Goal: Task Accomplishment & Management: Manage account settings

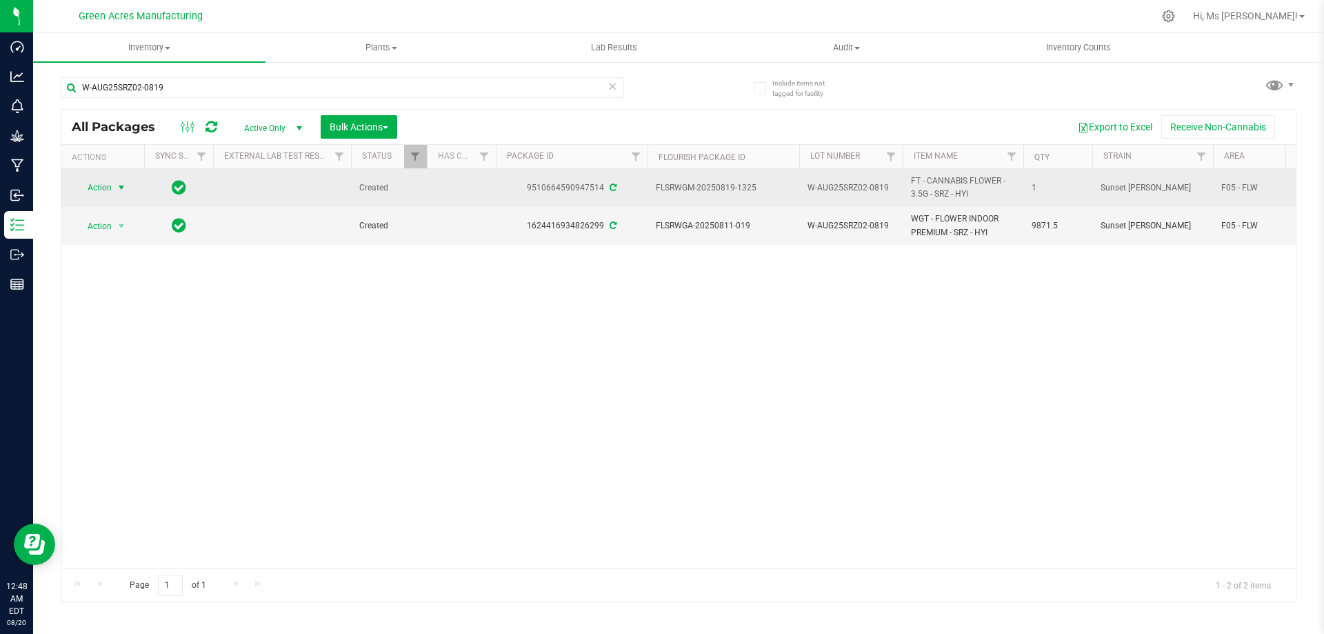
type input "W-AUG25SRZ02-0819"
click at [115, 185] on span "select" at bounding box center [121, 187] width 17 height 19
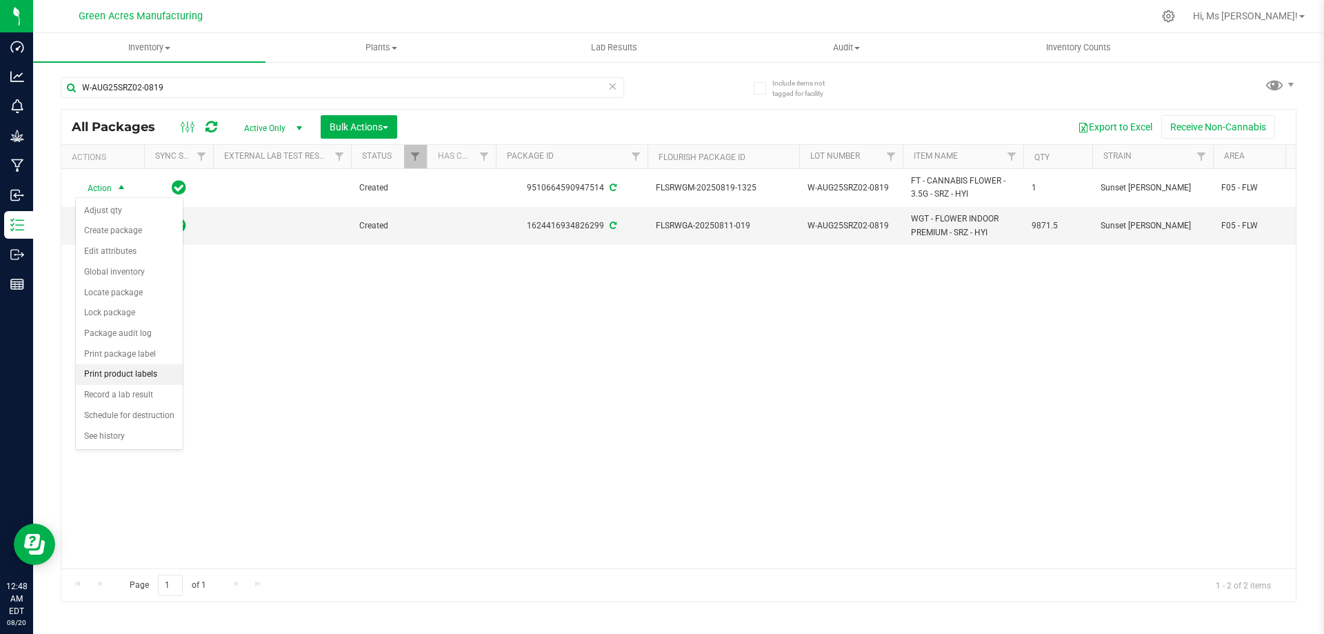
click at [157, 379] on li "Print product labels" at bounding box center [129, 374] width 107 height 21
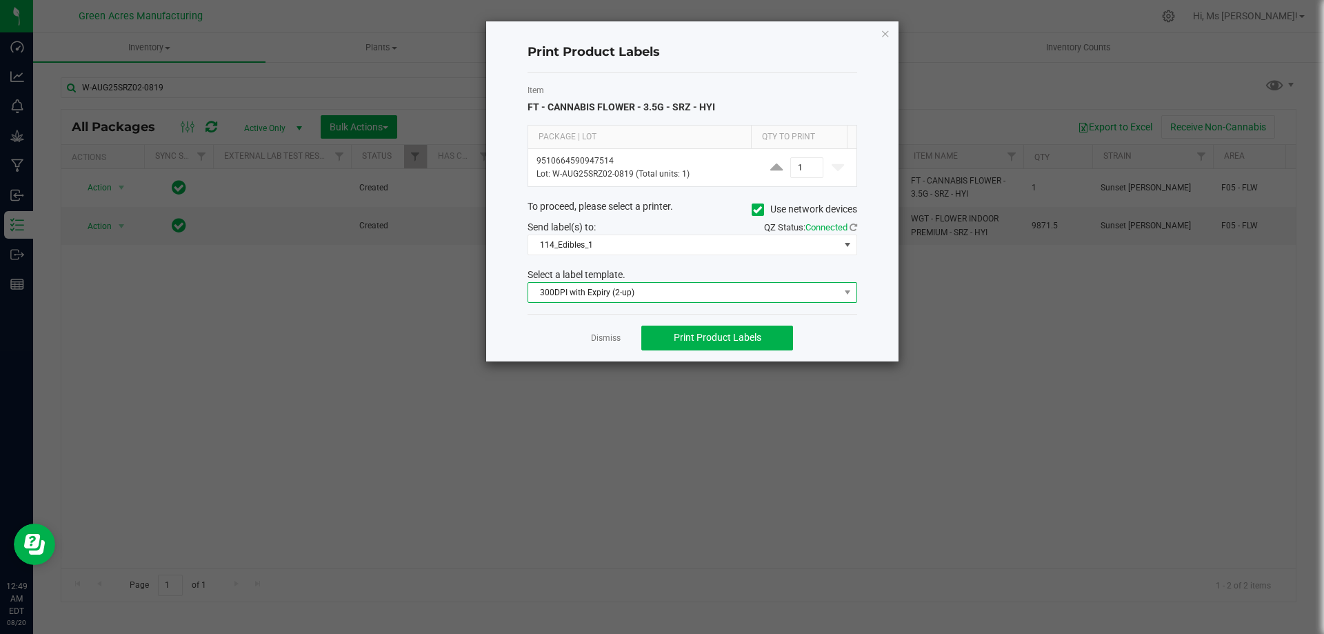
click at [695, 295] on span "300DPI with Expiry (2-up)" at bounding box center [683, 292] width 311 height 19
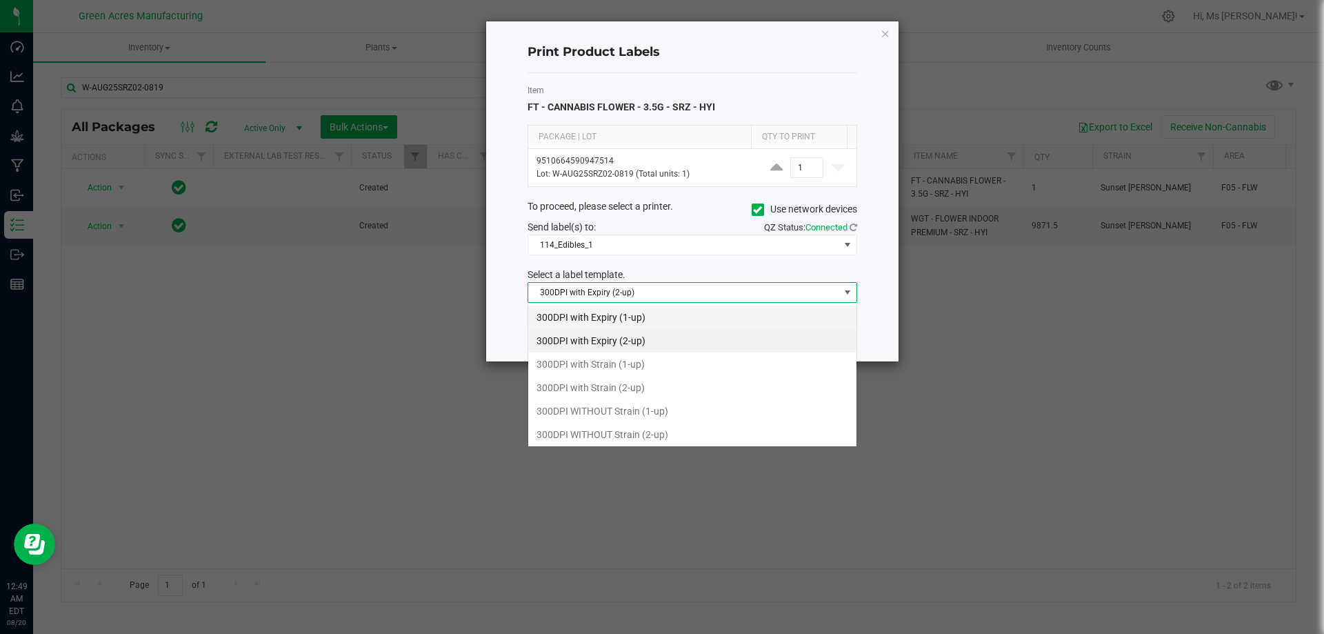
scroll to position [21, 330]
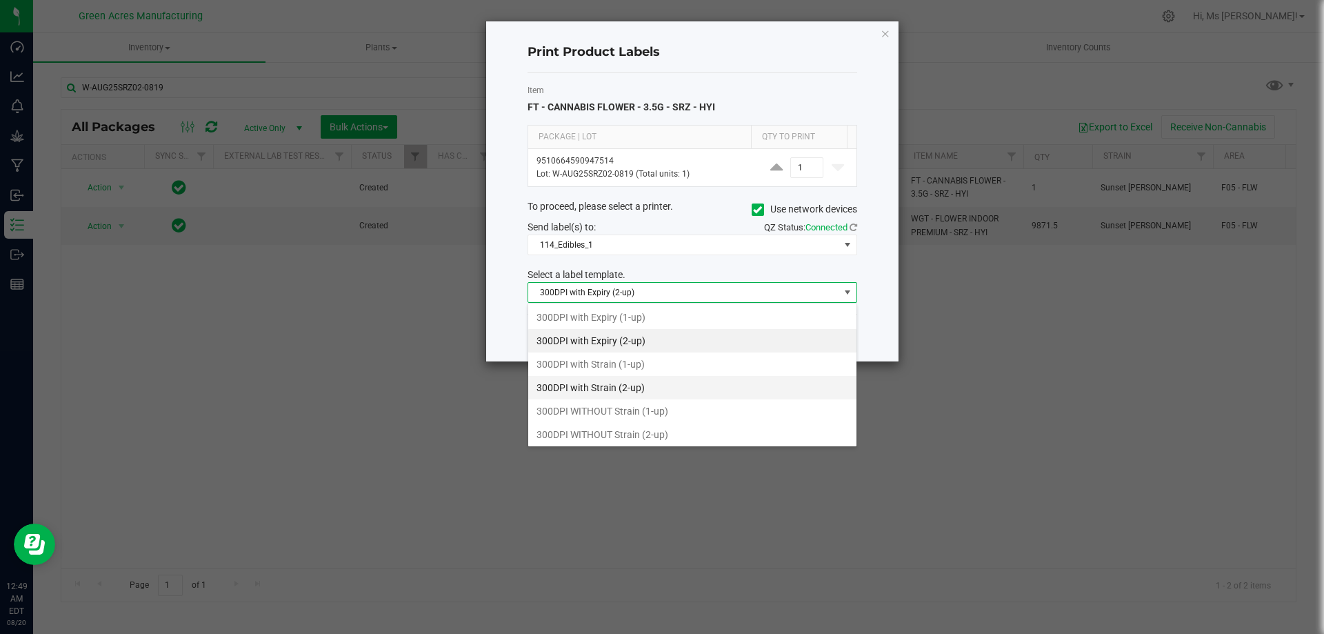
click at [674, 382] on li "300DPI with Strain (2-up)" at bounding box center [692, 387] width 328 height 23
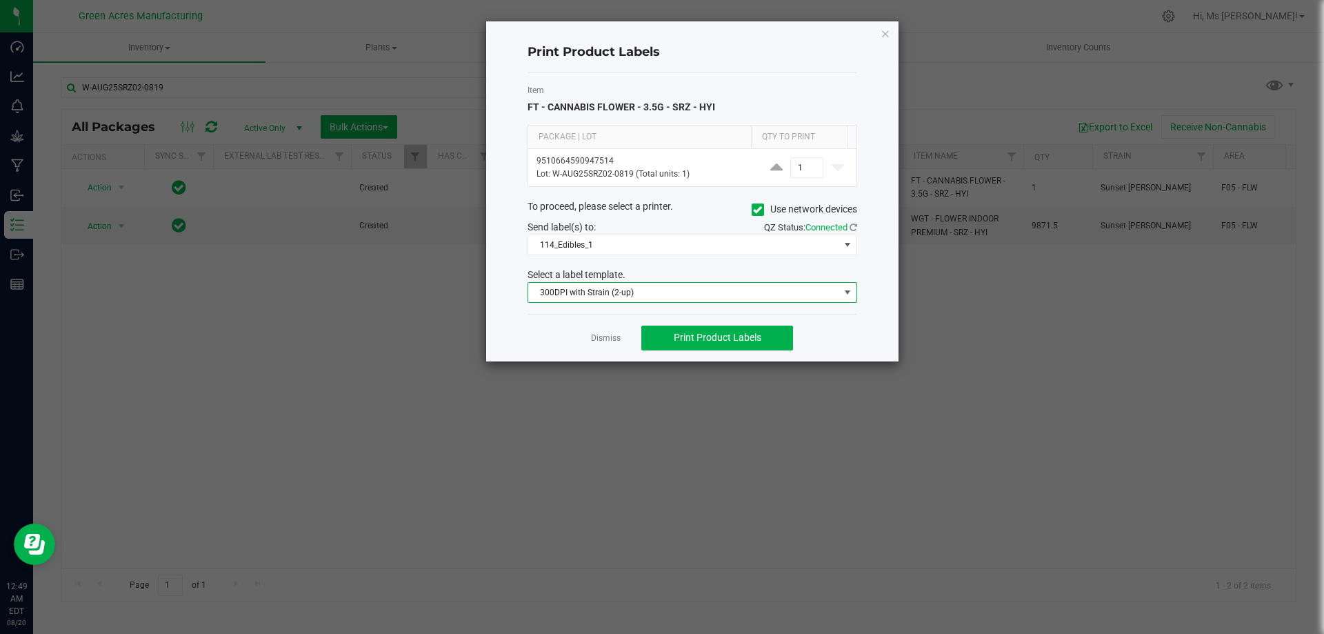
drag, startPoint x: 765, startPoint y: 175, endPoint x: 766, endPoint y: 192, distance: 17.3
drag, startPoint x: 766, startPoint y: 192, endPoint x: 680, endPoint y: 246, distance: 101.6
click at [681, 249] on span "114_Edibles_1" at bounding box center [683, 244] width 311 height 19
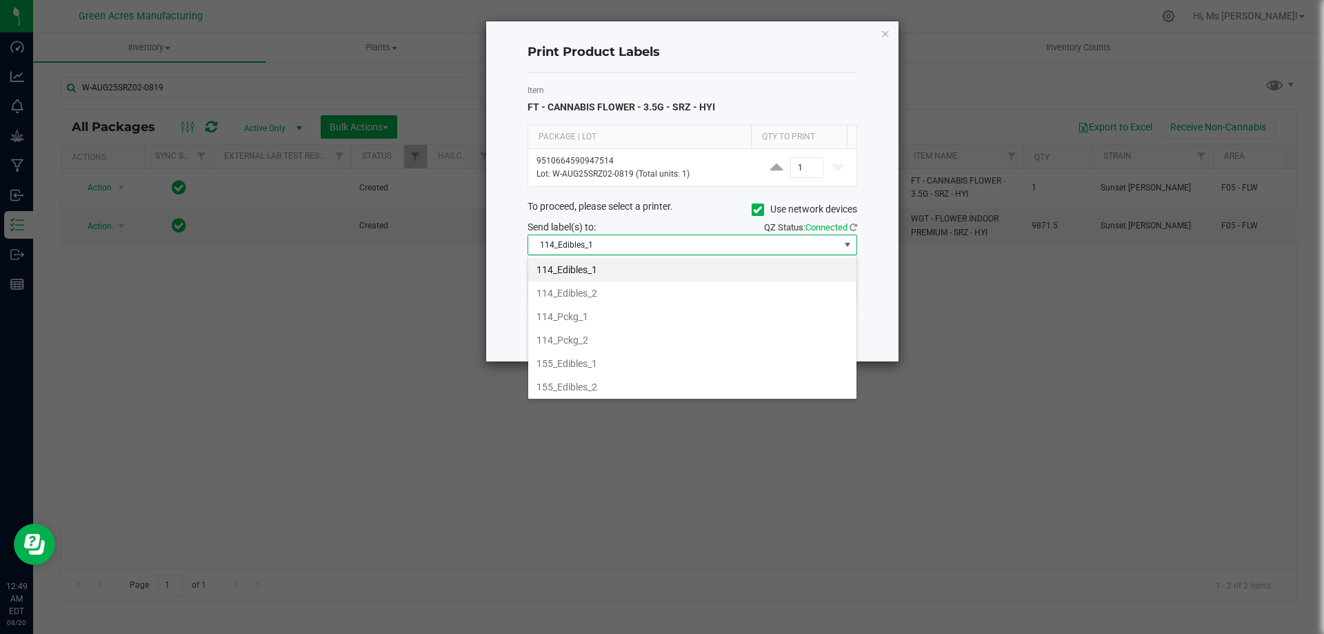
click at [678, 240] on span "114_Edibles_1" at bounding box center [683, 244] width 311 height 19
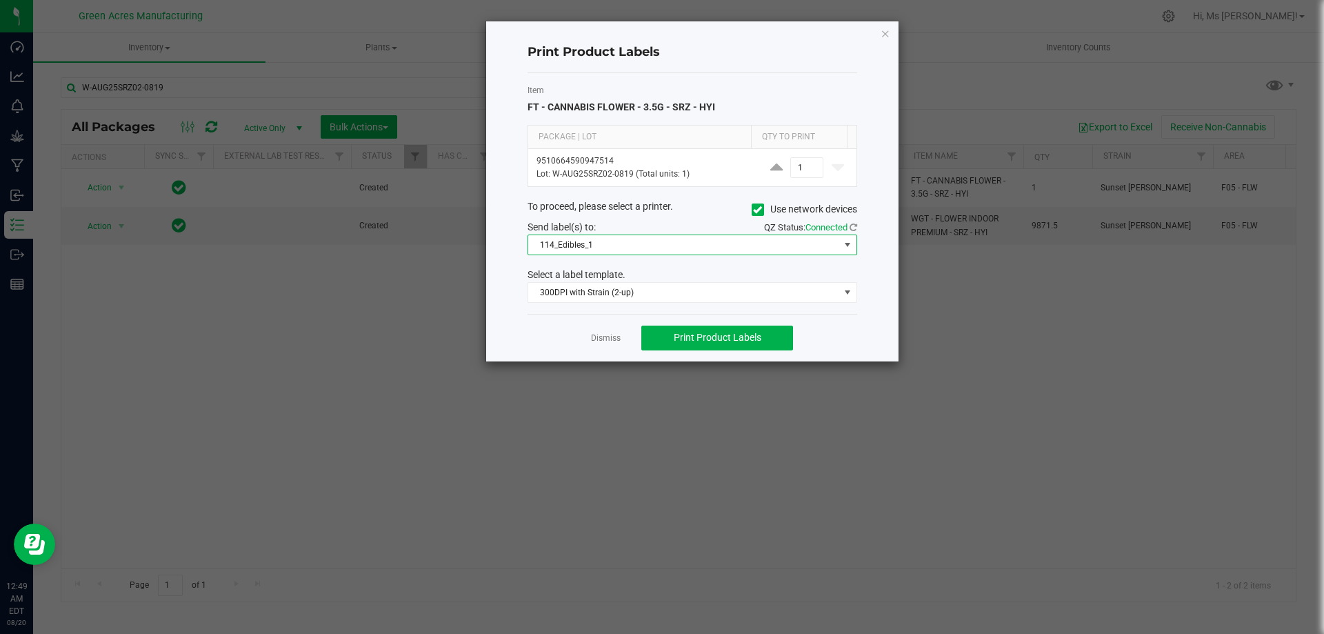
click at [678, 240] on span "114_Edibles_1" at bounding box center [683, 244] width 311 height 19
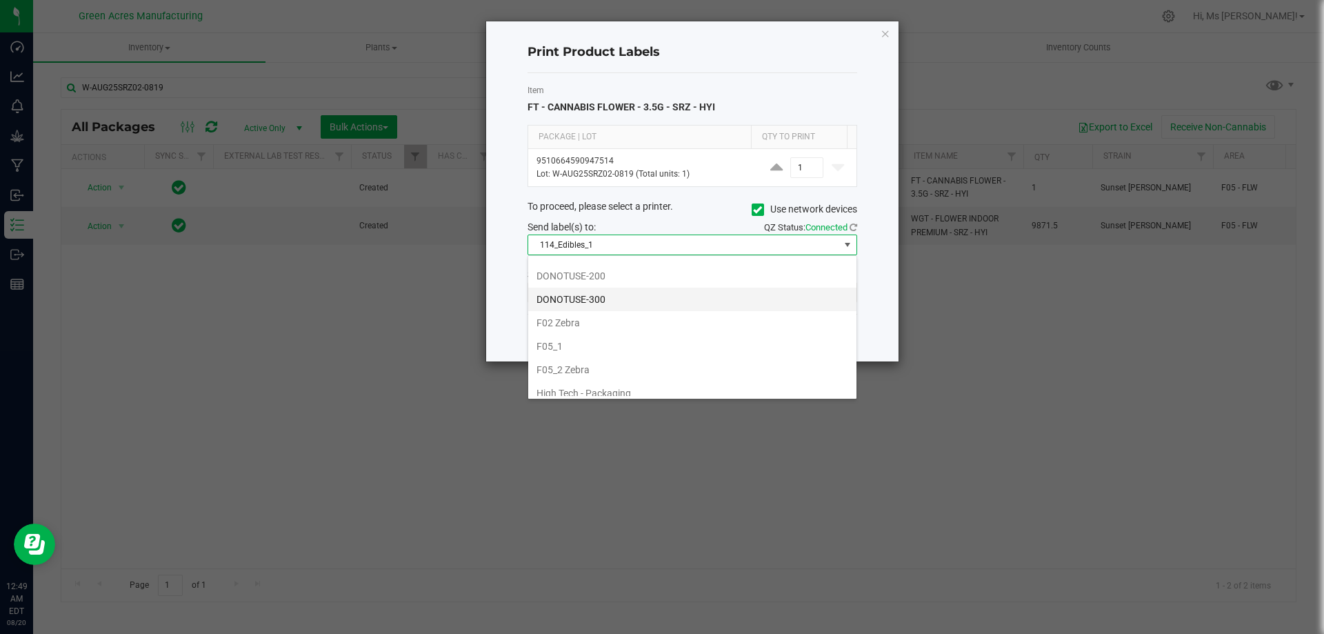
scroll to position [345, 0]
click at [673, 315] on li "F05_1" at bounding box center [692, 323] width 328 height 23
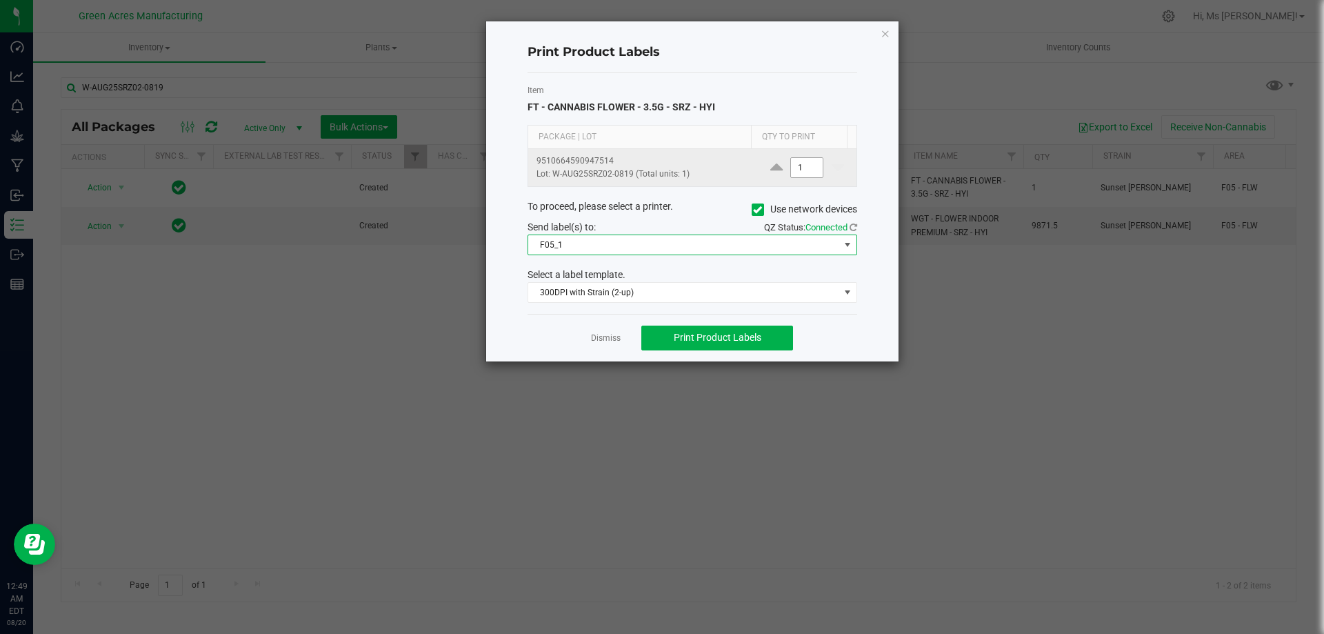
click at [798, 177] on span "1" at bounding box center [806, 167] width 33 height 21
click at [799, 171] on input "1" at bounding box center [807, 167] width 32 height 19
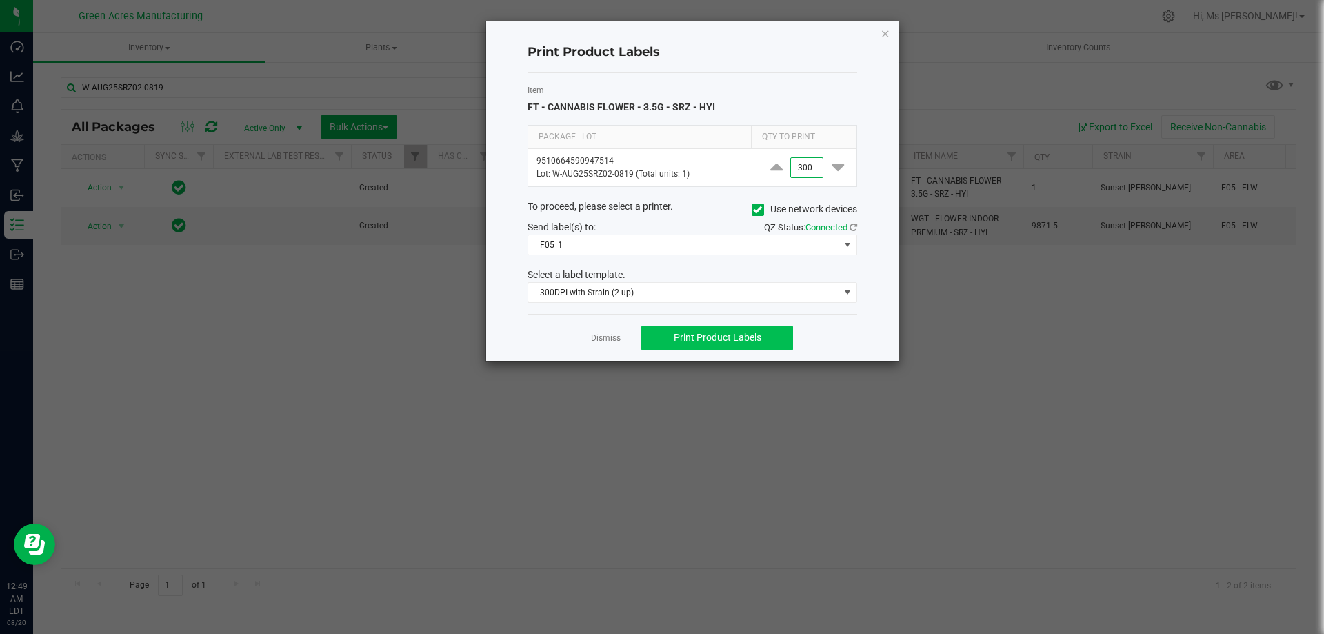
type input "300"
click at [772, 336] on button "Print Product Labels" at bounding box center [717, 338] width 152 height 25
click at [1020, 22] on ngb-modal-window "Print Product Labels Item FT - CANNABIS FLOWER - 3.5G - SRZ - HYI Package | Lot…" at bounding box center [667, 317] width 1334 height 634
click at [704, 340] on span "Print Product Labels" at bounding box center [718, 337] width 88 height 11
drag, startPoint x: 184, startPoint y: 385, endPoint x: 174, endPoint y: 366, distance: 21.3
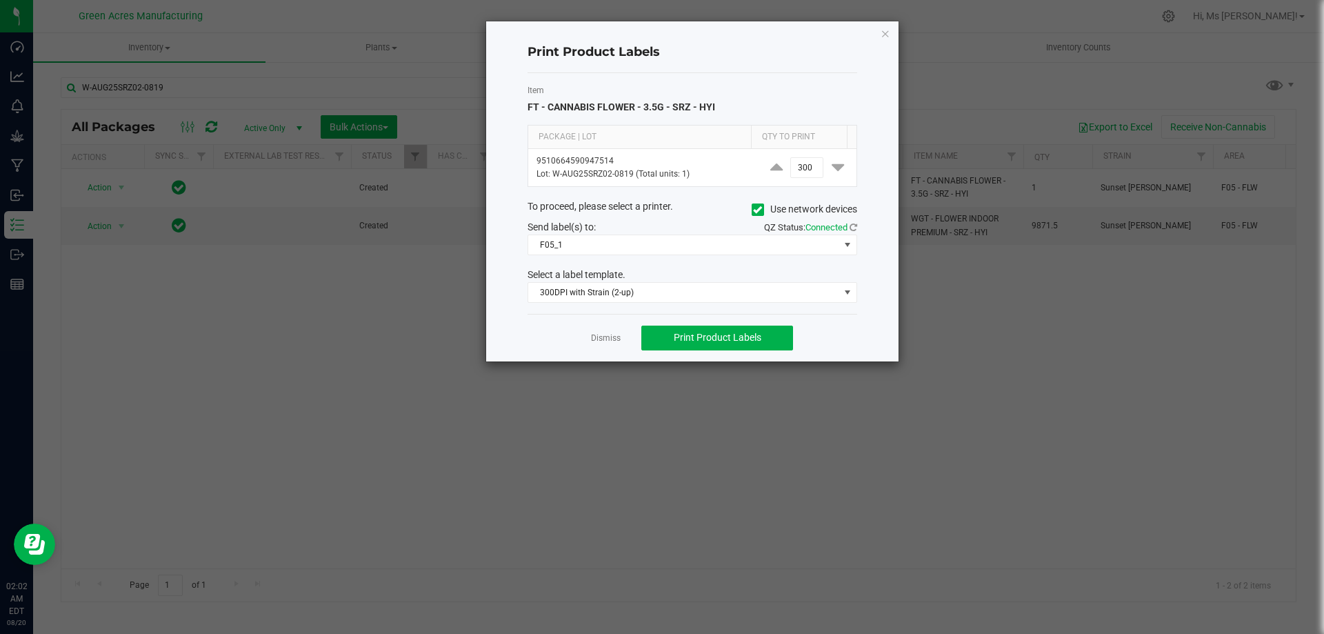
click at [183, 385] on ngb-modal-window "Print Product Labels Item FT - CANNABIS FLOWER - 3.5G - SRZ - HYI Package | Lot…" at bounding box center [667, 317] width 1334 height 634
click at [608, 338] on link "Dismiss" at bounding box center [606, 338] width 30 height 12
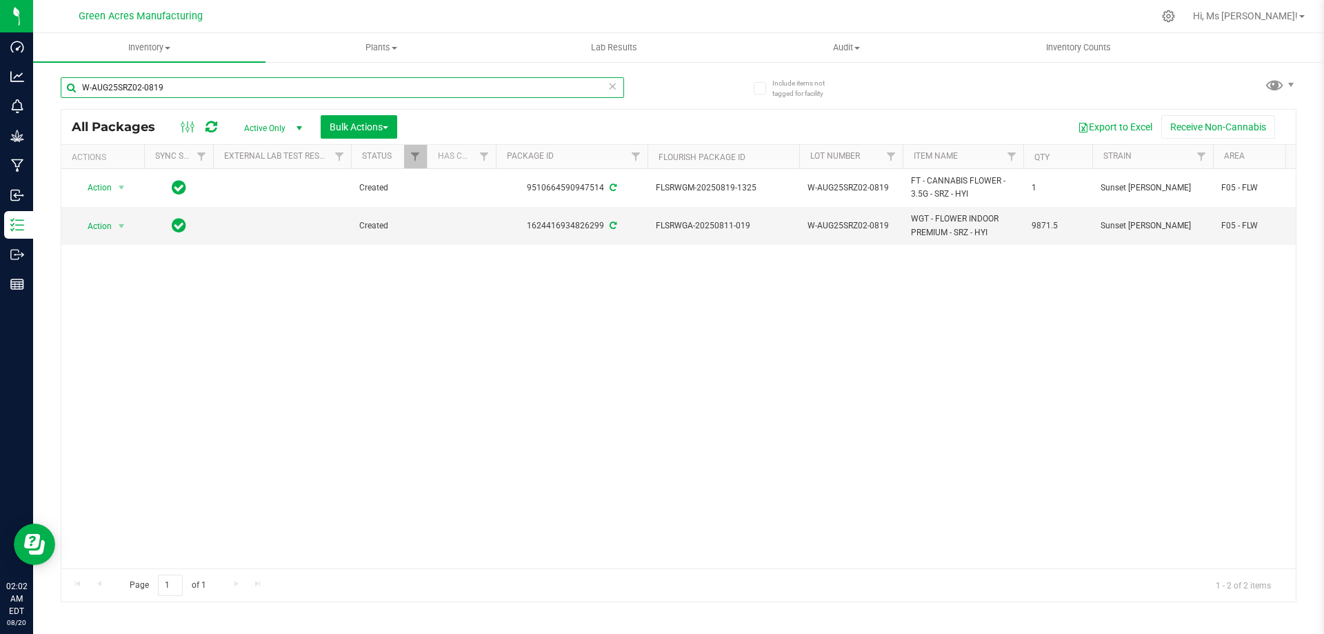
click at [224, 88] on input "W-AUG25SRZ02-0819" at bounding box center [342, 87] width 563 height 21
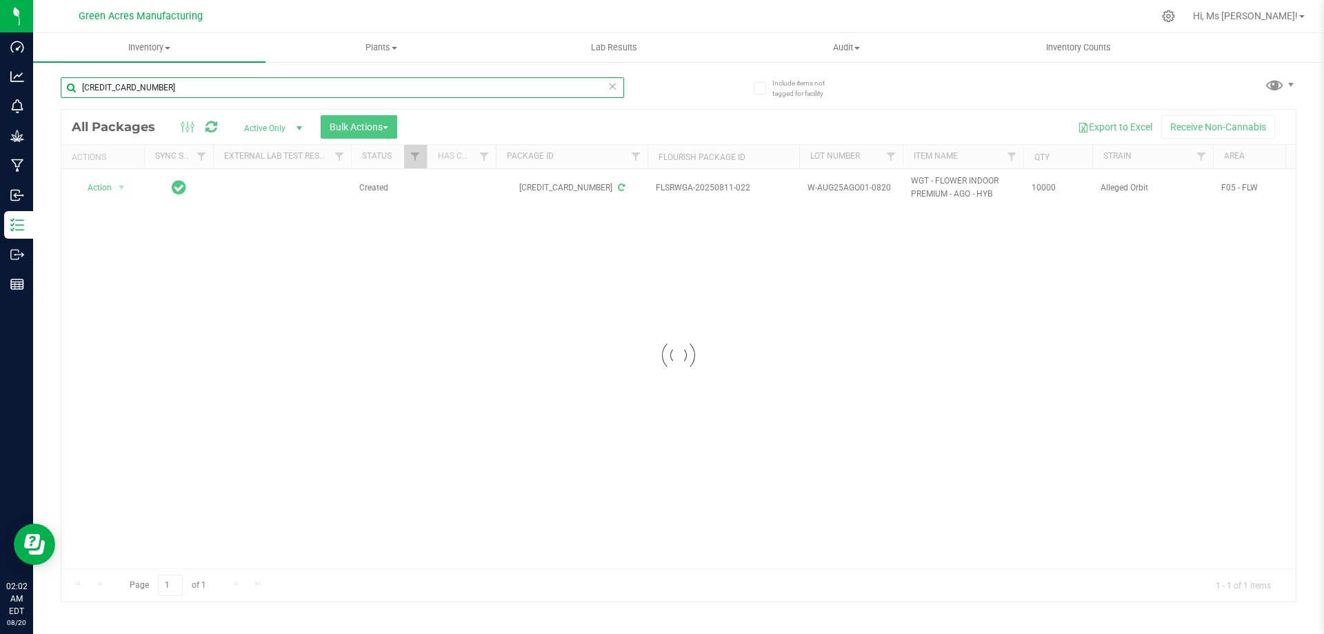
type input "6809668347906632"
click at [334, 333] on div at bounding box center [678, 356] width 1234 height 492
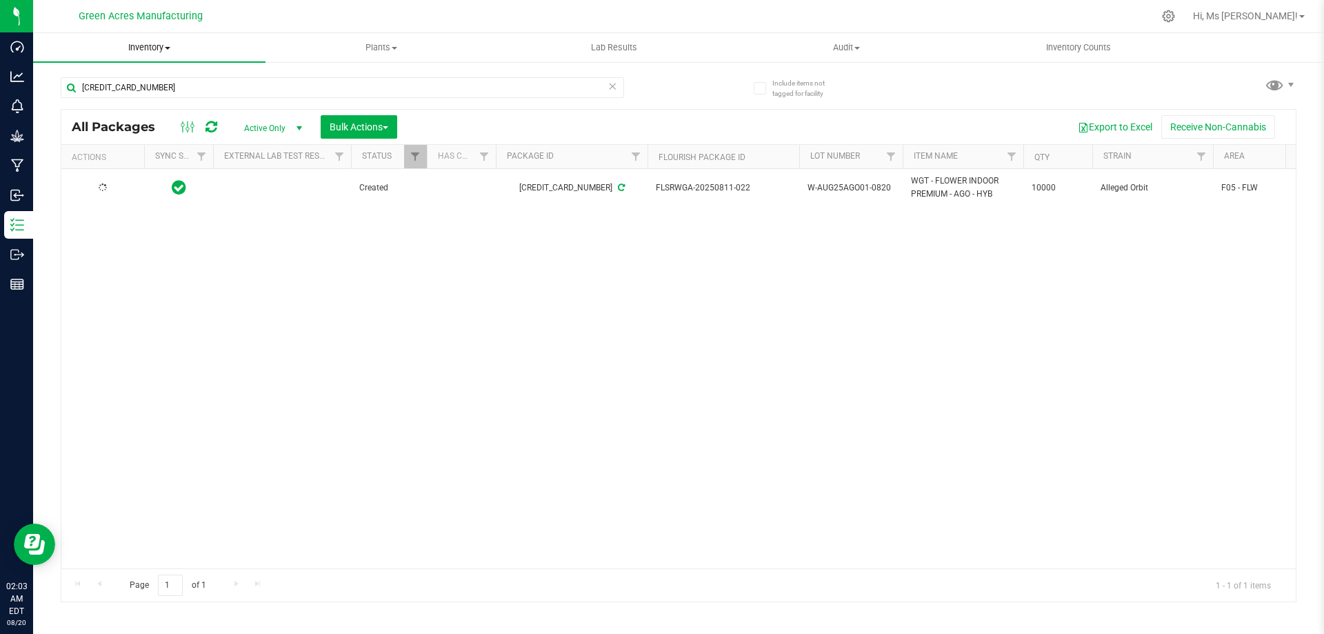
drag, startPoint x: 151, startPoint y: 54, endPoint x: 123, endPoint y: 46, distance: 29.3
click at [149, 53] on uib-tab-heading "Inventory All packages All inventory Waste log Create inventory" at bounding box center [149, 47] width 232 height 29
click at [177, 169] on li "From bill of materials" at bounding box center [149, 166] width 232 height 17
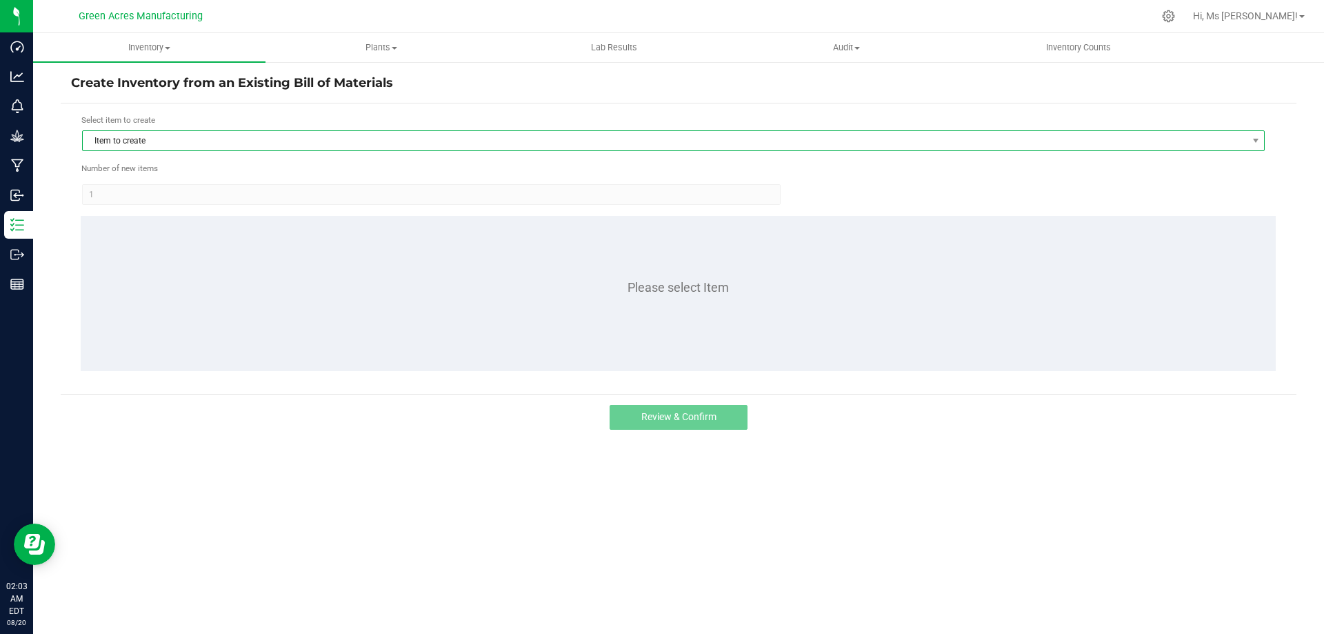
click at [199, 146] on span "Item to create" at bounding box center [665, 140] width 1164 height 19
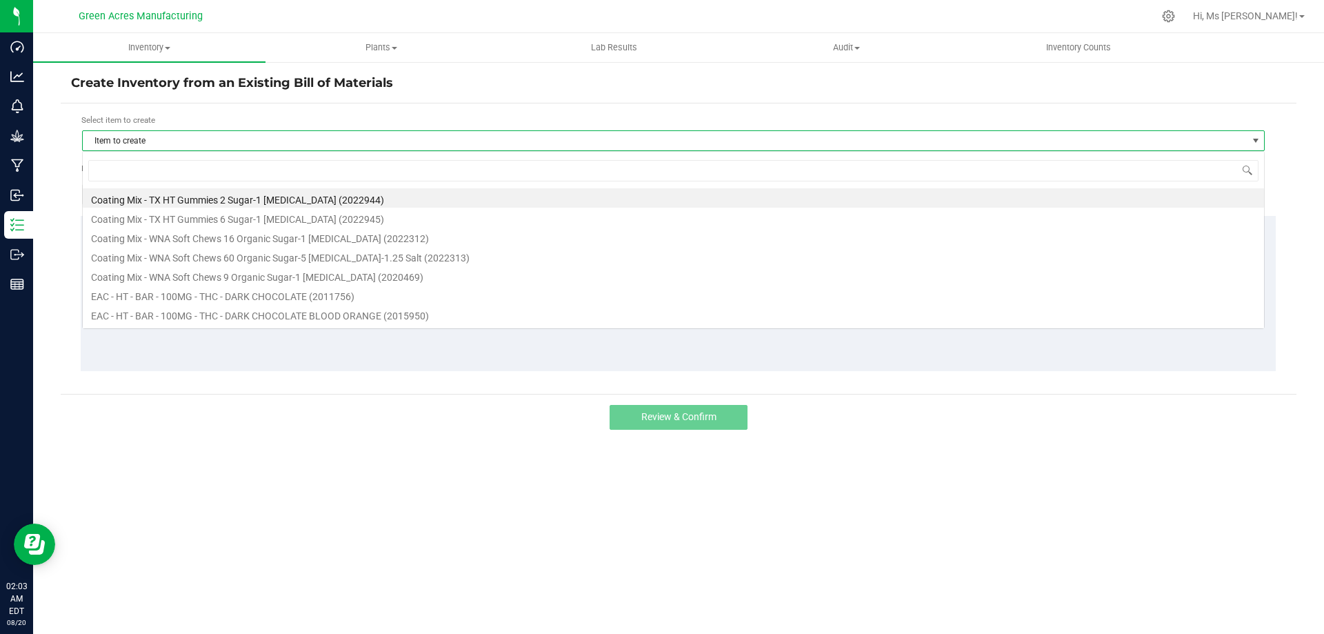
scroll to position [21, 1183]
type input "AGO"
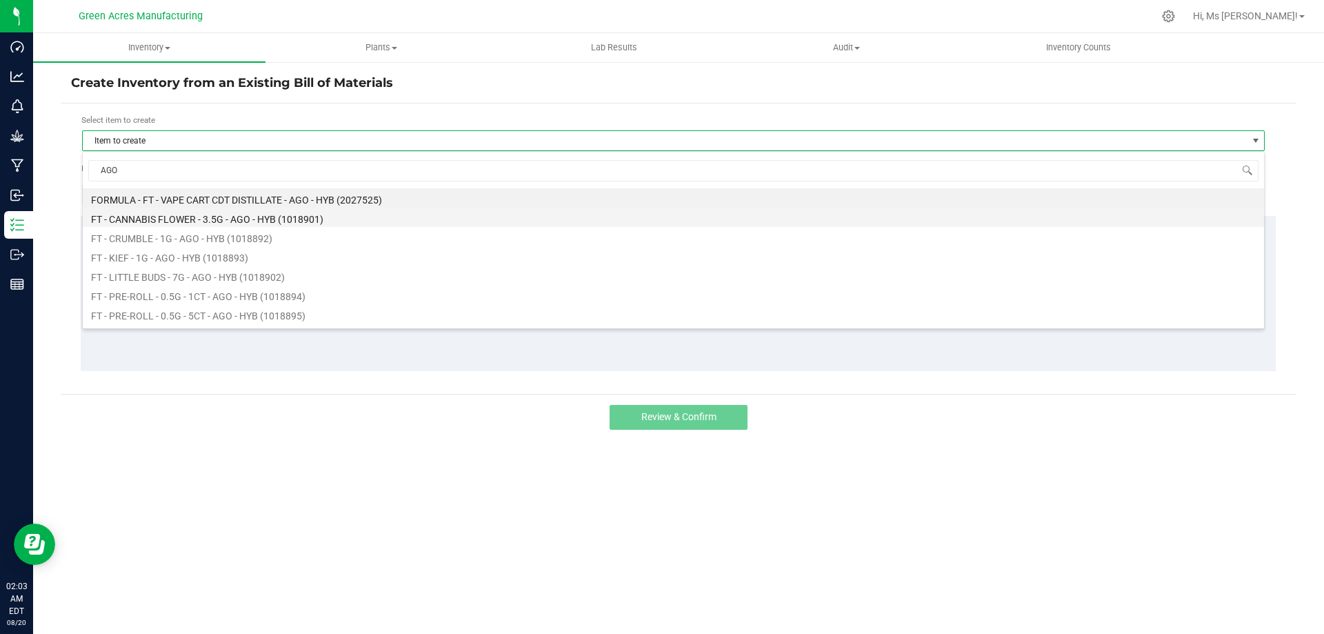
click at [228, 221] on li "FT - CANNABIS FLOWER - 3.5G - AGO - HYB (1018901)" at bounding box center [673, 217] width 1181 height 19
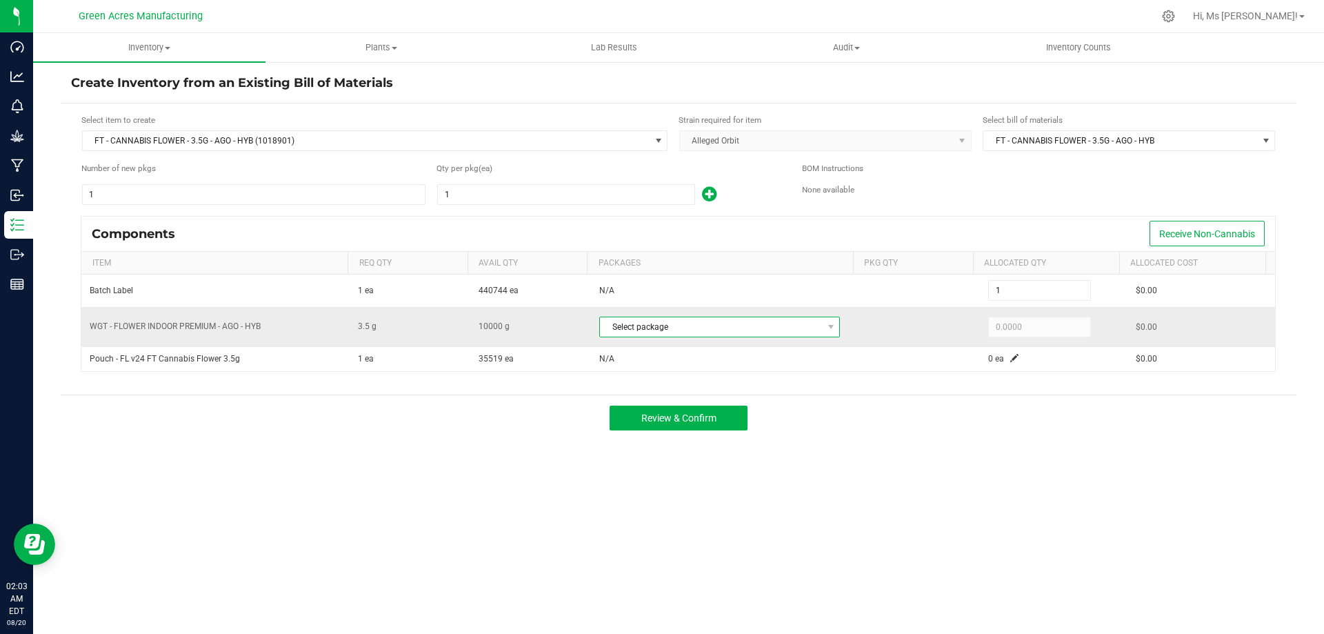
click at [767, 328] on span "Select package" at bounding box center [711, 326] width 222 height 19
click at [785, 388] on li "6809668347906632 (W-AUG25AGO01-0820)" at bounding box center [719, 383] width 247 height 19
type input "3.5000"
click at [718, 414] on button "Review & Confirm" at bounding box center [679, 418] width 138 height 25
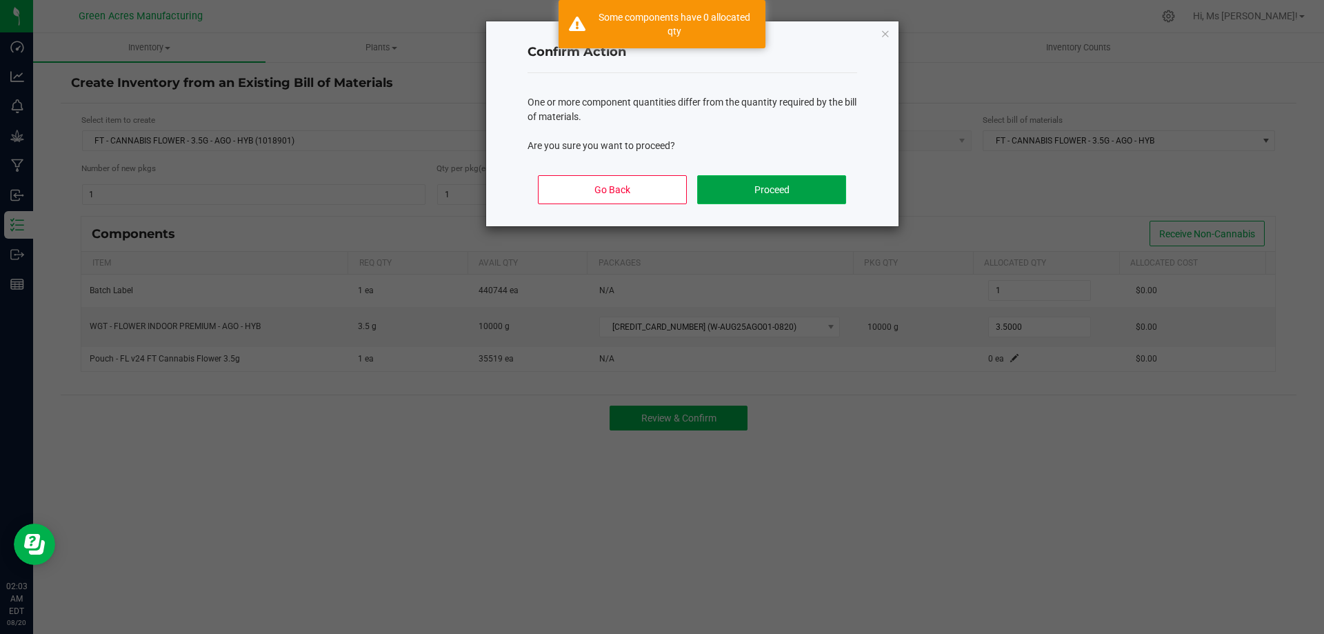
click at [774, 197] on button "Proceed" at bounding box center [771, 189] width 148 height 29
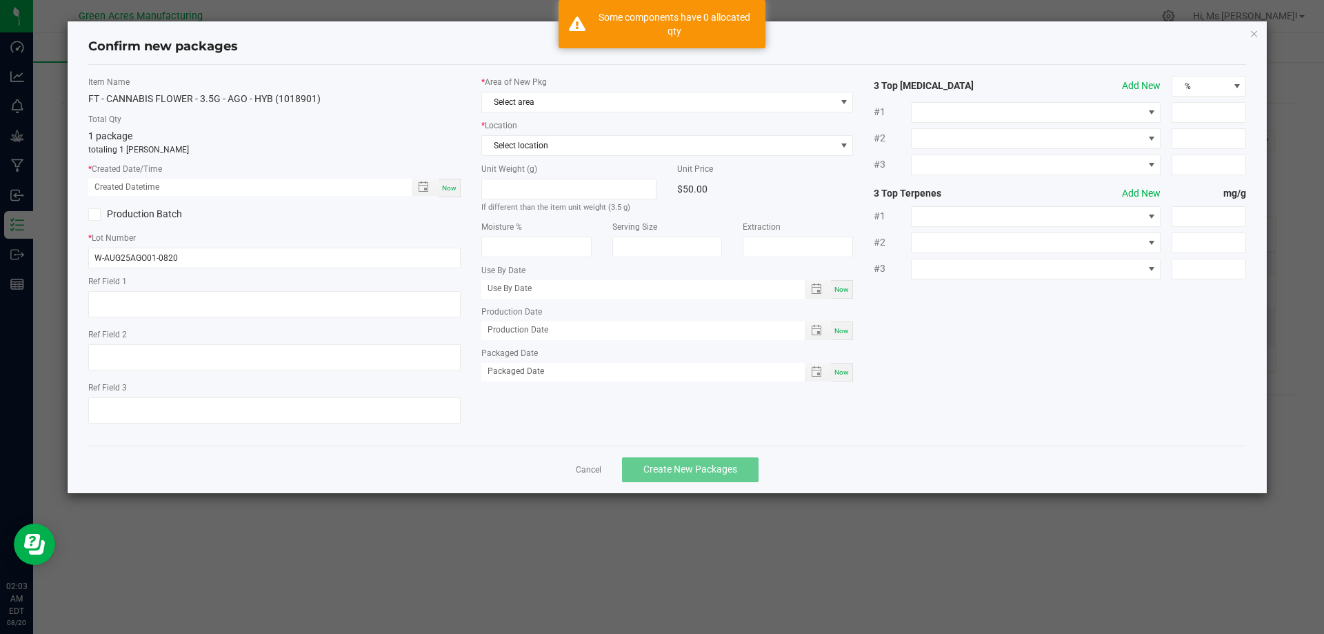
click at [447, 187] on span "Now" at bounding box center [449, 188] width 14 height 8
type input "08/20/2025 02:03 AM"
click at [566, 103] on span "Select area" at bounding box center [659, 101] width 354 height 19
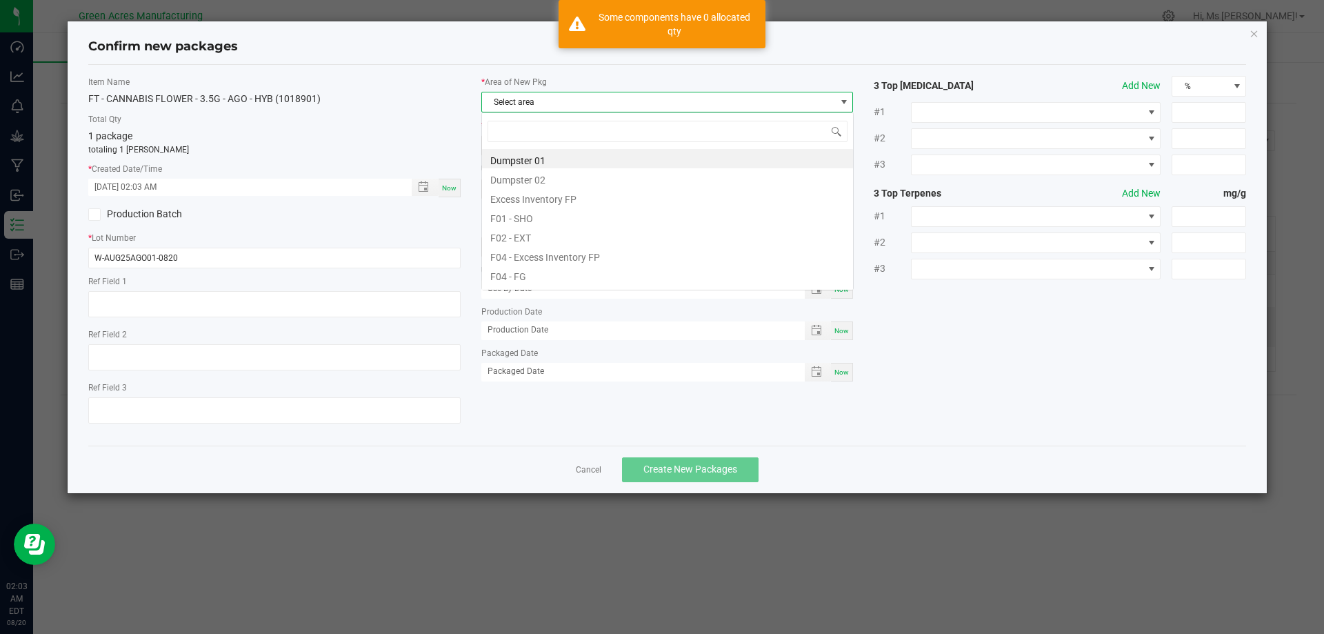
scroll to position [21, 372]
drag, startPoint x: 554, startPoint y: 269, endPoint x: 594, endPoint y: 195, distance: 83.6
click at [554, 270] on li "F04 - FG" at bounding box center [667, 274] width 371 height 19
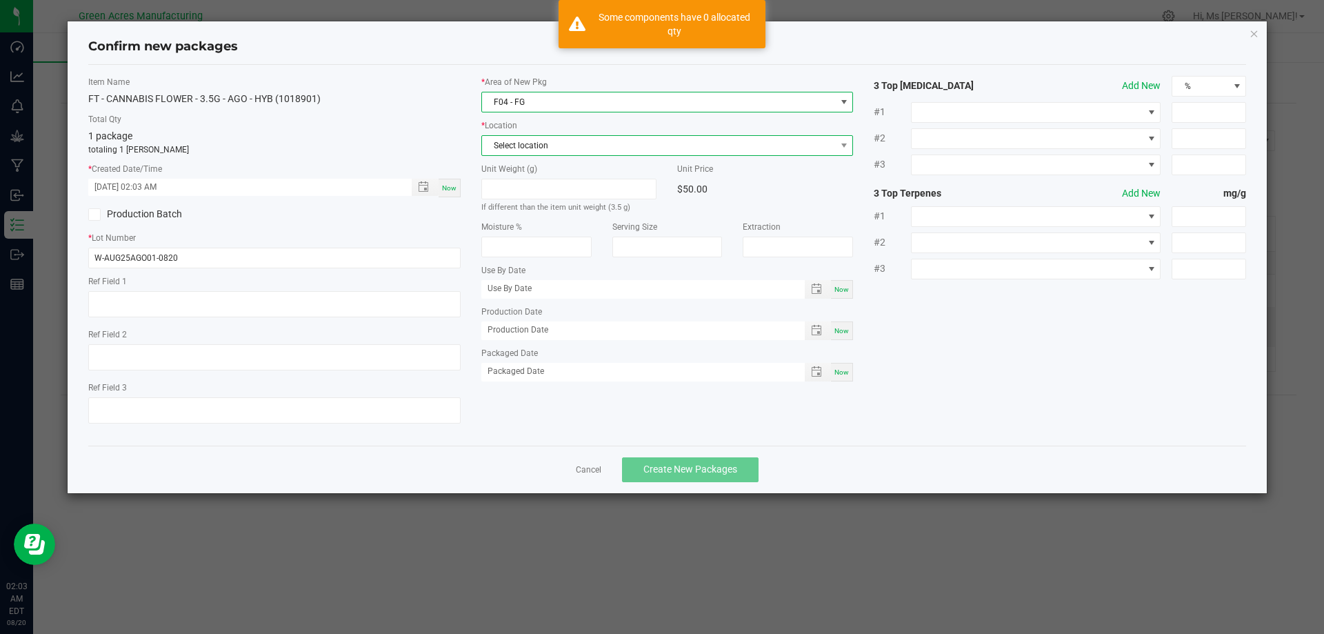
click at [599, 151] on span "Select location" at bounding box center [659, 145] width 354 height 19
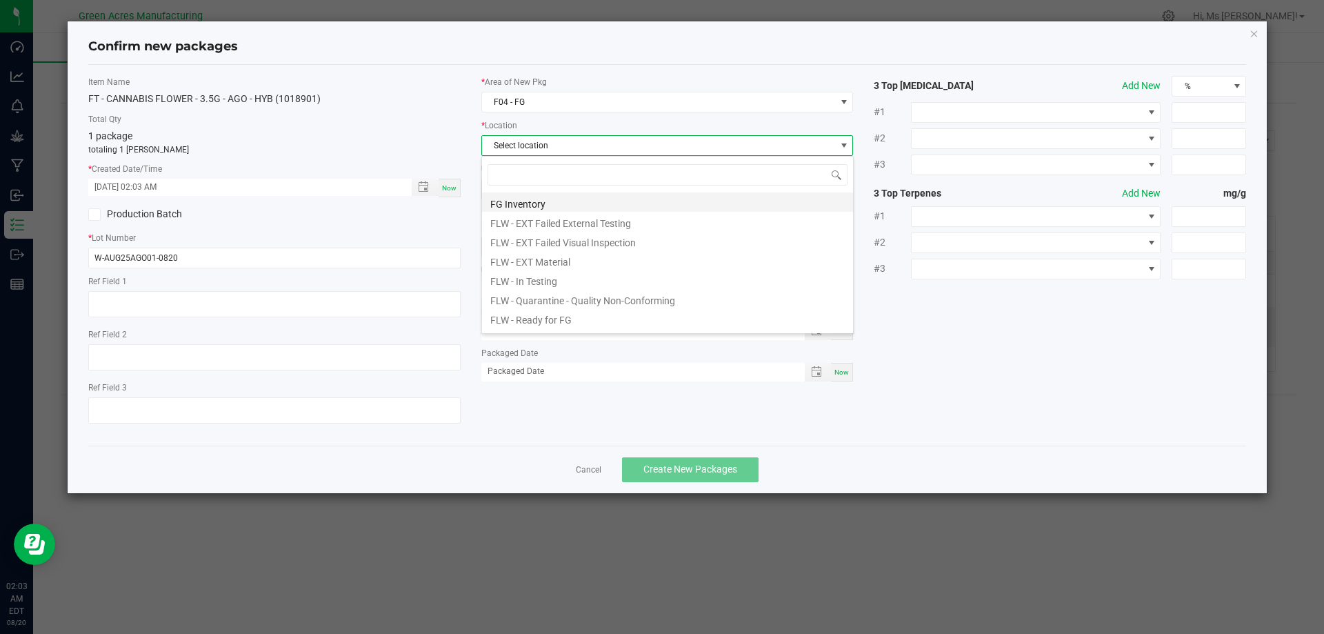
click at [576, 197] on li "FG Inventory" at bounding box center [667, 201] width 371 height 19
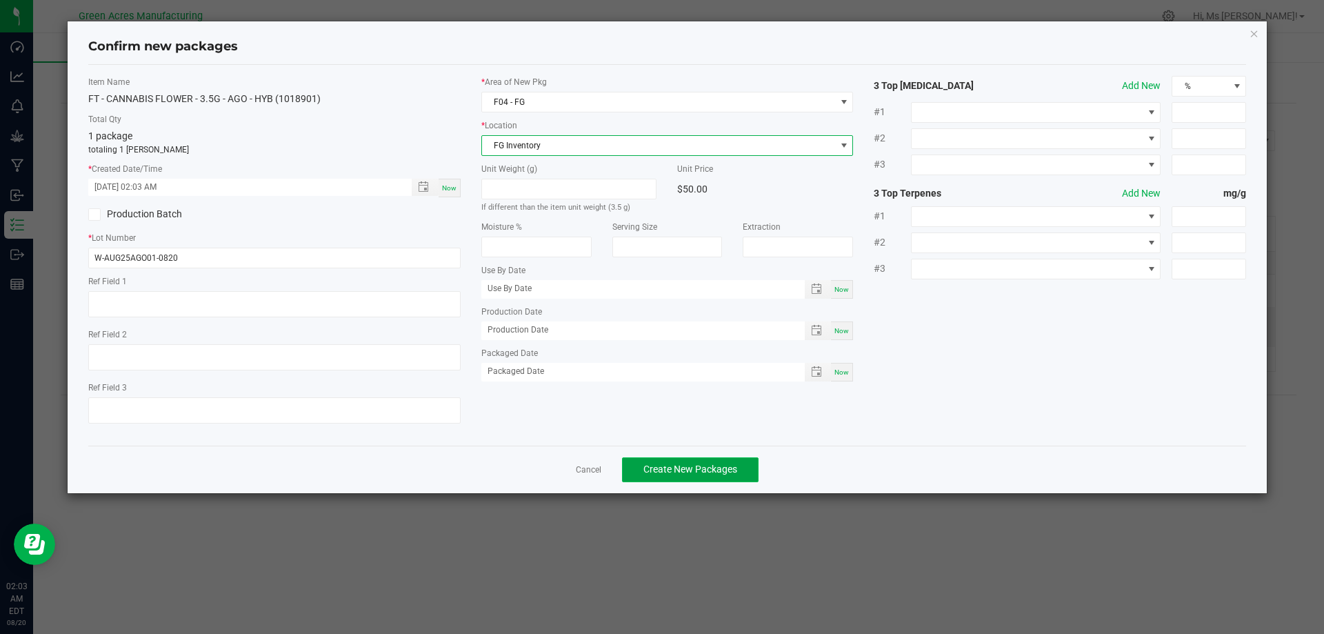
click at [682, 462] on button "Create New Packages" at bounding box center [690, 469] width 137 height 25
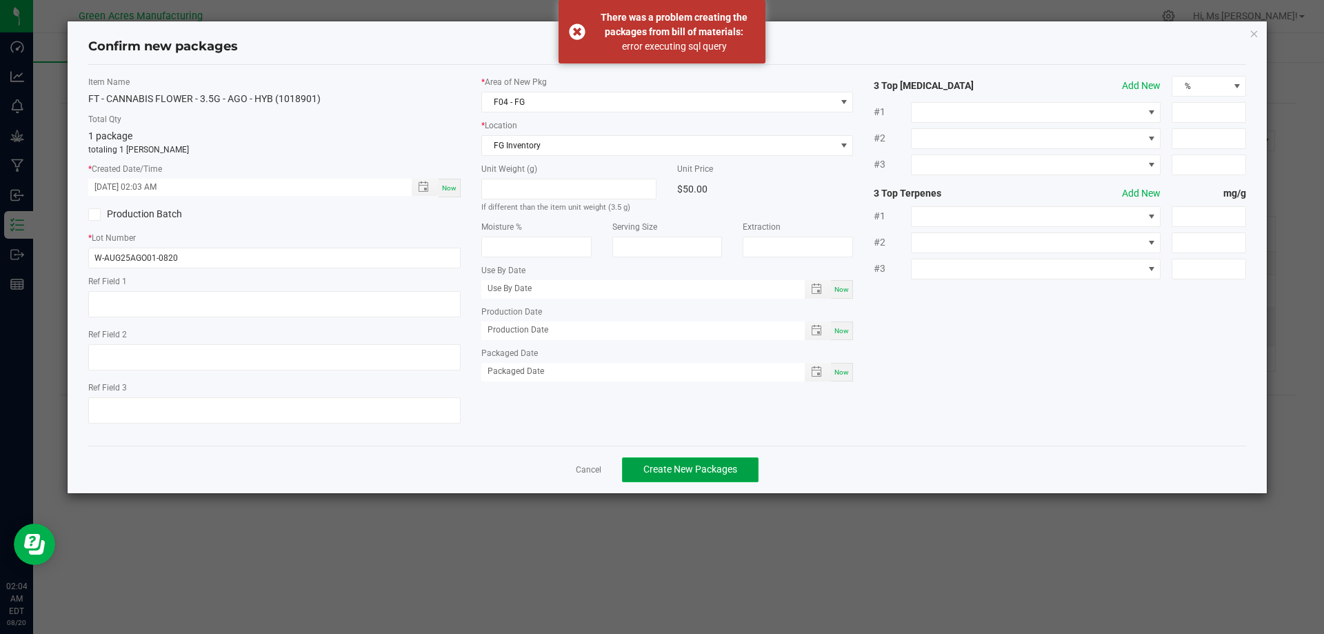
click at [672, 465] on span "Create New Packages" at bounding box center [690, 468] width 94 height 11
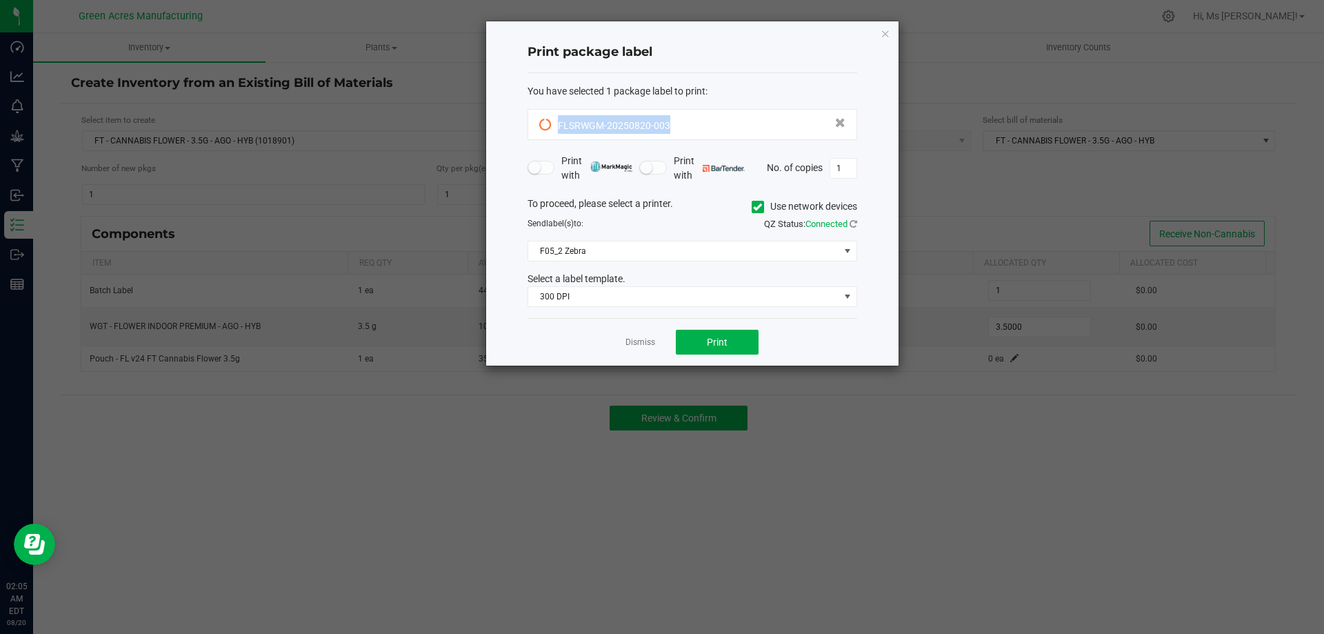
drag, startPoint x: 685, startPoint y: 124, endPoint x: 558, endPoint y: 128, distance: 127.0
click at [558, 128] on div "FLSRWGM-20250820-003" at bounding box center [692, 124] width 306 height 19
copy span "FLSRWGM-20250820-003"
click at [719, 341] on span "Print" at bounding box center [717, 342] width 21 height 11
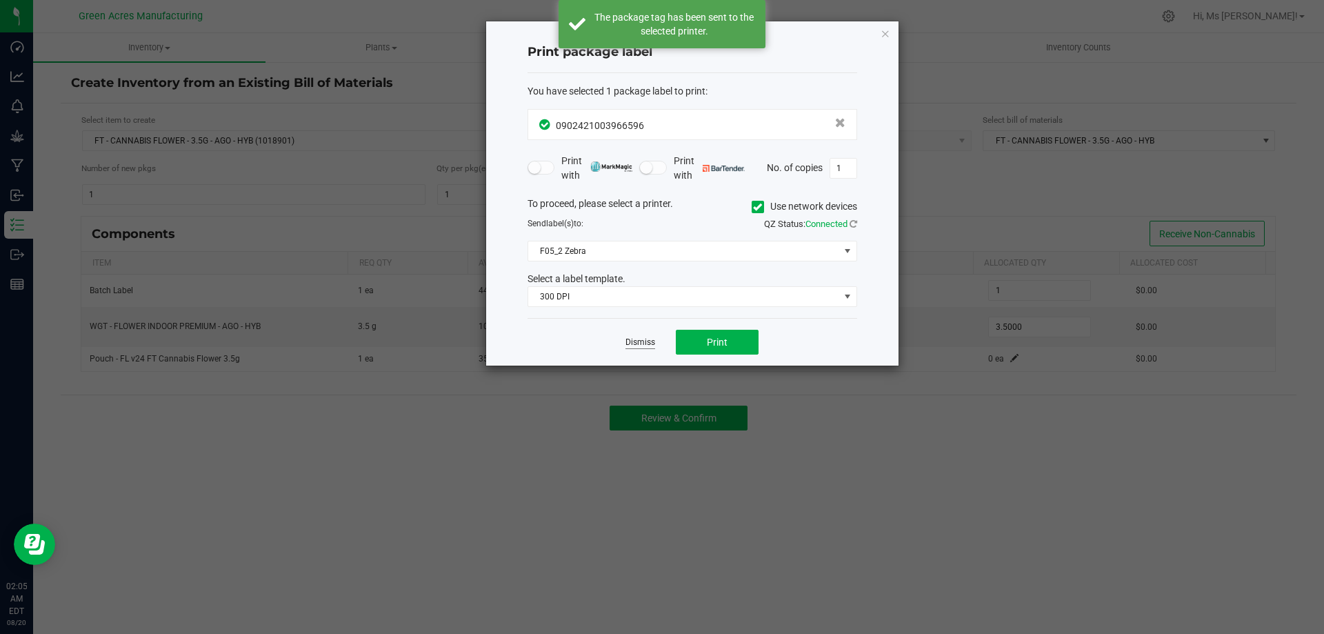
click at [632, 346] on link "Dismiss" at bounding box center [641, 343] width 30 height 12
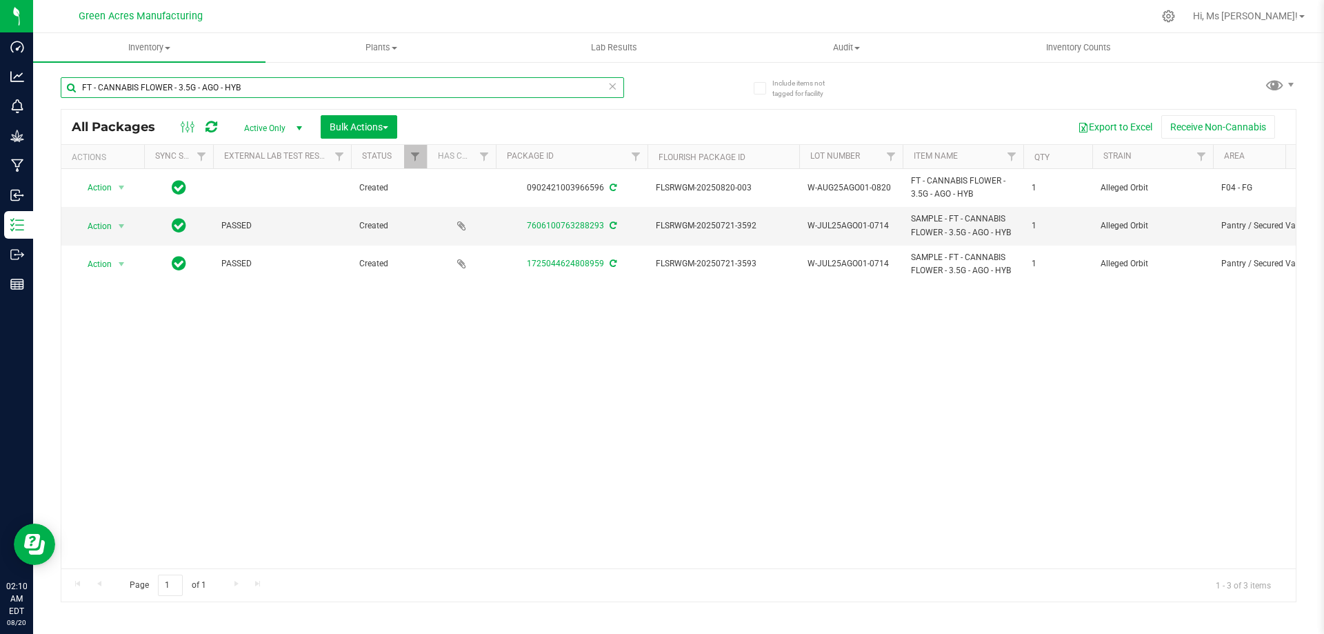
click at [290, 91] on input "FT - CANNABIS FLOWER - 3.5G - AGO - HYB" at bounding box center [342, 87] width 563 height 21
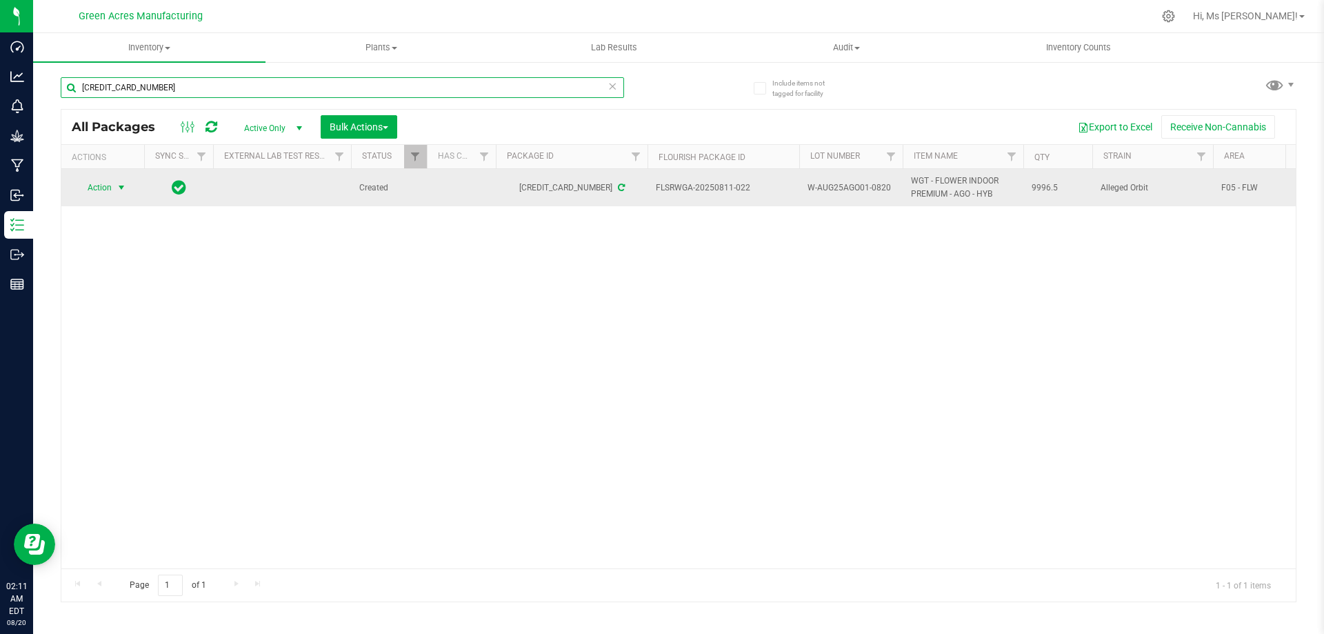
type input "6809668347906632"
click at [111, 186] on span "Action" at bounding box center [93, 187] width 37 height 19
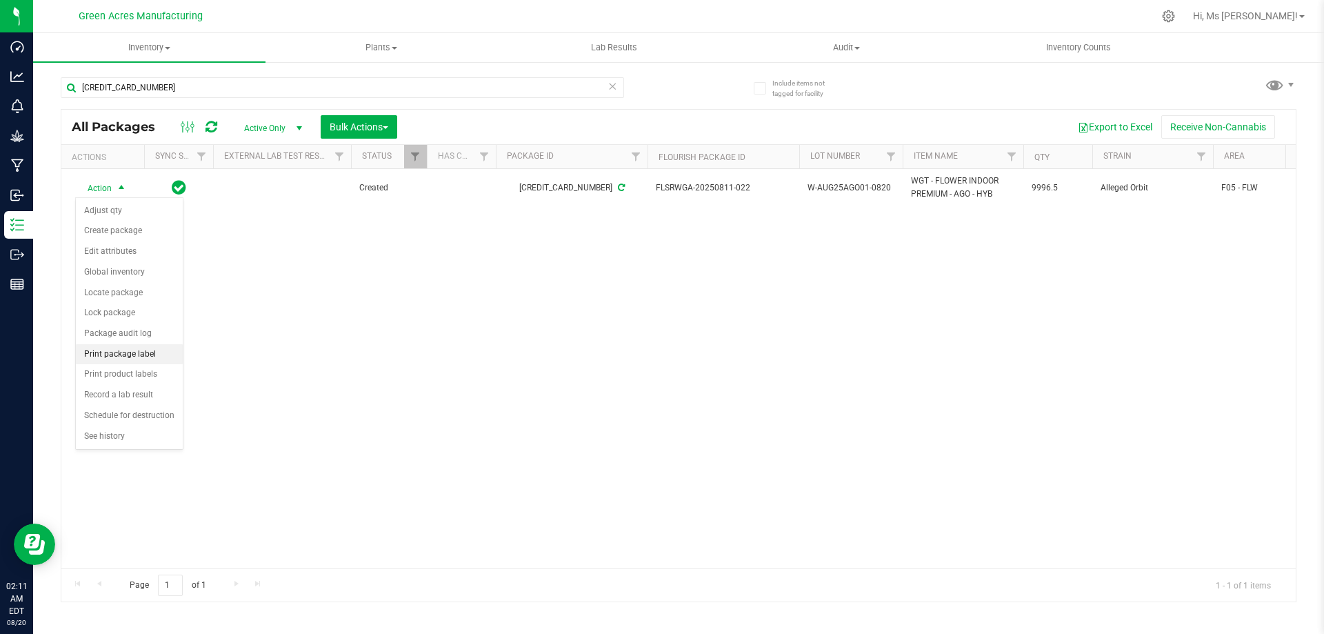
click at [152, 350] on li "Print package label" at bounding box center [129, 354] width 107 height 21
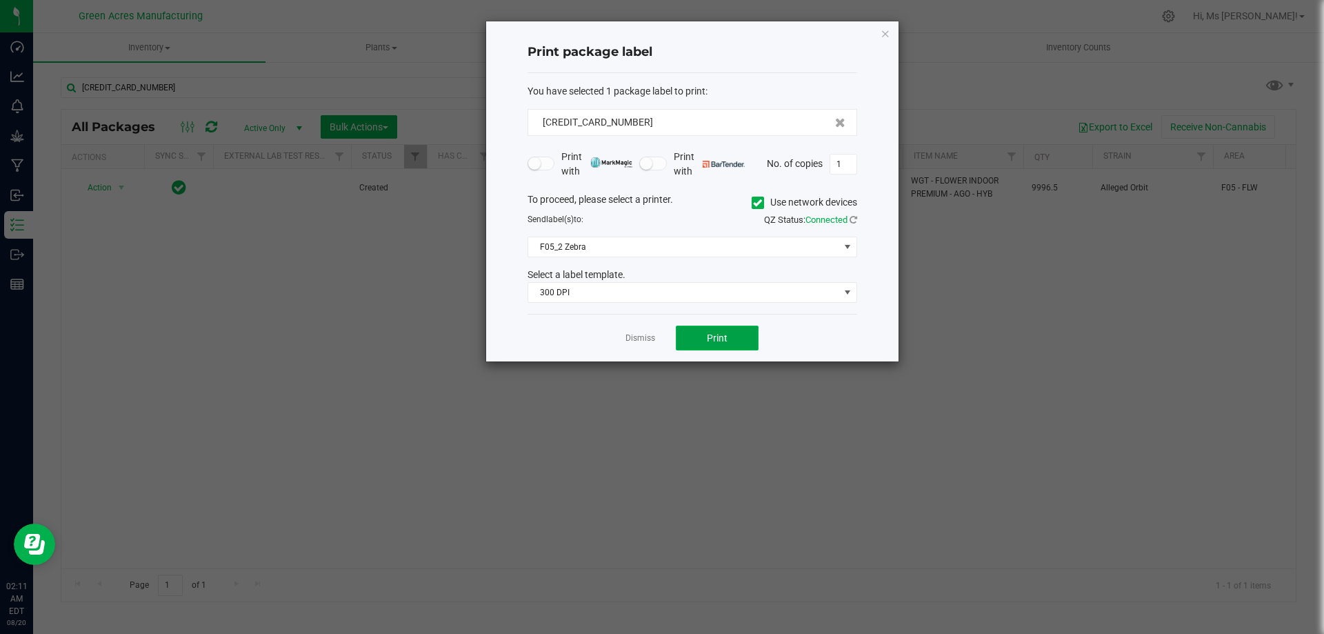
click at [721, 342] on span "Print" at bounding box center [717, 337] width 21 height 11
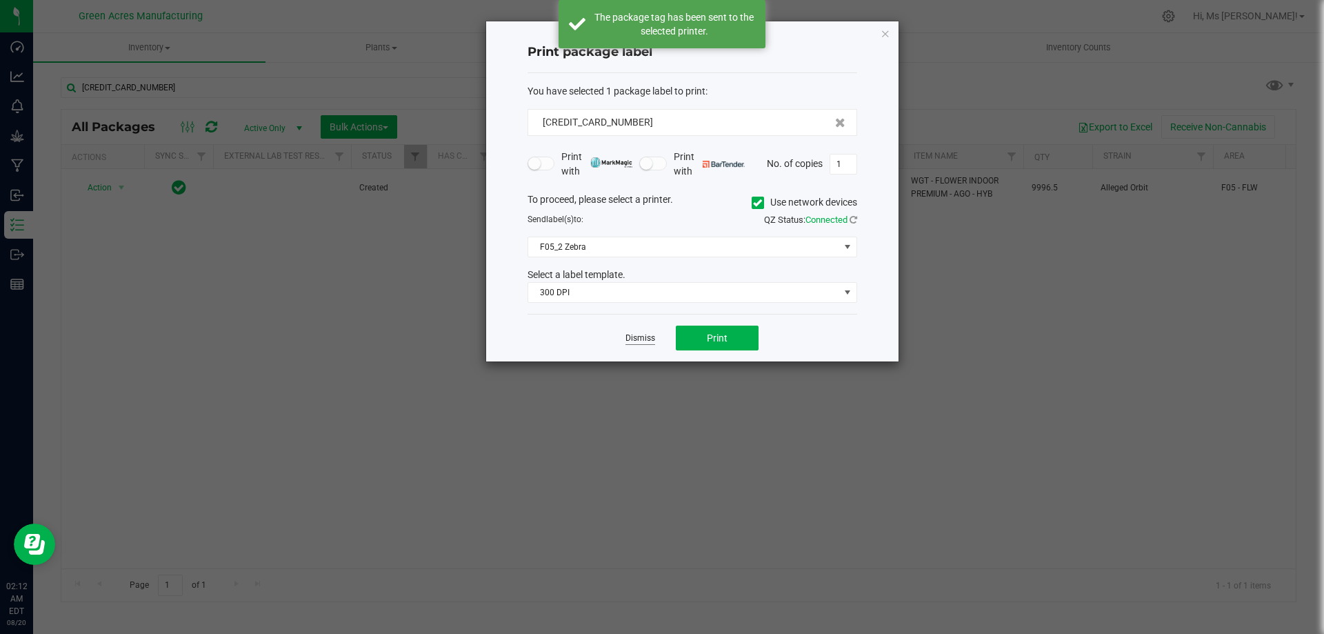
click at [645, 339] on link "Dismiss" at bounding box center [641, 338] width 30 height 12
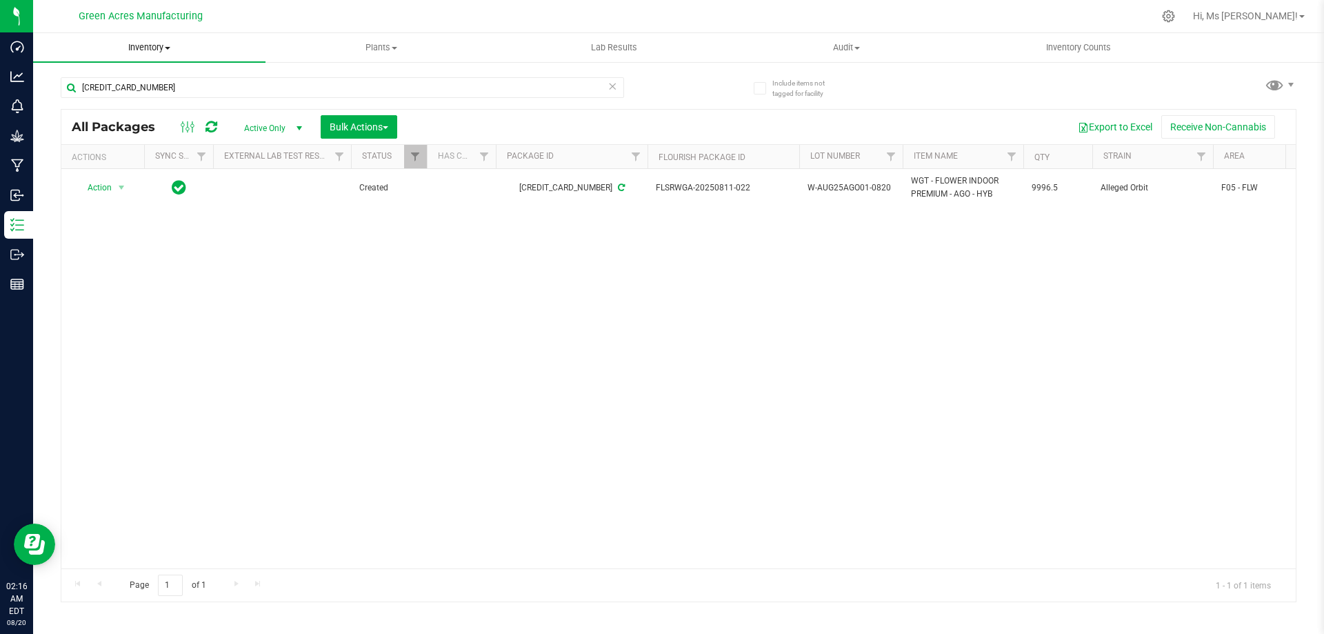
click at [148, 43] on span "Inventory" at bounding box center [149, 47] width 232 height 12
click at [169, 166] on li "From bill of materials" at bounding box center [149, 166] width 232 height 17
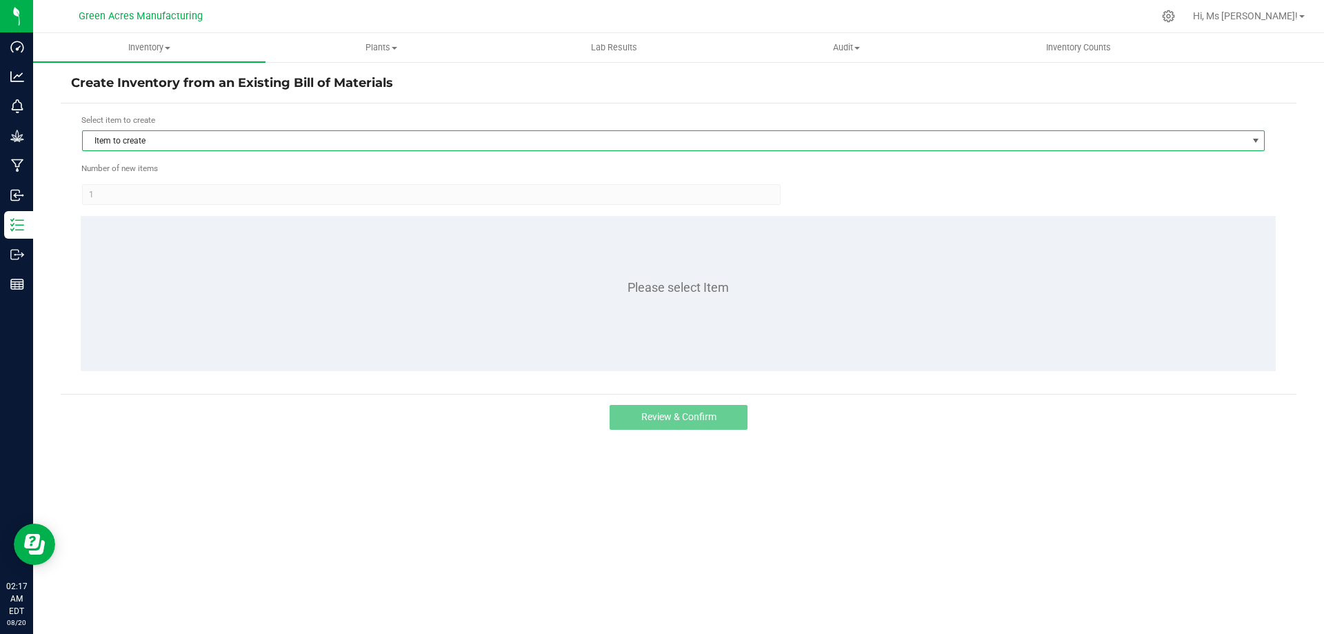
click at [172, 139] on span "Item to create" at bounding box center [665, 140] width 1164 height 19
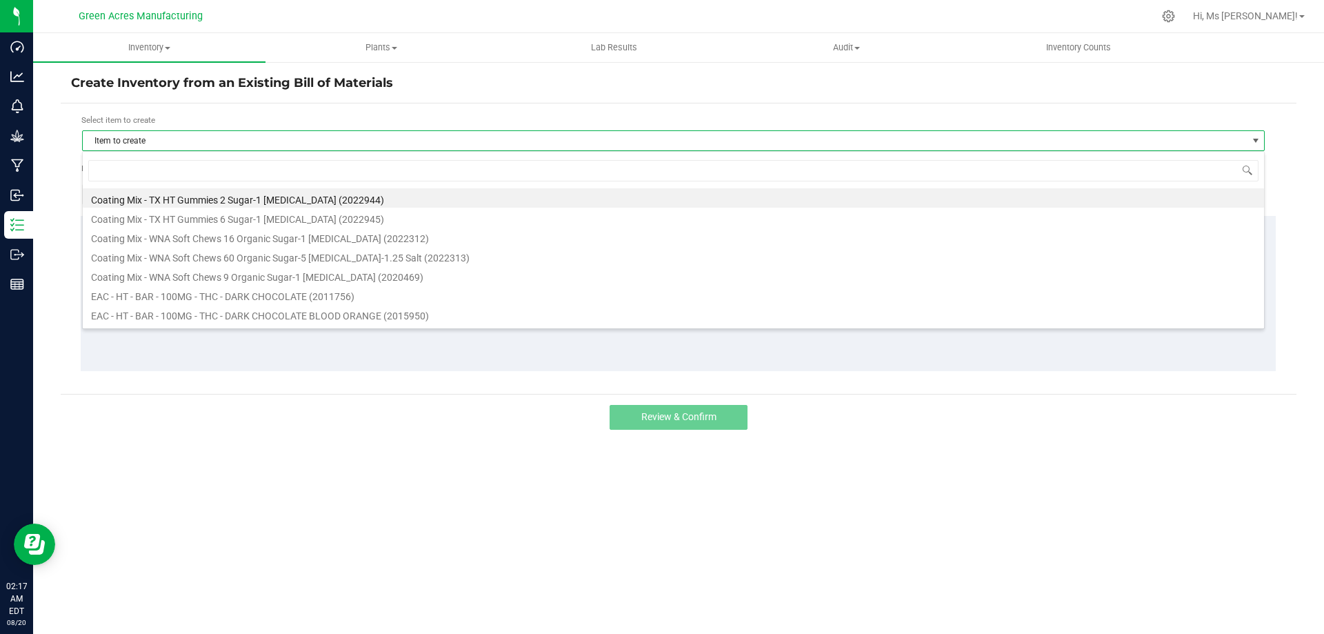
scroll to position [21, 1183]
type input "SRZ"
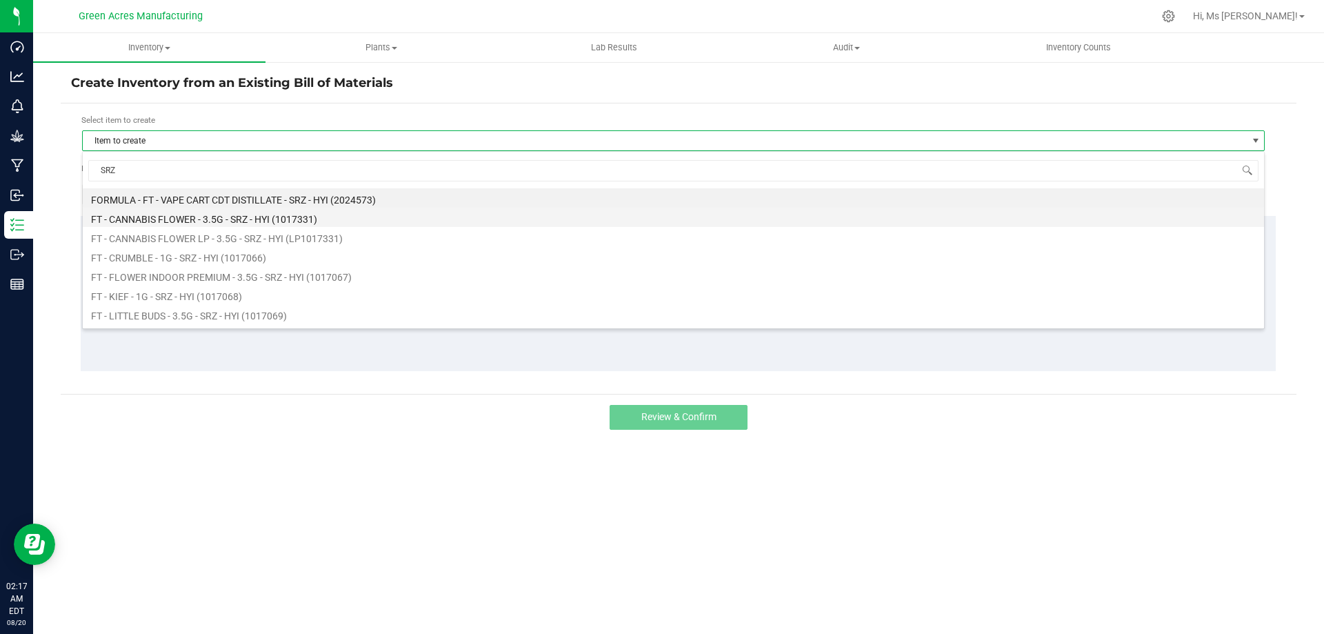
click at [276, 213] on li "FT - CANNABIS FLOWER - 3.5G - SRZ - HYI (1017331)" at bounding box center [673, 217] width 1181 height 19
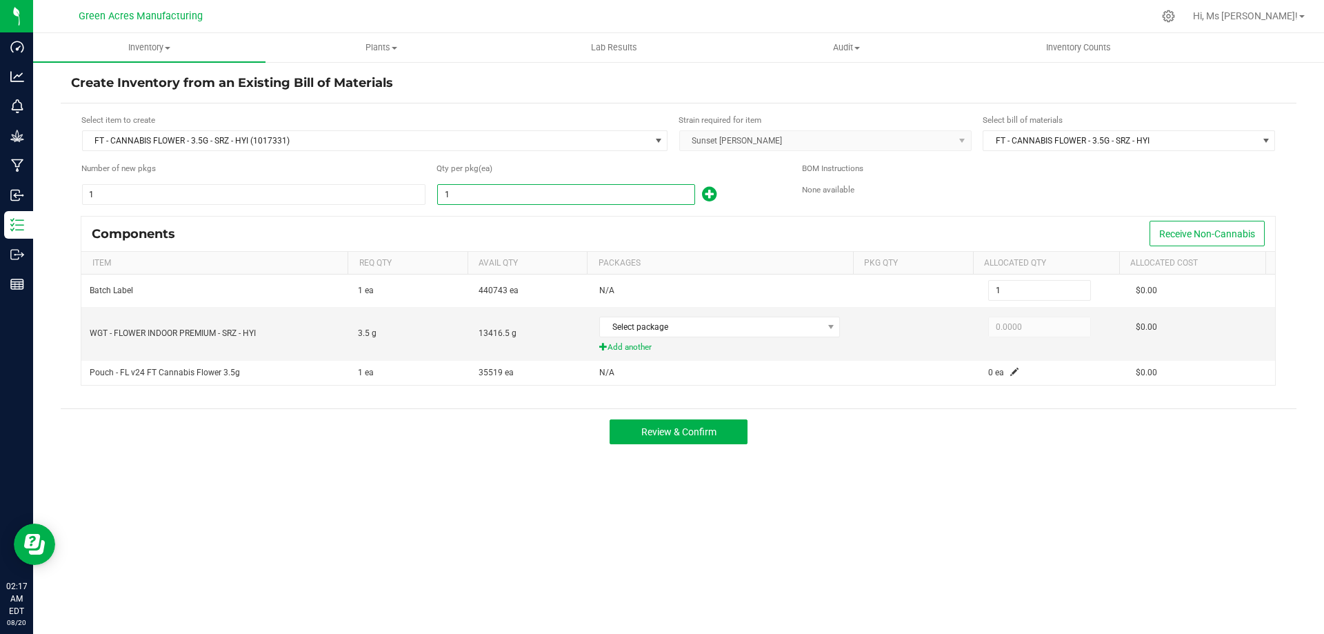
click at [483, 197] on input "1" at bounding box center [566, 194] width 257 height 19
type input "2"
type input "27"
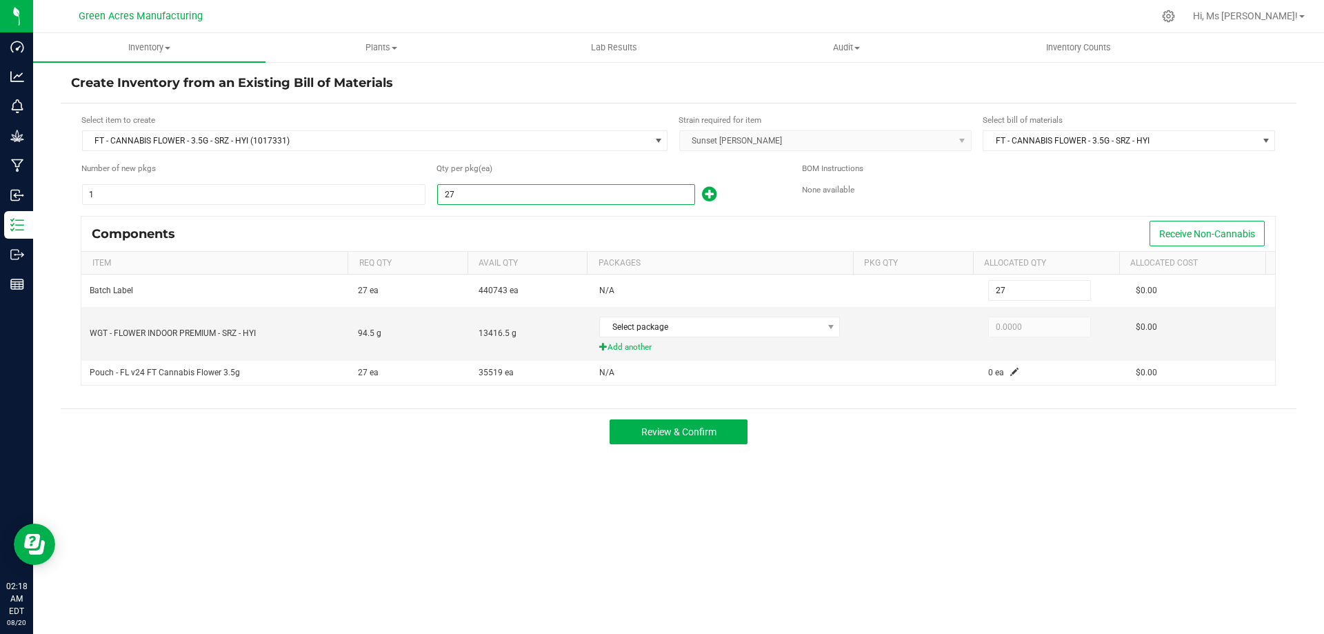
type input "270"
type input "2705"
type input "2,705"
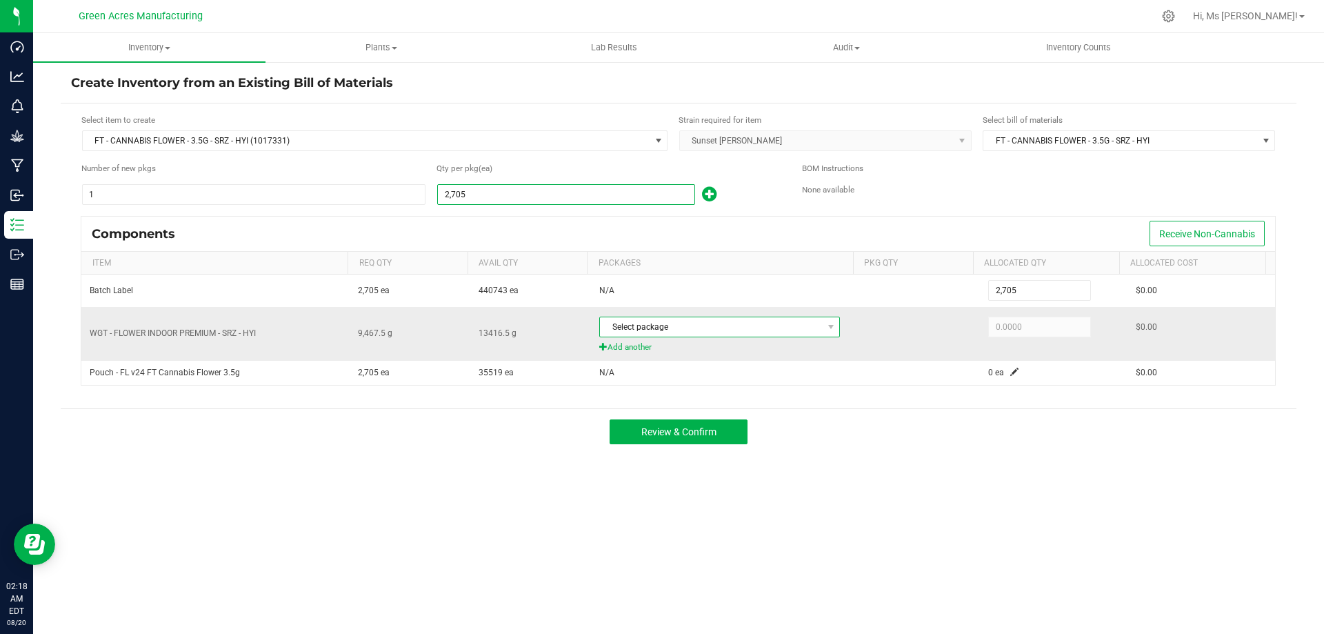
click at [806, 328] on span "Select package" at bounding box center [711, 326] width 222 height 19
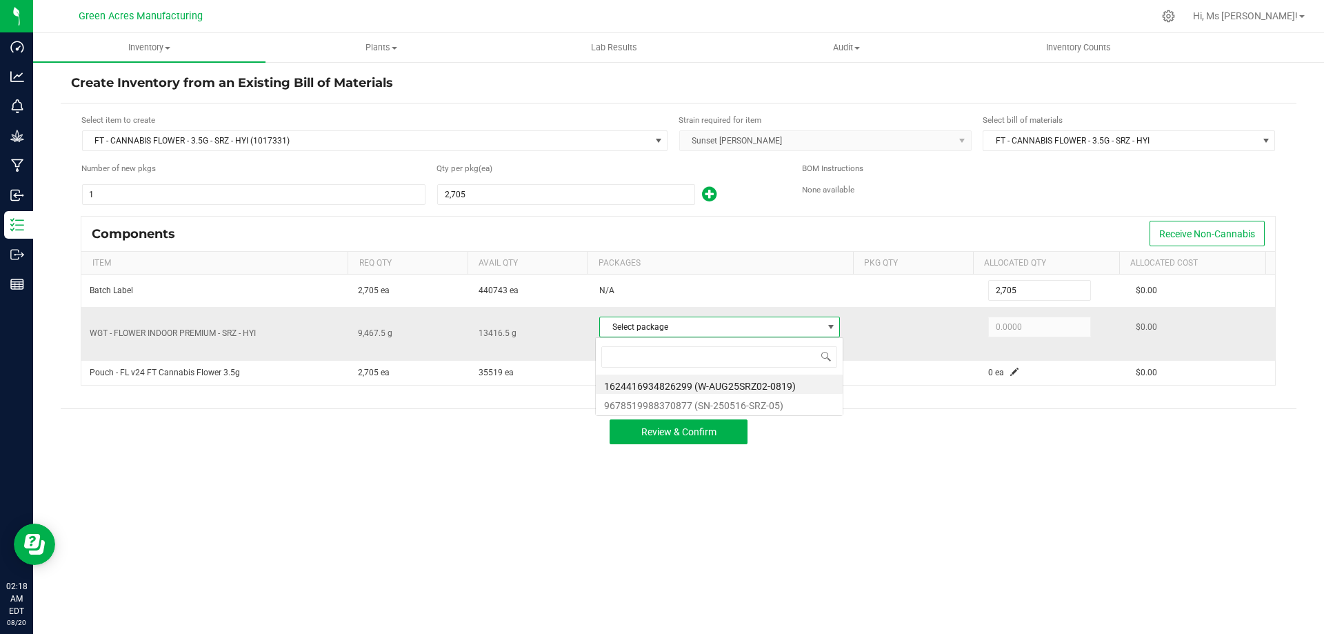
scroll to position [21, 238]
click at [795, 384] on li "1624416934826299 (W-AUG25SRZ02-0819)" at bounding box center [719, 383] width 247 height 19
type input "9,467.5000"
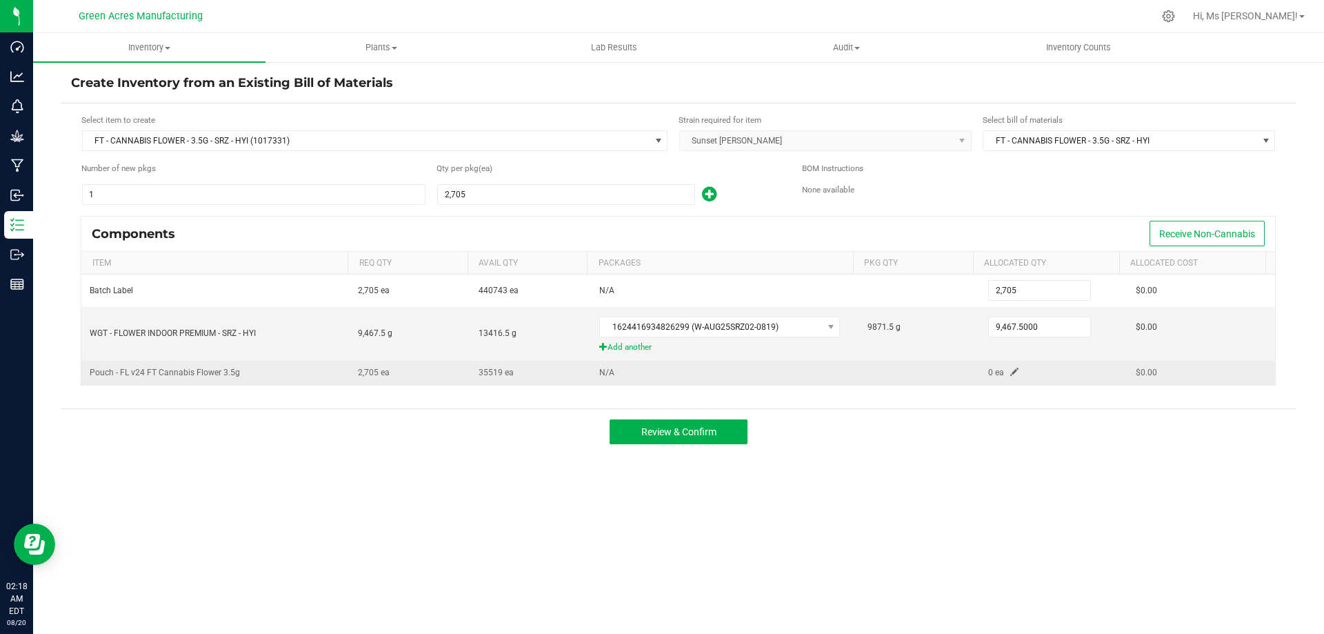
click at [1010, 373] on span at bounding box center [1014, 372] width 8 height 8
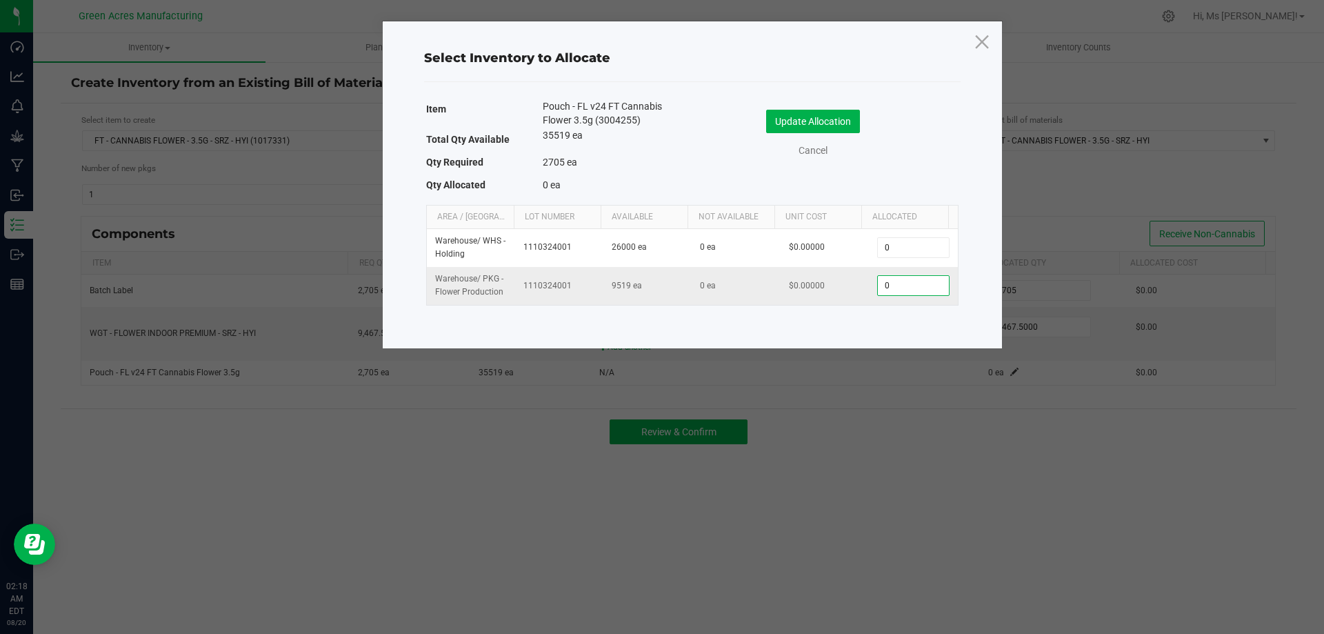
click at [899, 282] on input "0" at bounding box center [913, 285] width 70 height 19
type input "2,705"
click at [814, 123] on button "Update Allocation" at bounding box center [813, 121] width 94 height 23
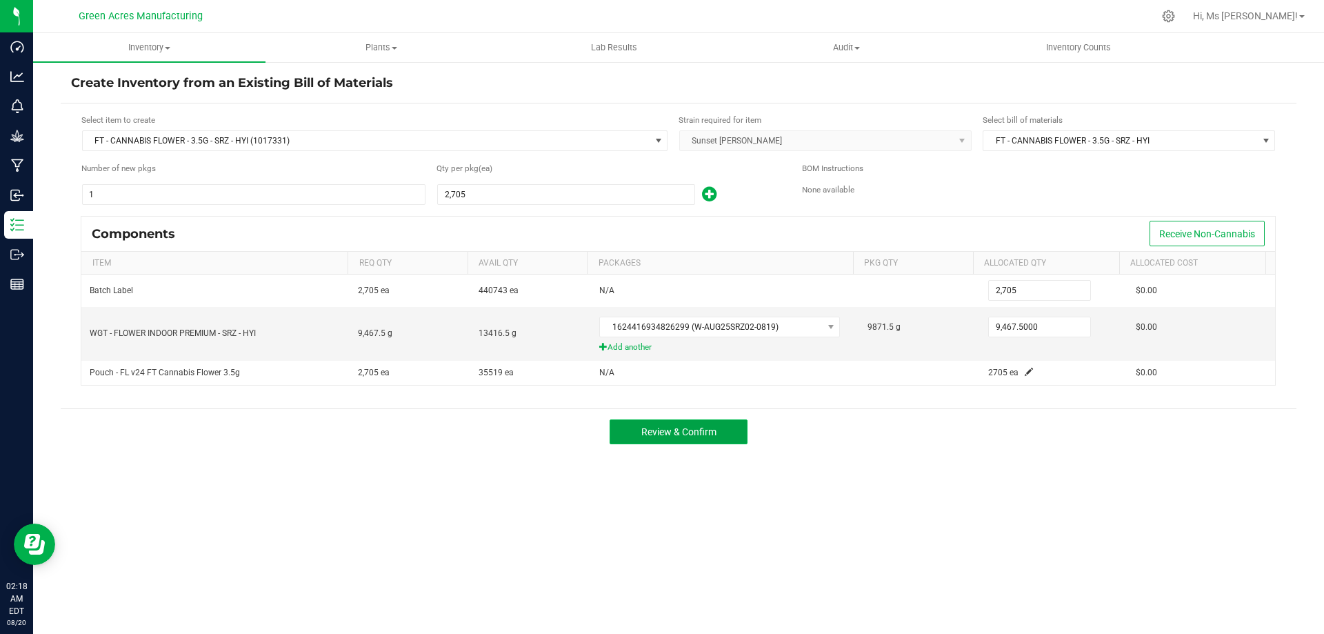
click at [741, 436] on button "Review & Confirm" at bounding box center [679, 431] width 138 height 25
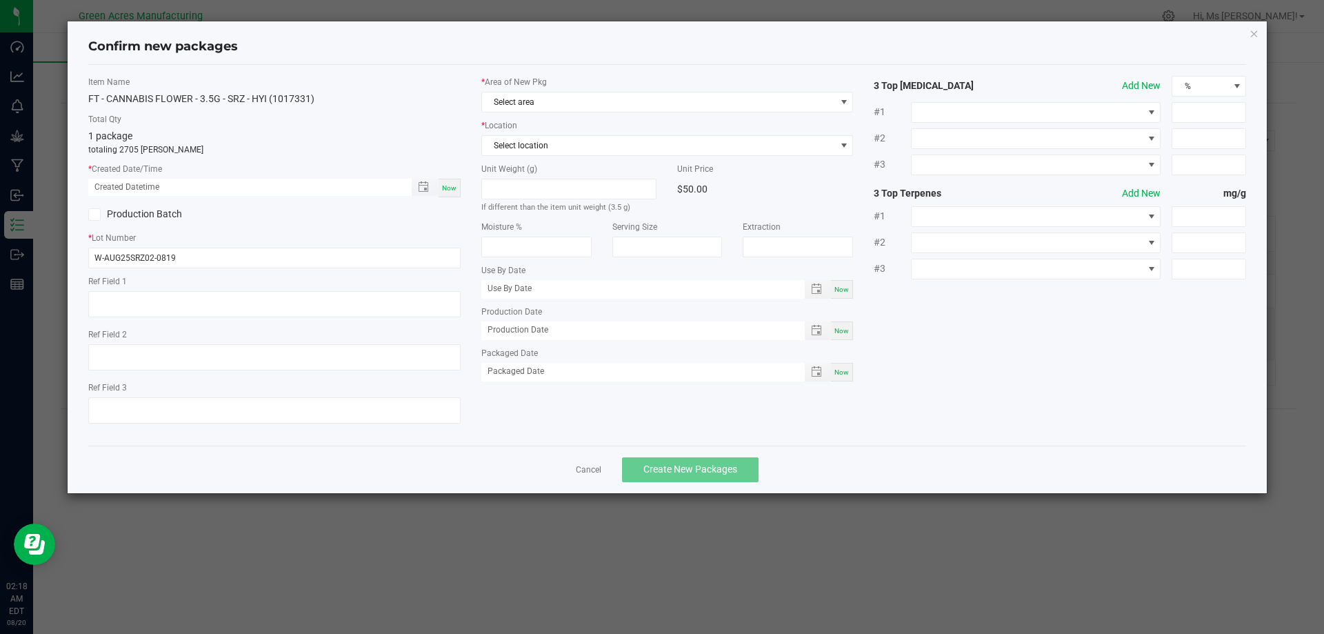
click at [437, 186] on span "Toggle popup" at bounding box center [425, 187] width 27 height 17
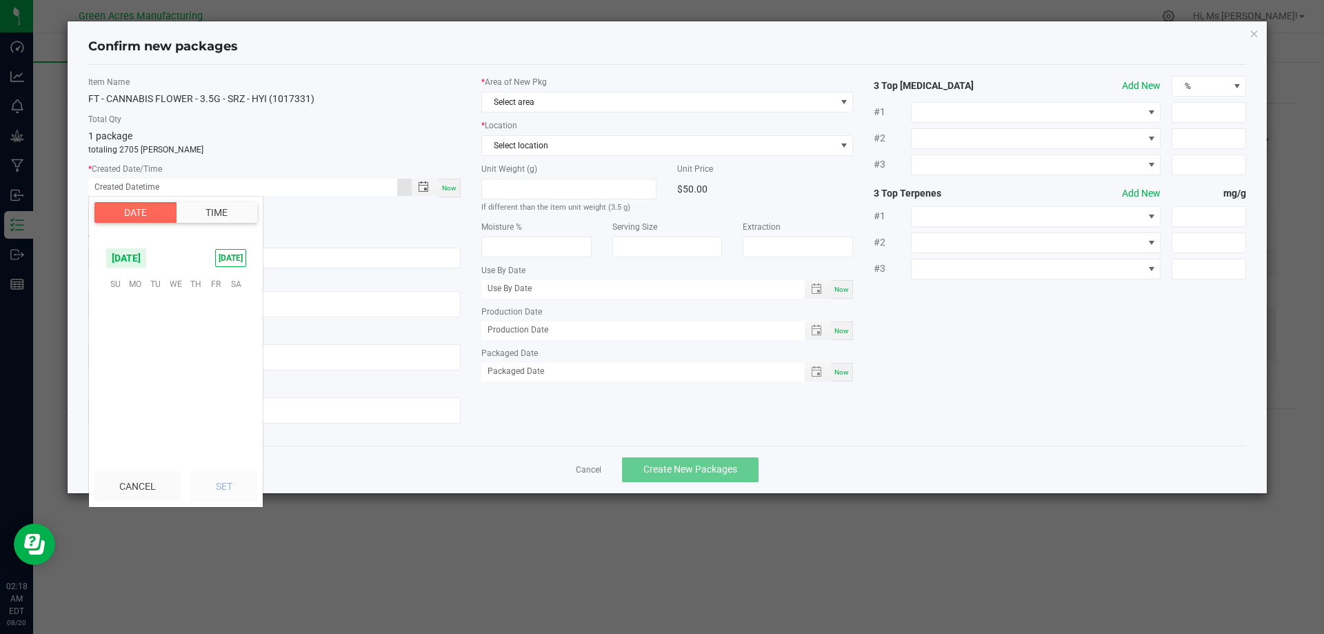
scroll to position [223510, 0]
click at [455, 189] on span "Now" at bounding box center [449, 188] width 14 height 8
type input "08/20/2025 02:18 AM"
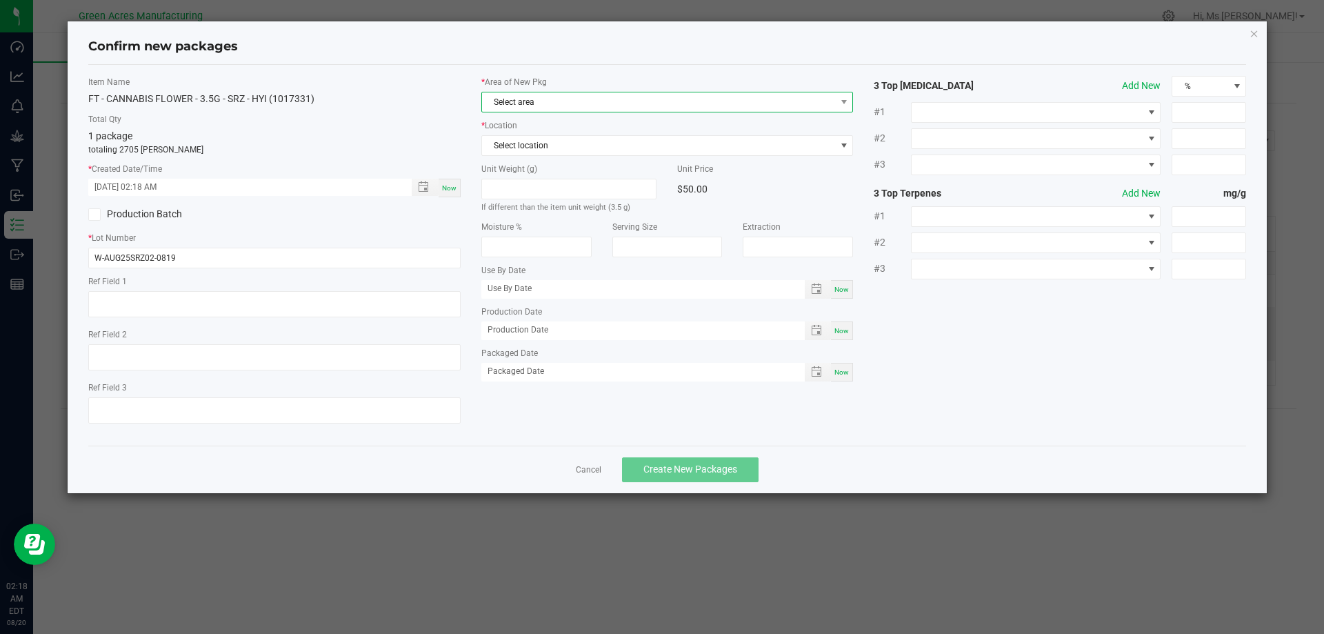
click at [591, 102] on span "Select area" at bounding box center [659, 101] width 354 height 19
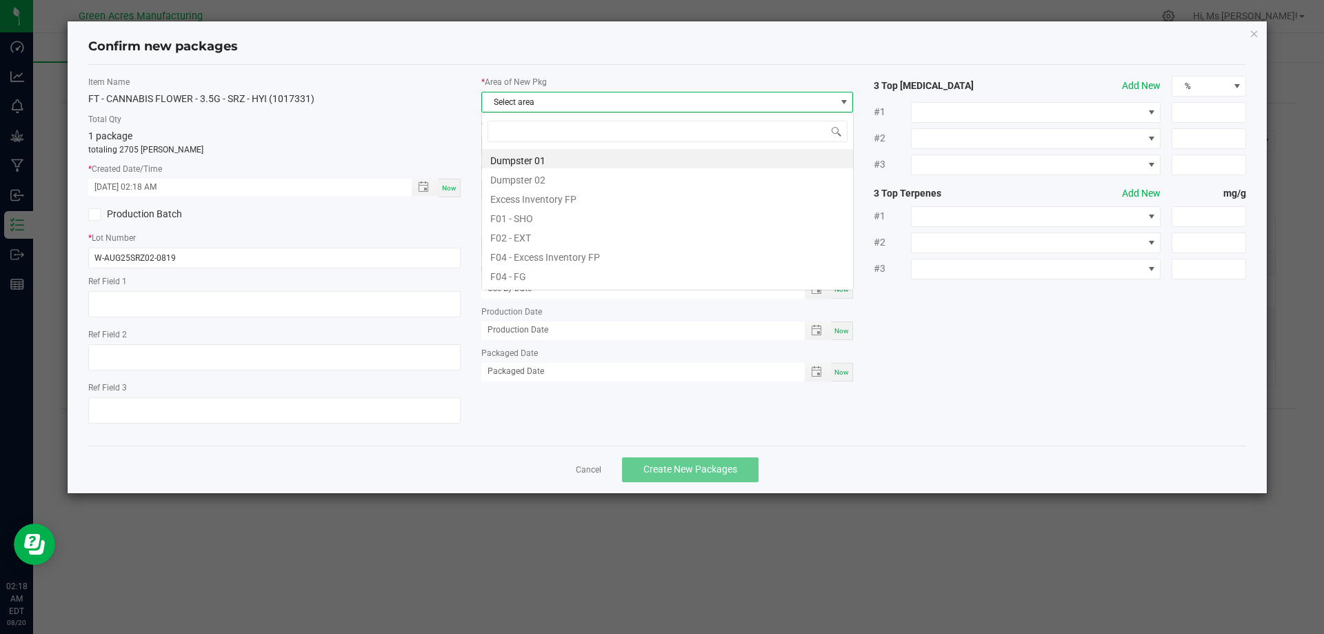
scroll to position [21, 372]
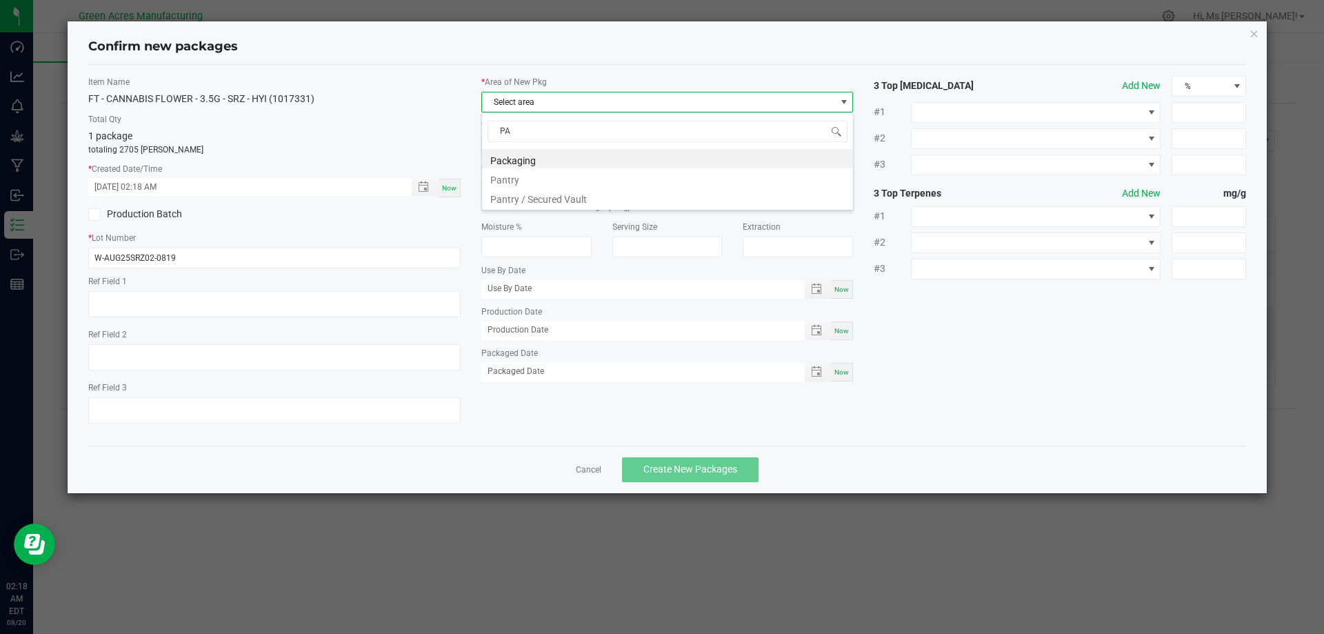
type input "PAN"
click at [577, 180] on li "Pantry / Secured Vault" at bounding box center [667, 177] width 371 height 19
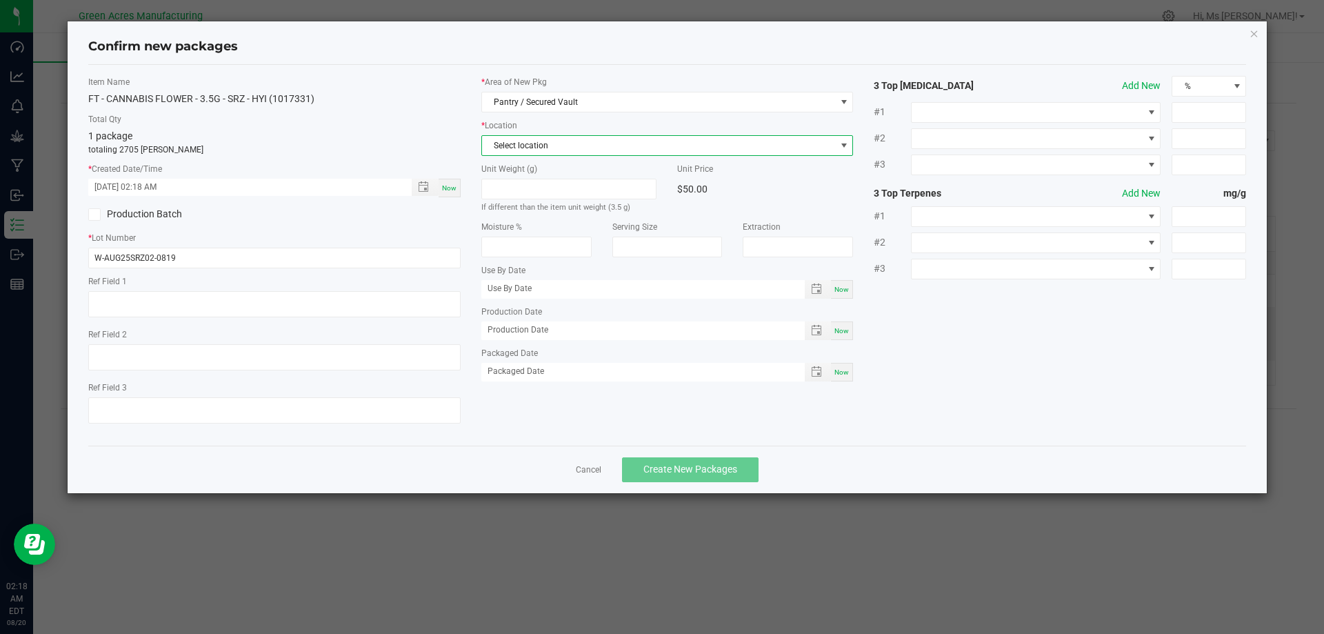
click at [589, 145] on span "Select location" at bounding box center [659, 145] width 354 height 19
click at [563, 226] on li "Intake" at bounding box center [667, 221] width 371 height 19
click at [683, 466] on span "Create New Packages" at bounding box center [690, 468] width 94 height 11
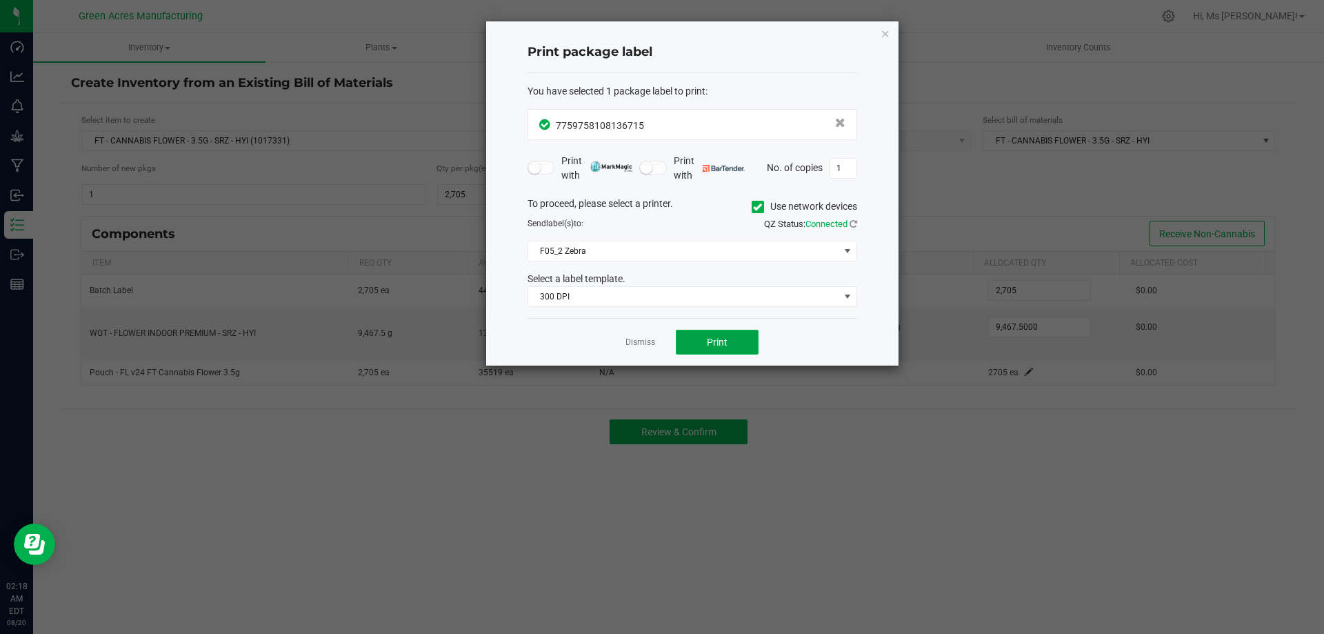
click at [726, 343] on span "Print" at bounding box center [717, 342] width 21 height 11
click at [630, 343] on link "Dismiss" at bounding box center [641, 343] width 30 height 12
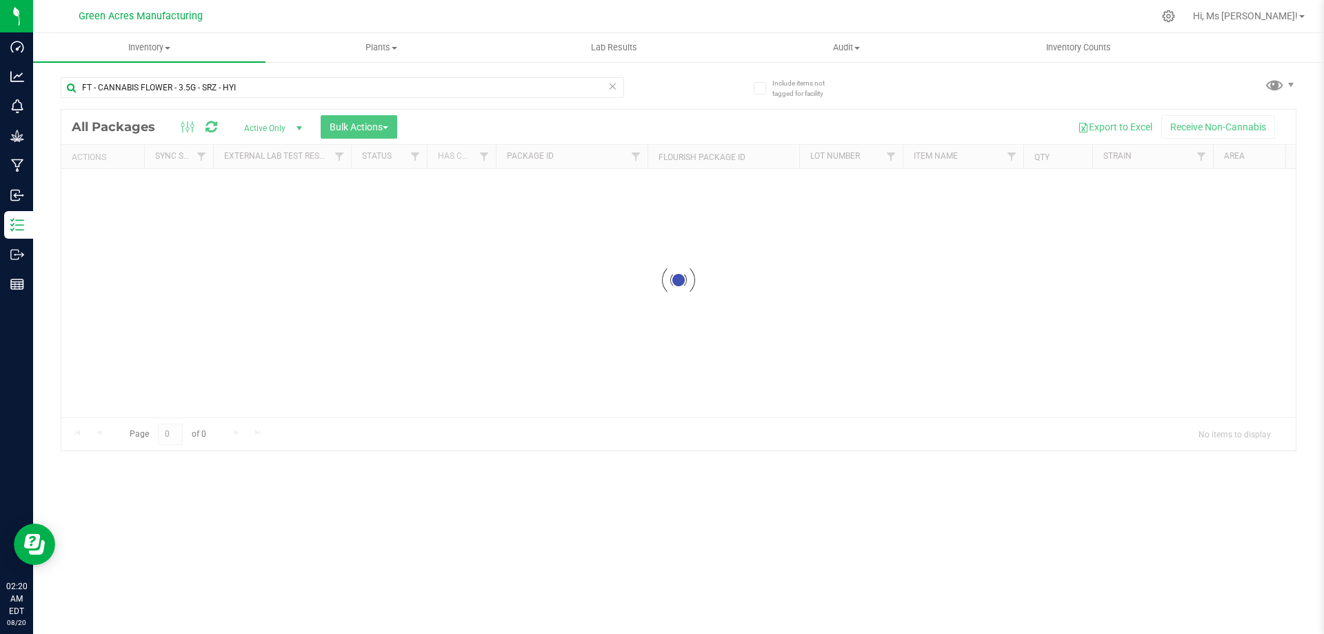
click at [272, 100] on div "FT - CANNABIS FLOWER - 3.5G - SRZ - HYI" at bounding box center [342, 93] width 563 height 32
click at [272, 85] on input "FT - CANNABIS FLOWER - 3.5G - SRZ - HYI" at bounding box center [342, 87] width 563 height 21
click at [272, 83] on input "FT - CANNABIS FLOWER - 3.5G - SRZ - HYI" at bounding box center [342, 87] width 563 height 21
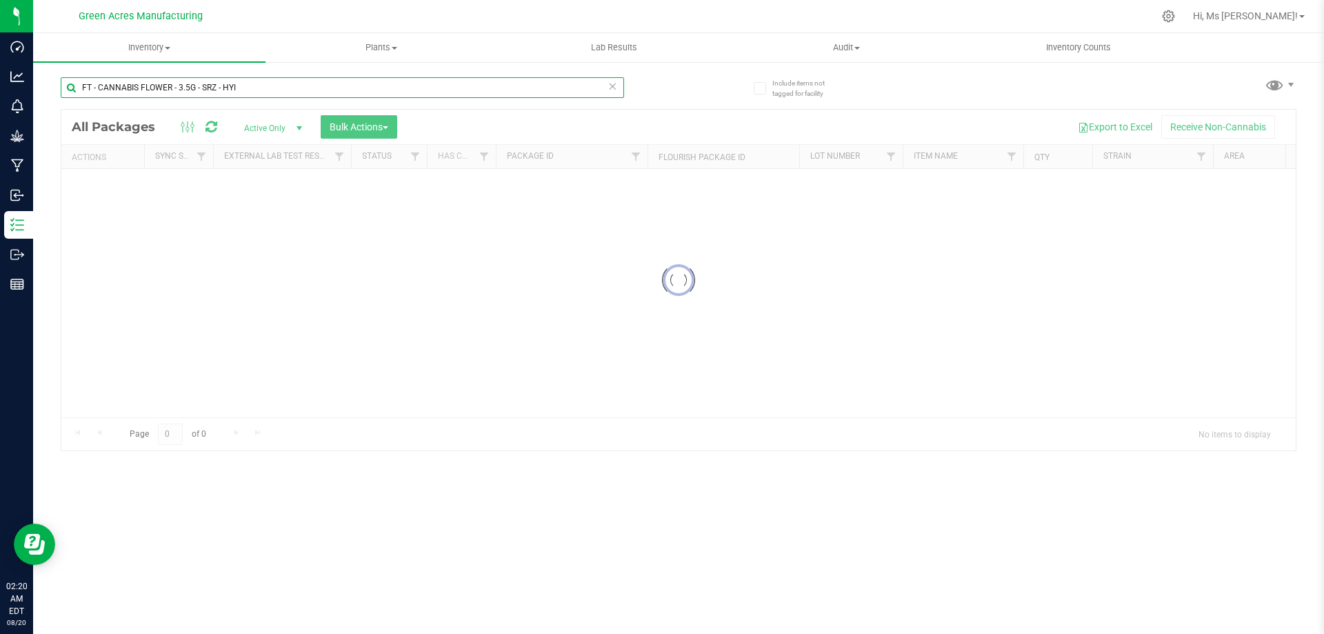
click at [272, 83] on input "FT - CANNABIS FLOWER - 3.5G - SRZ - HYI" at bounding box center [342, 87] width 563 height 21
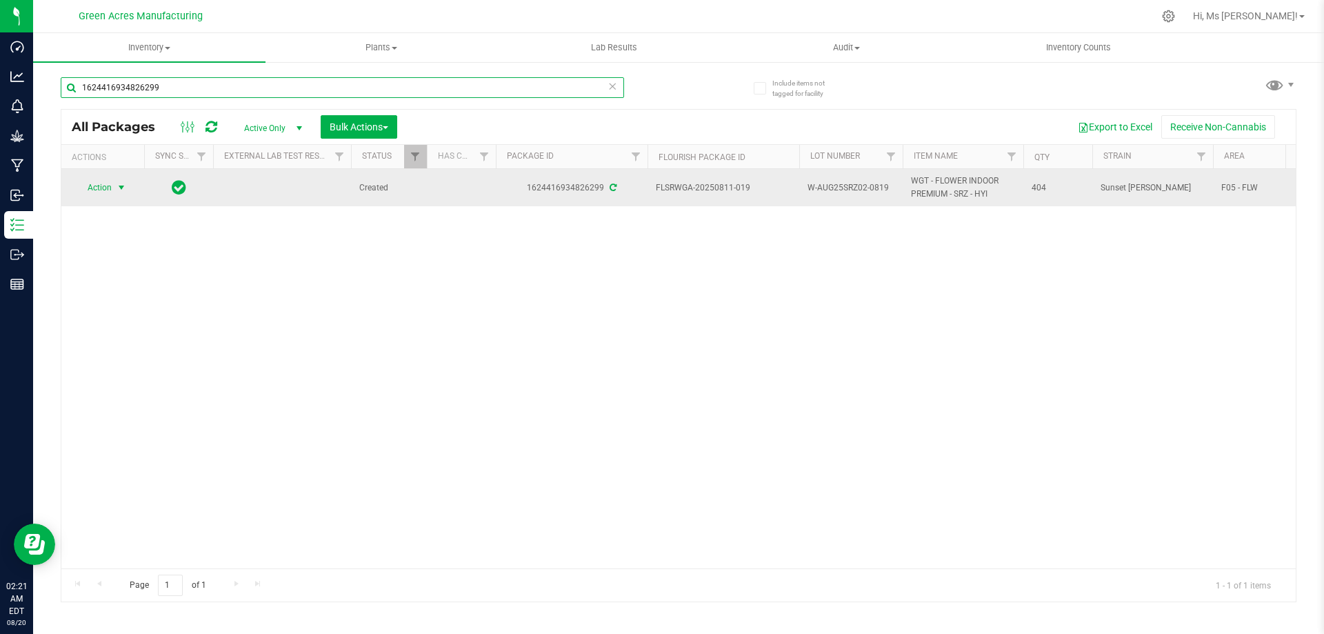
type input "1624416934826299"
click at [98, 190] on span "Action" at bounding box center [93, 187] width 37 height 19
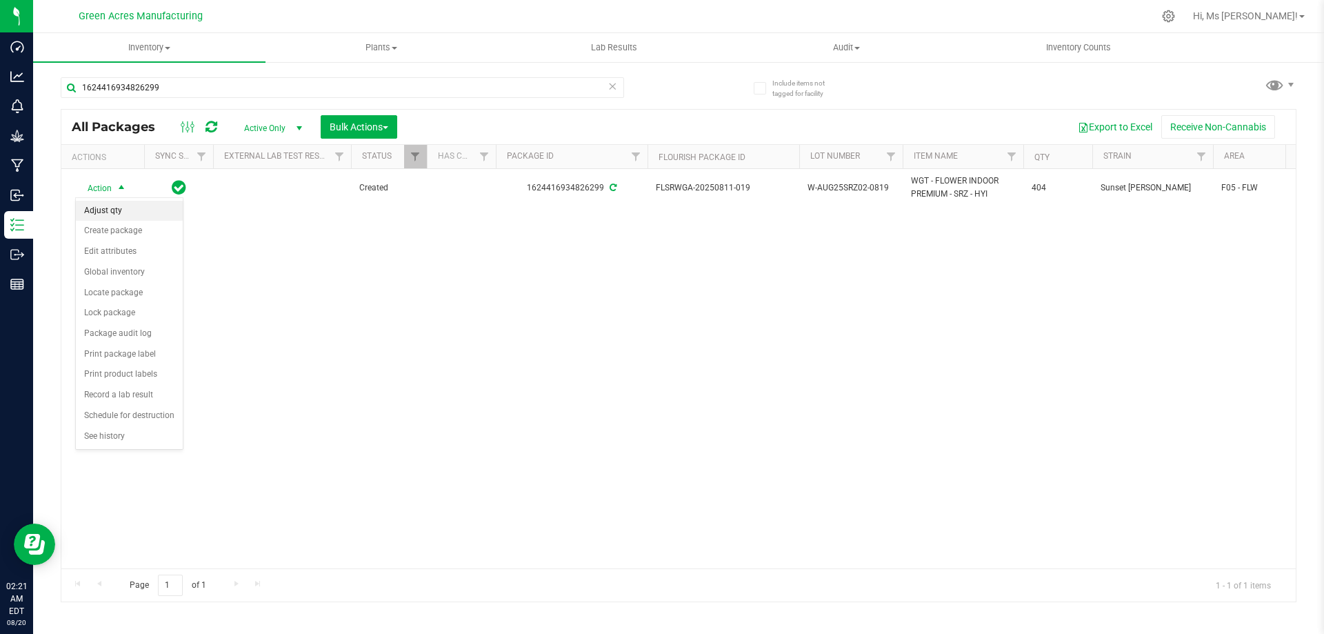
click at [112, 210] on li "Adjust qty" at bounding box center [129, 211] width 107 height 21
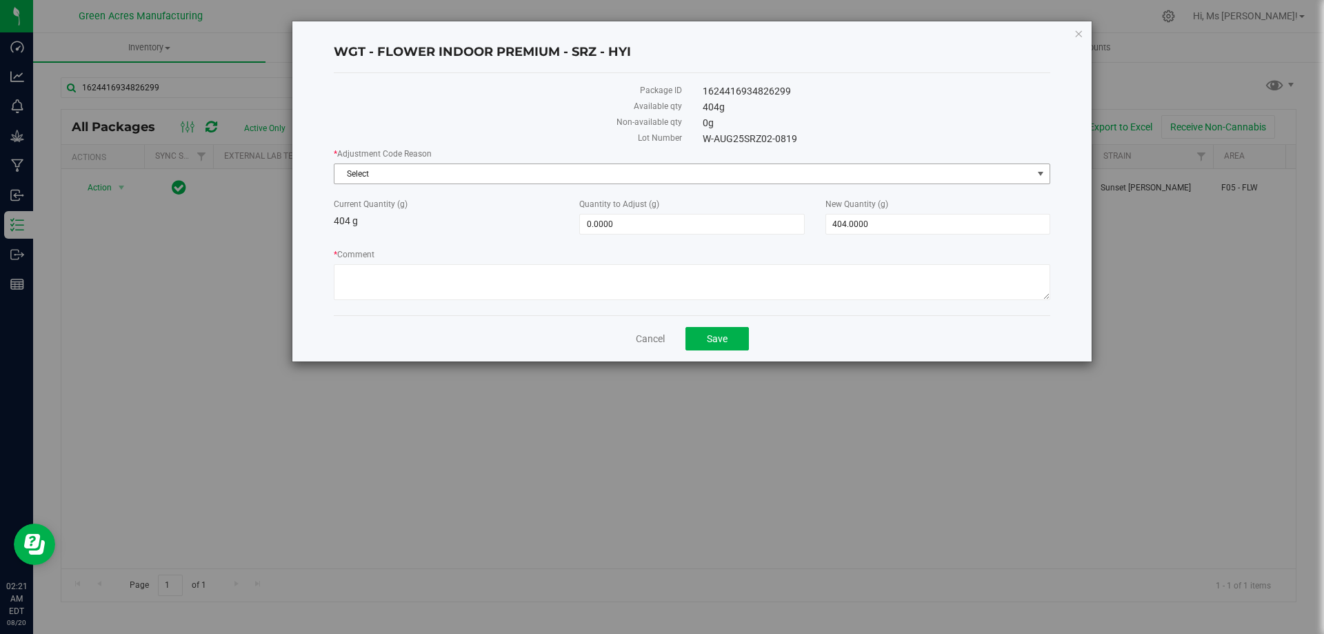
click at [528, 177] on span "Select" at bounding box center [683, 173] width 698 height 19
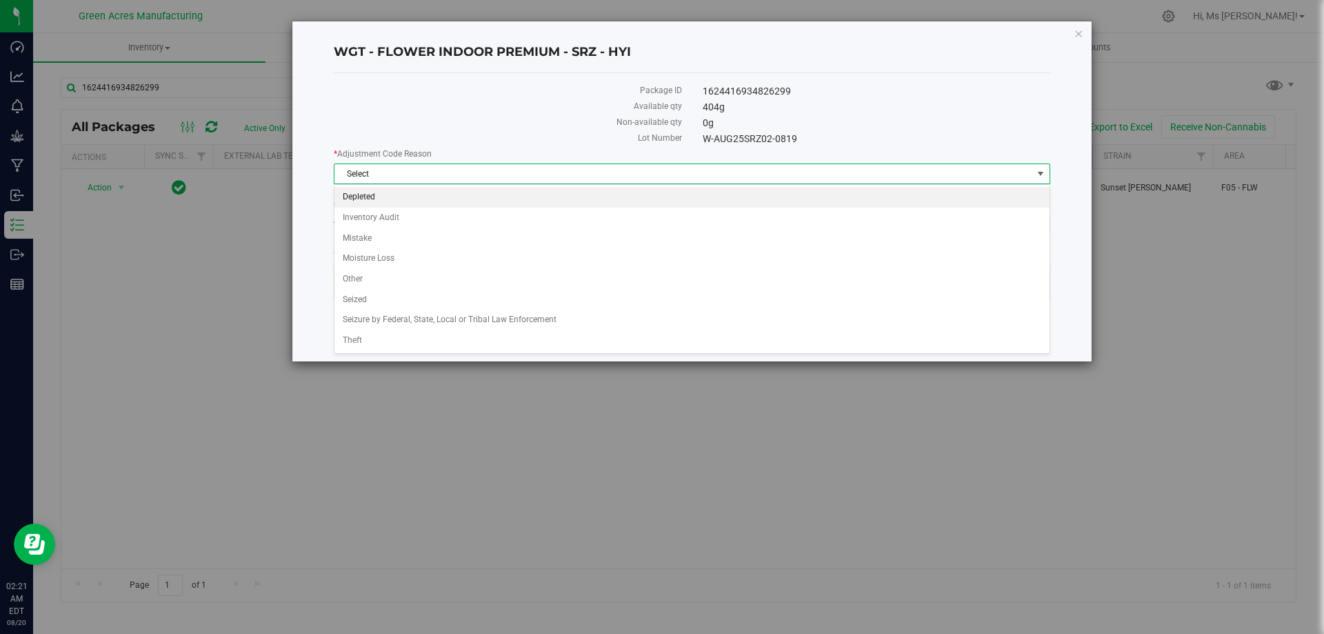
click at [467, 203] on li "Depleted" at bounding box center [691, 197] width 715 height 21
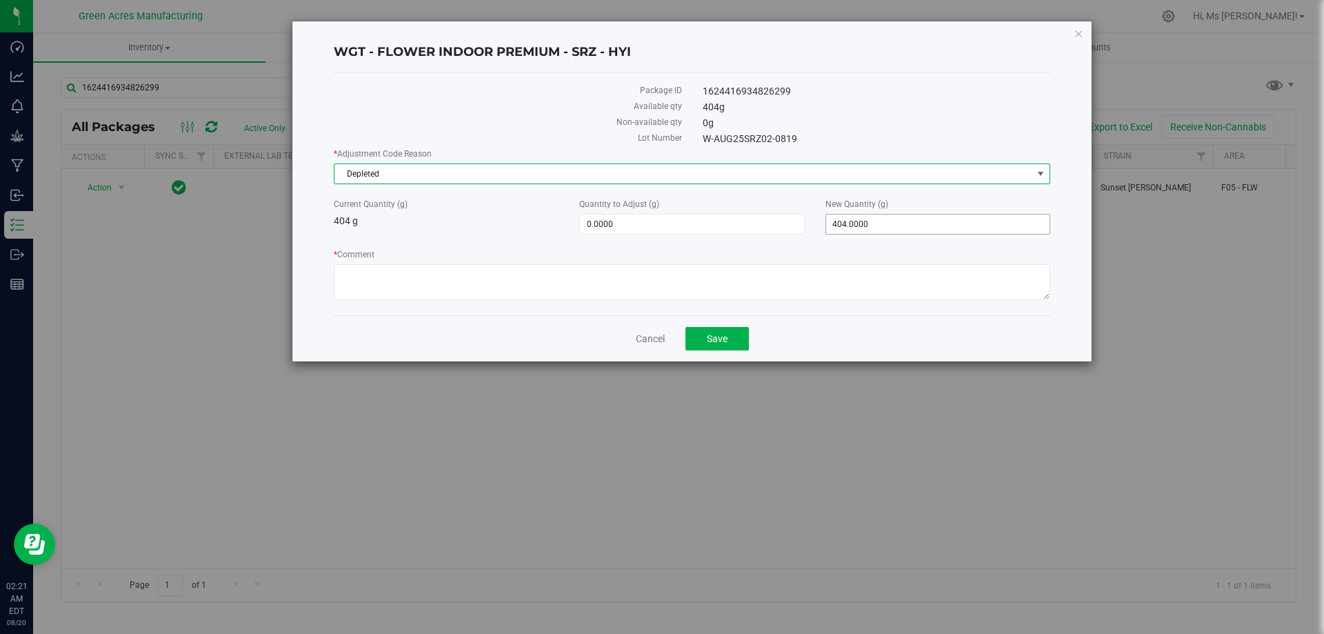
click at [877, 220] on span "404.0000 404" at bounding box center [937, 224] width 225 height 21
click at [877, 220] on input "404" at bounding box center [937, 223] width 223 height 19
type input "25"
type input "-379.0000"
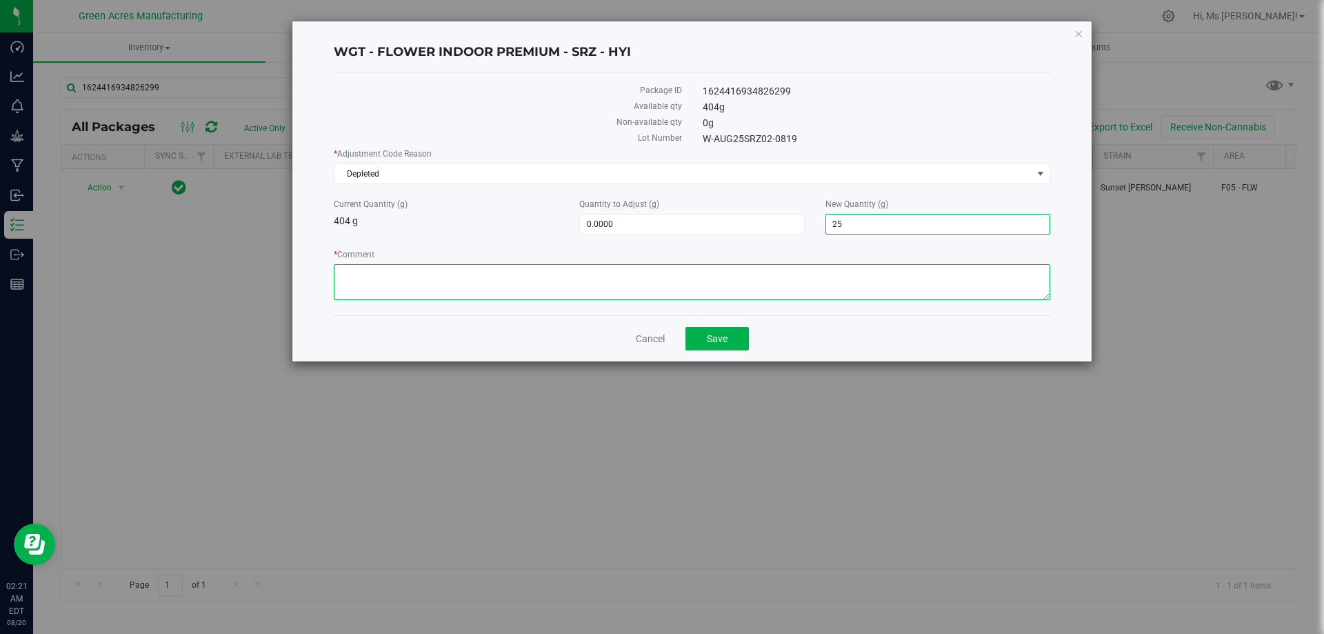
type input "25.0000"
click at [843, 288] on textarea "* Comment" at bounding box center [692, 282] width 717 height 36
click at [712, 330] on button "Save" at bounding box center [716, 338] width 63 height 23
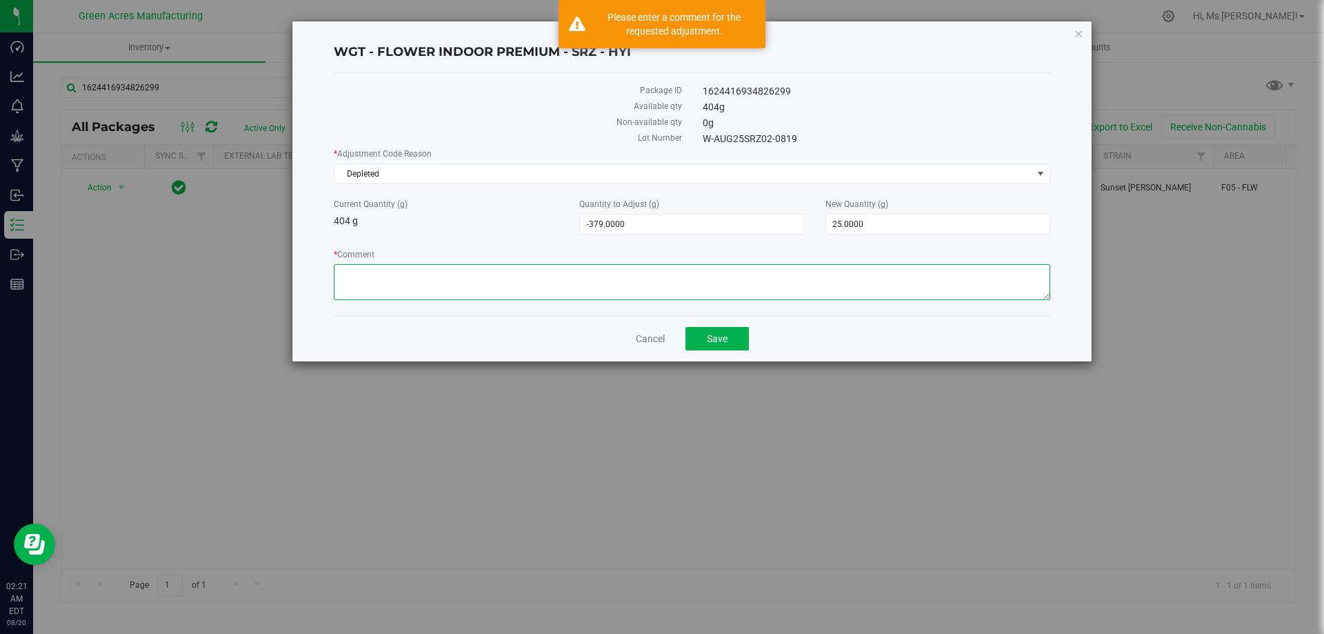
click at [506, 283] on textarea "* Comment" at bounding box center [692, 282] width 717 height 36
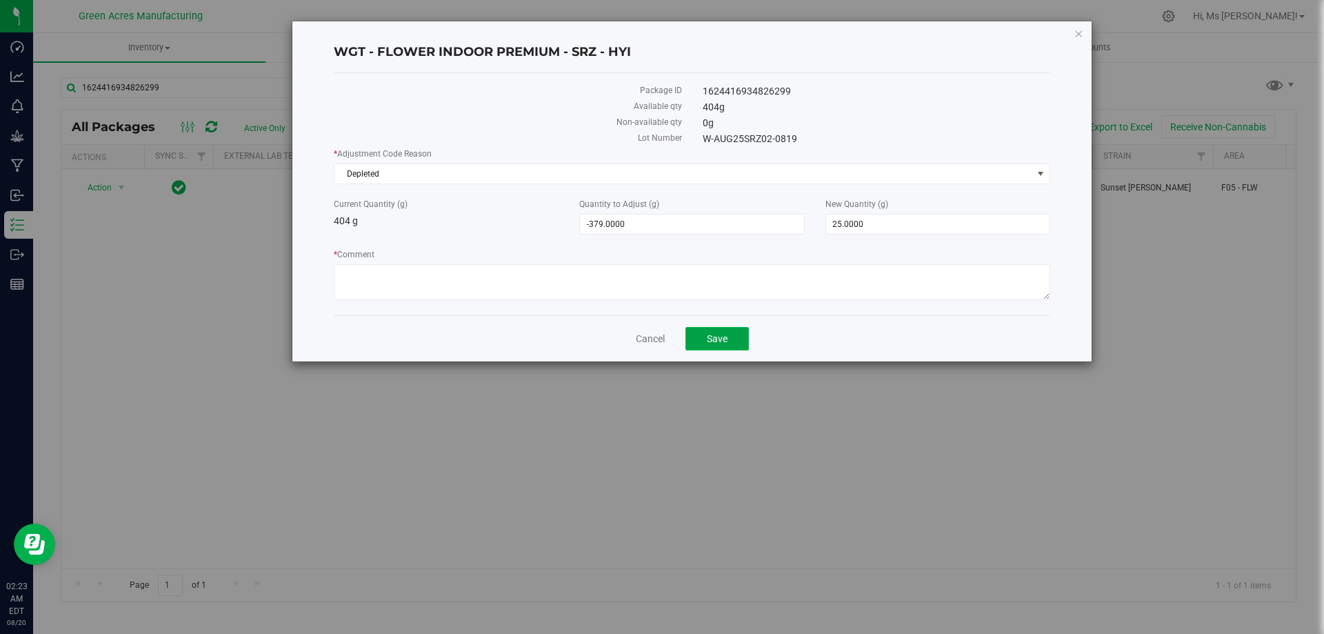
click at [722, 344] on button "Save" at bounding box center [716, 338] width 63 height 23
click at [434, 283] on textarea "* Comment" at bounding box center [692, 282] width 717 height 36
paste textarea "WASTE FROM WHOLE FLOWER PACKING PROCESS"
type textarea "WASTE FROM WHOLE FLOWER PACKING PROCESS"
click at [731, 339] on button "Save" at bounding box center [716, 338] width 63 height 23
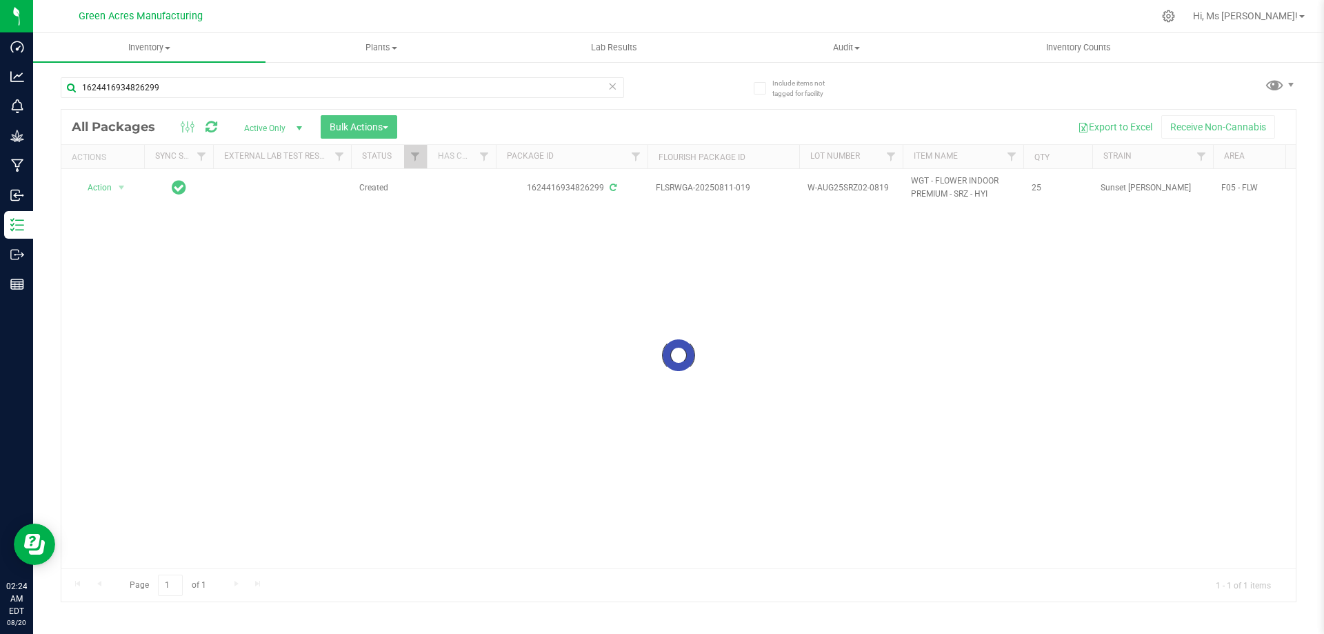
click at [401, 346] on div at bounding box center [678, 356] width 1234 height 492
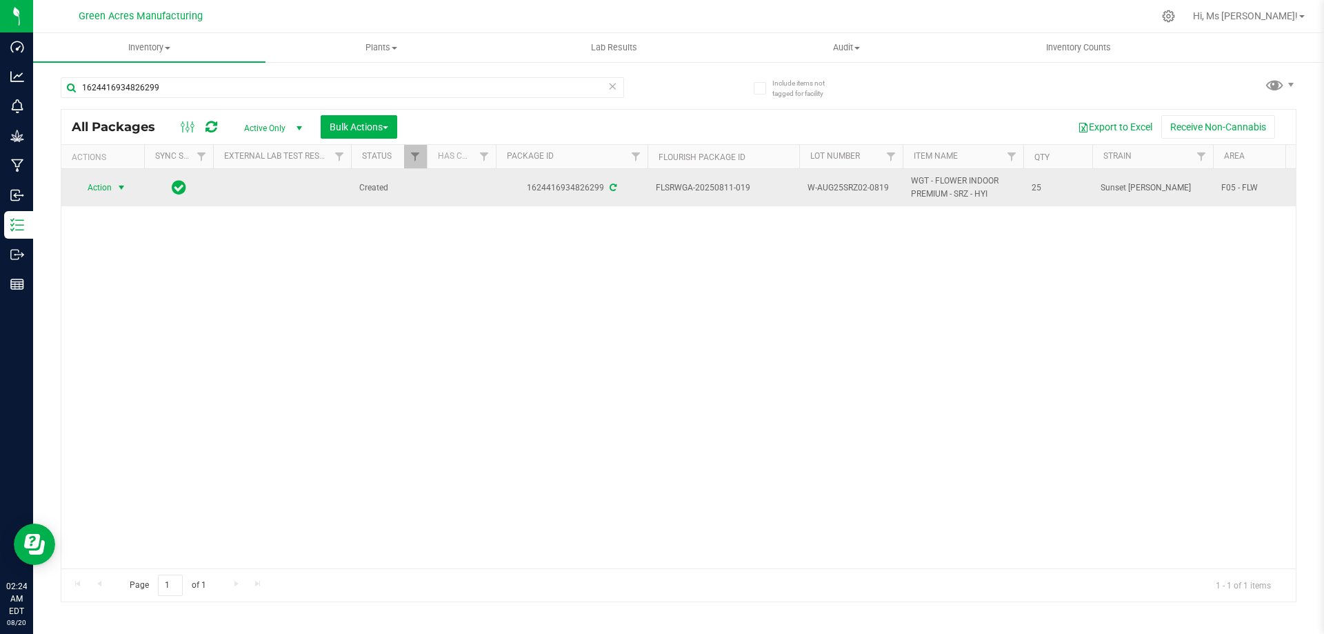
click at [108, 179] on span "Action" at bounding box center [93, 187] width 37 height 19
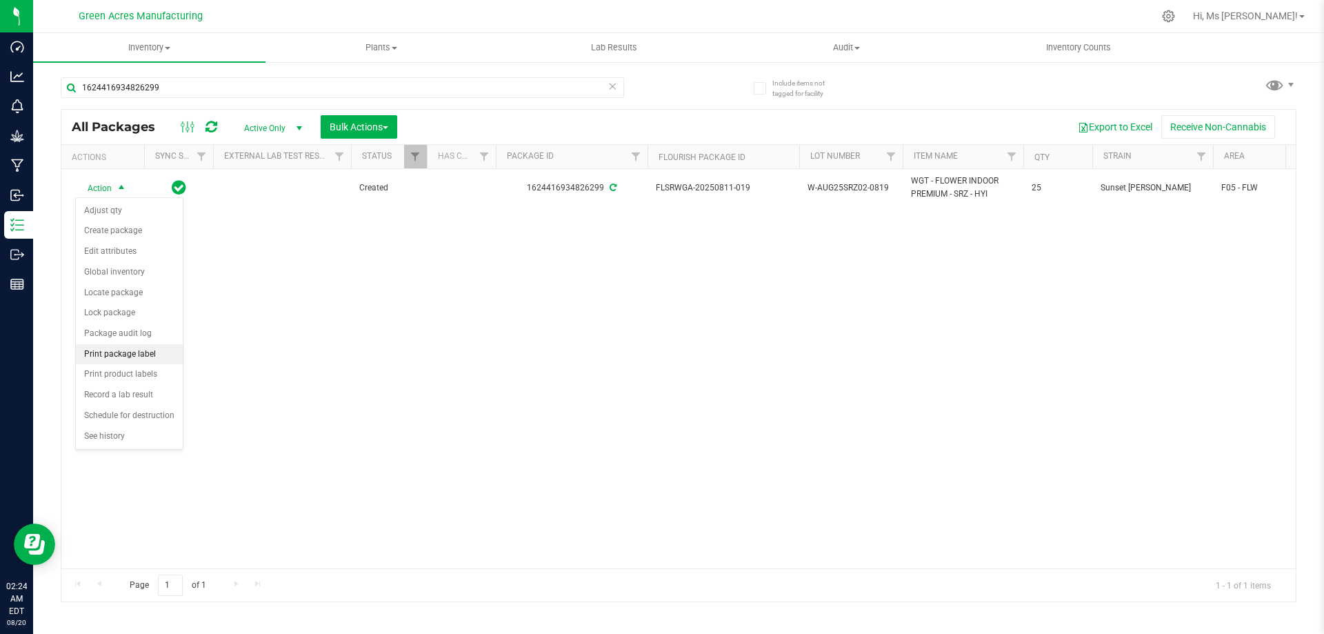
click at [160, 357] on li "Print package label" at bounding box center [129, 354] width 107 height 21
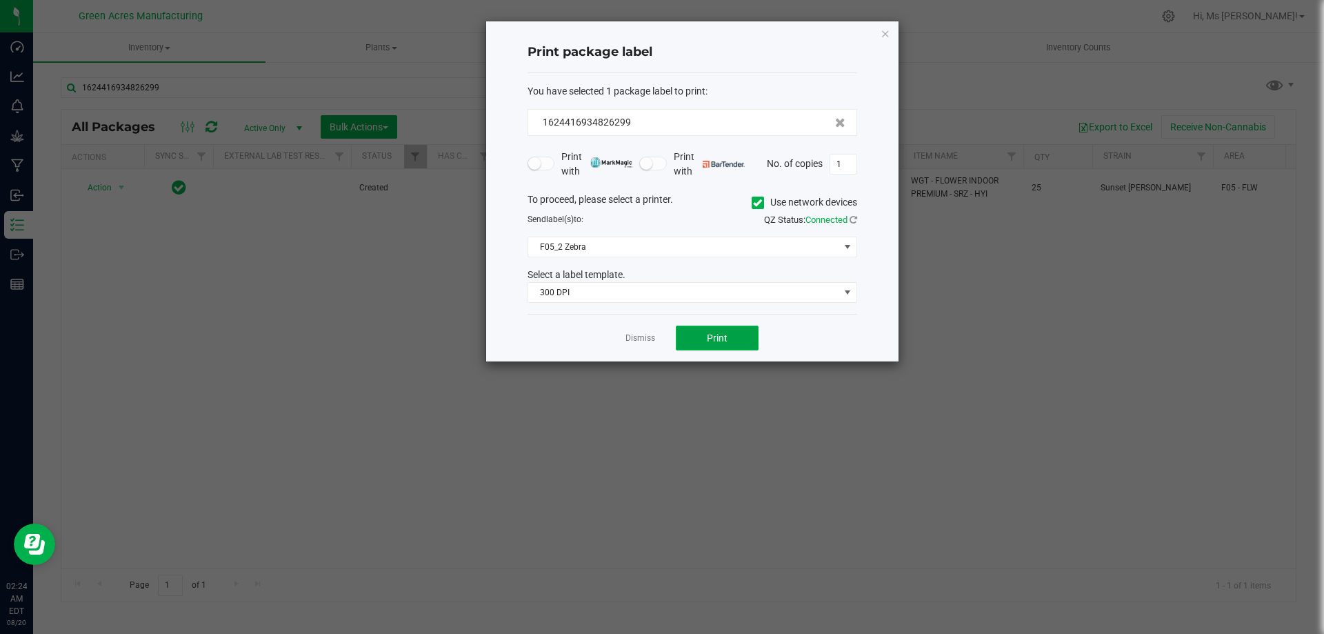
click at [699, 339] on button "Print" at bounding box center [717, 338] width 83 height 25
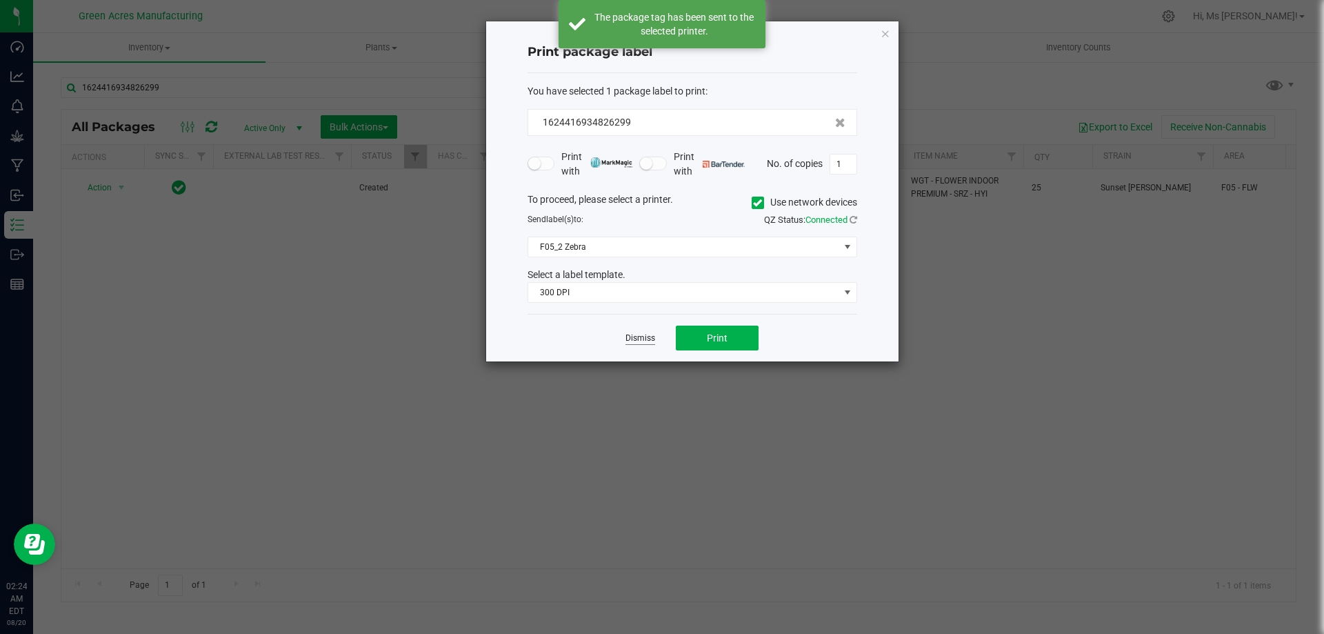
click at [635, 339] on link "Dismiss" at bounding box center [641, 338] width 30 height 12
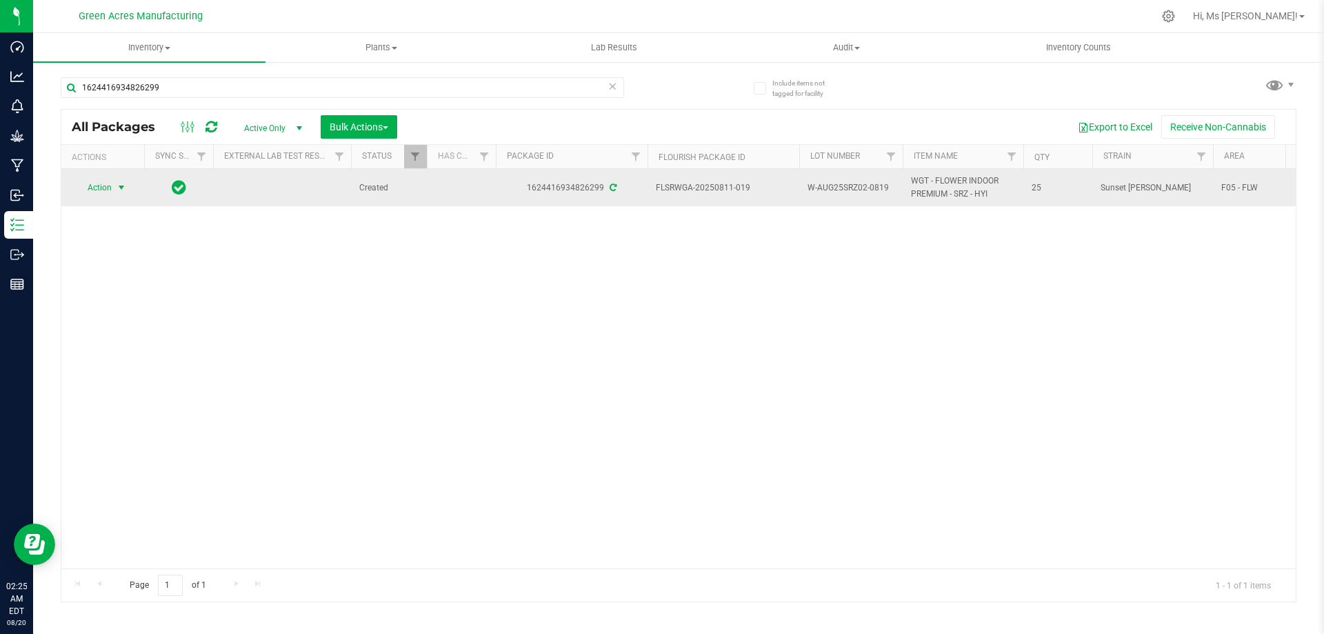
click at [106, 186] on span "Action" at bounding box center [93, 187] width 37 height 19
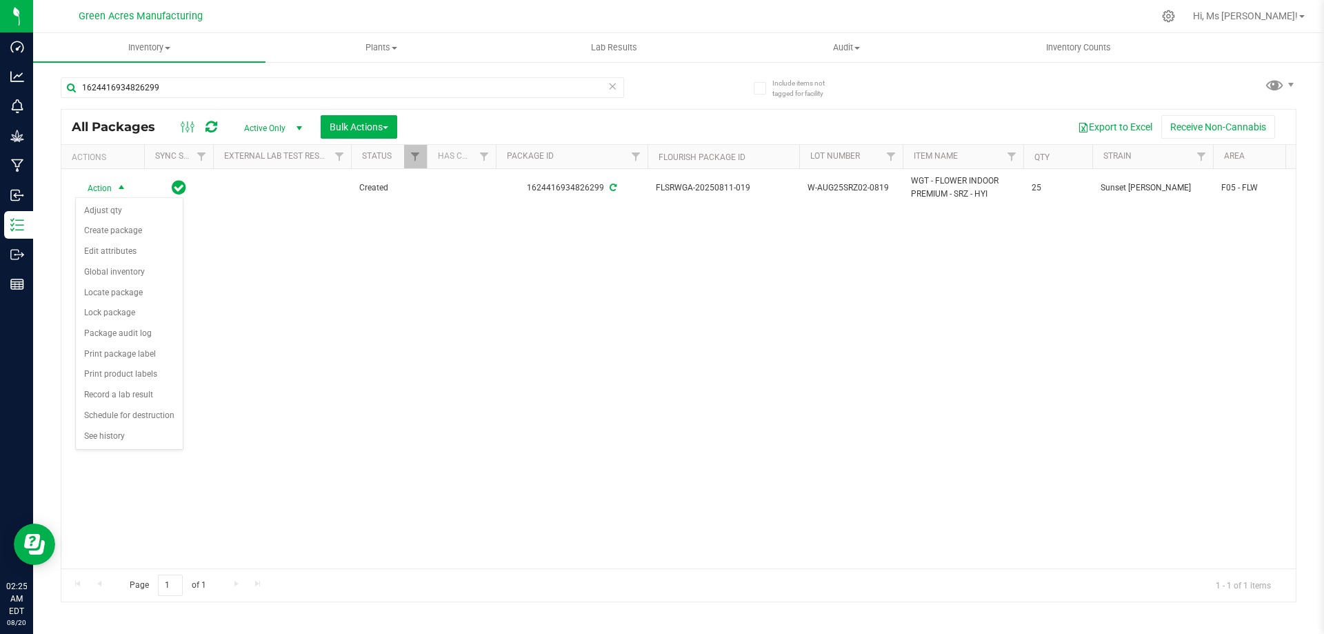
drag, startPoint x: 459, startPoint y: 477, endPoint x: 465, endPoint y: 474, distance: 7.1
click at [464, 474] on div "Action Action Adjust qty Create package Edit attributes Global inventory Locate…" at bounding box center [678, 368] width 1234 height 399
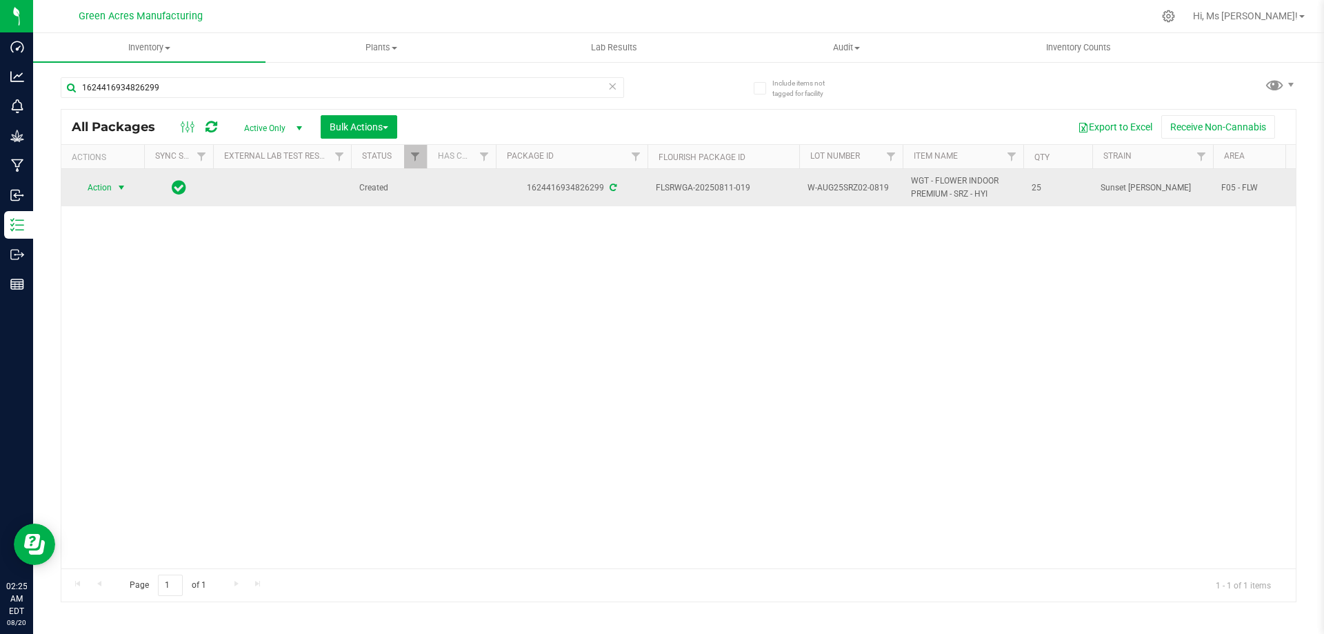
click at [113, 190] on span "select" at bounding box center [121, 187] width 17 height 19
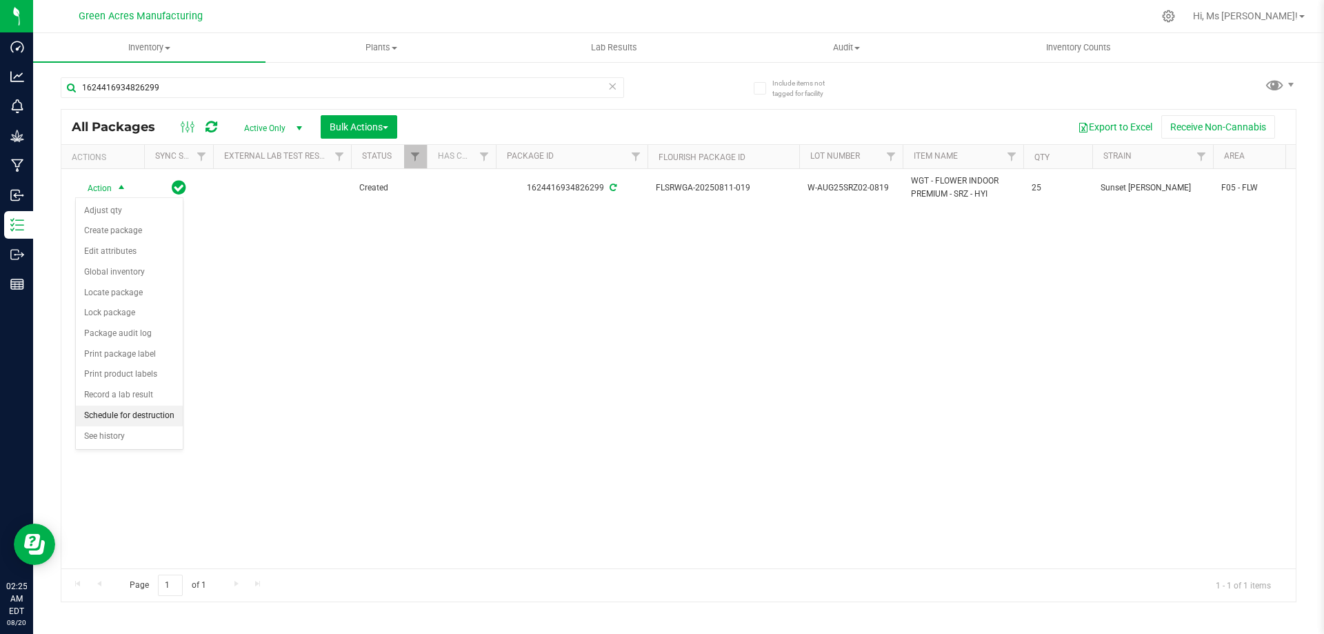
click at [137, 415] on li "Schedule for destruction" at bounding box center [129, 416] width 107 height 21
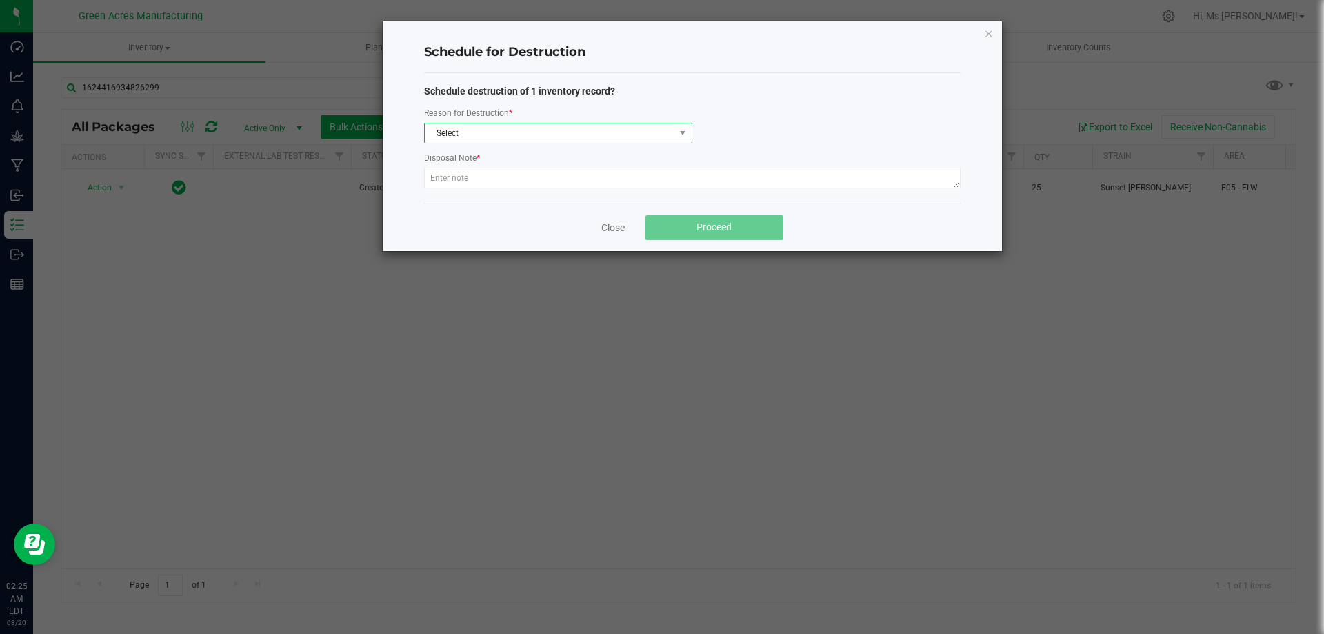
click at [612, 141] on span "Select" at bounding box center [550, 132] width 250 height 19
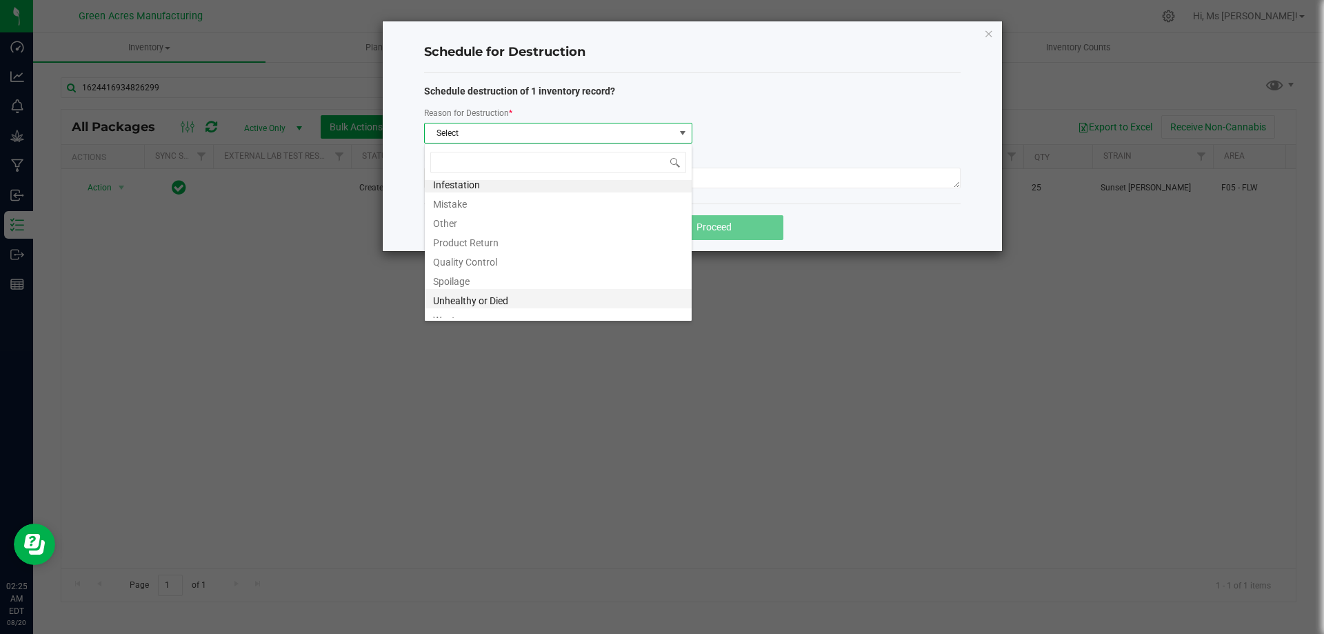
scroll to position [17, 0]
click at [513, 306] on li "Waste" at bounding box center [558, 308] width 267 height 19
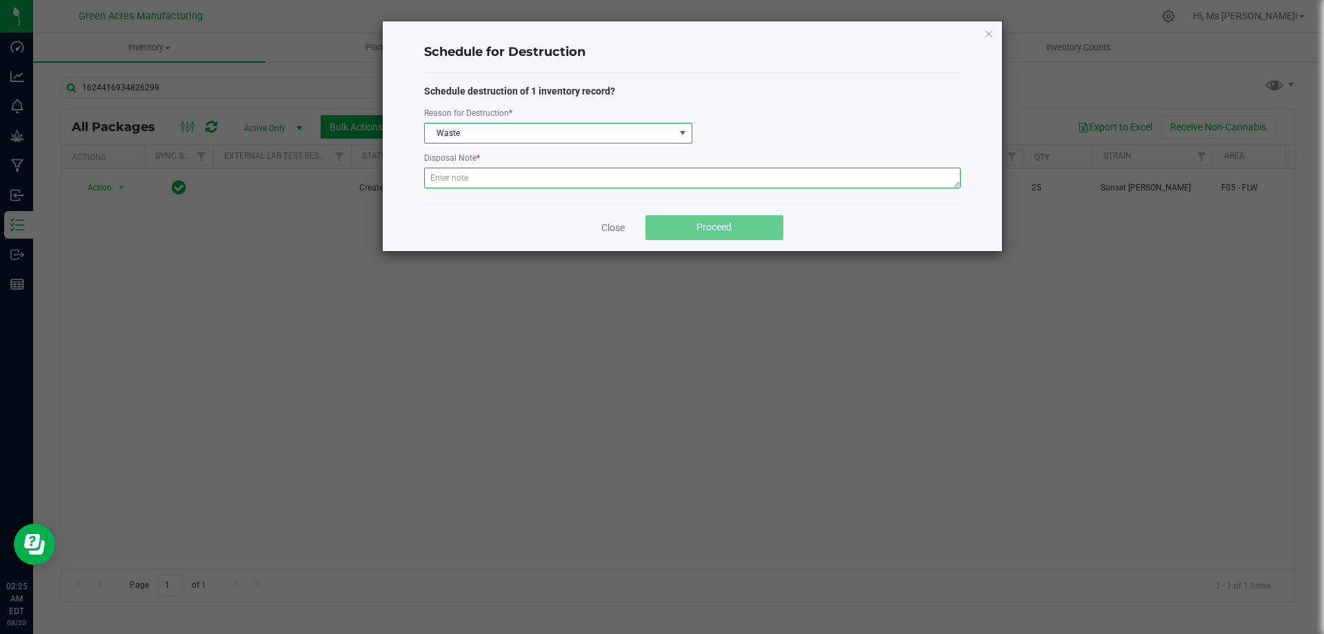
click at [509, 181] on textarea at bounding box center [692, 178] width 537 height 21
click at [582, 176] on textarea at bounding box center [692, 178] width 537 height 21
paste textarea "WASTE FROM WHOLE FLOWER PACKING PROCESS"
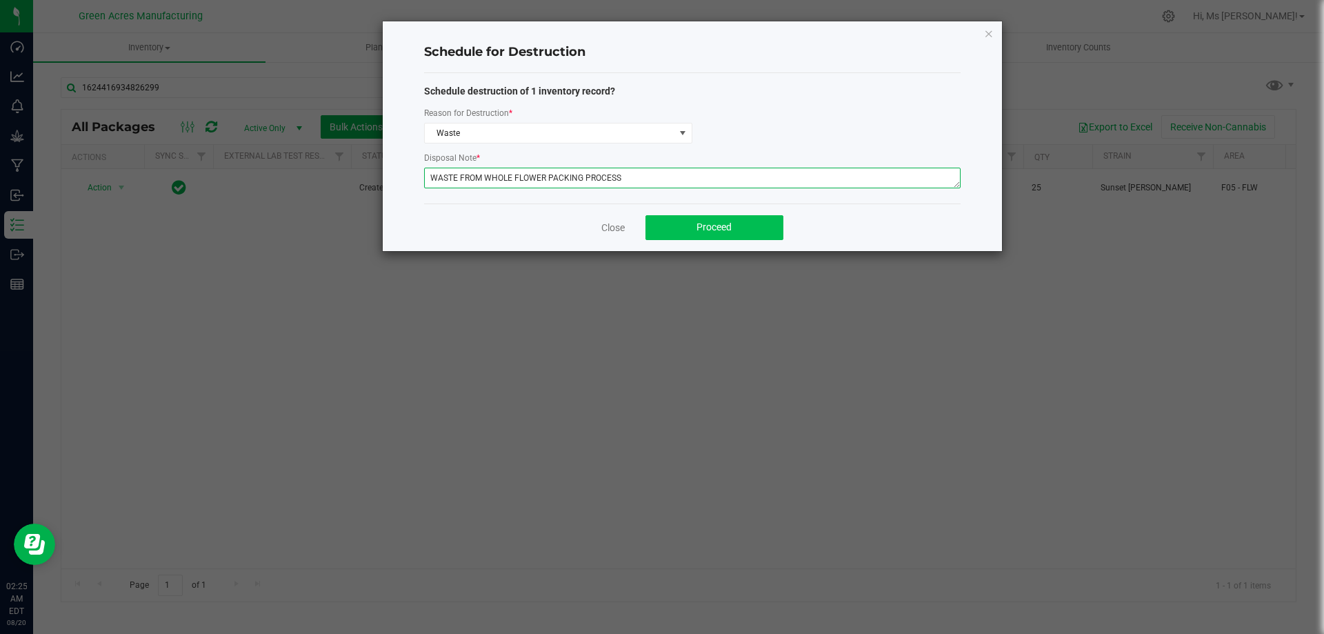
type textarea "WASTE FROM WHOLE FLOWER PACKING PROCESS"
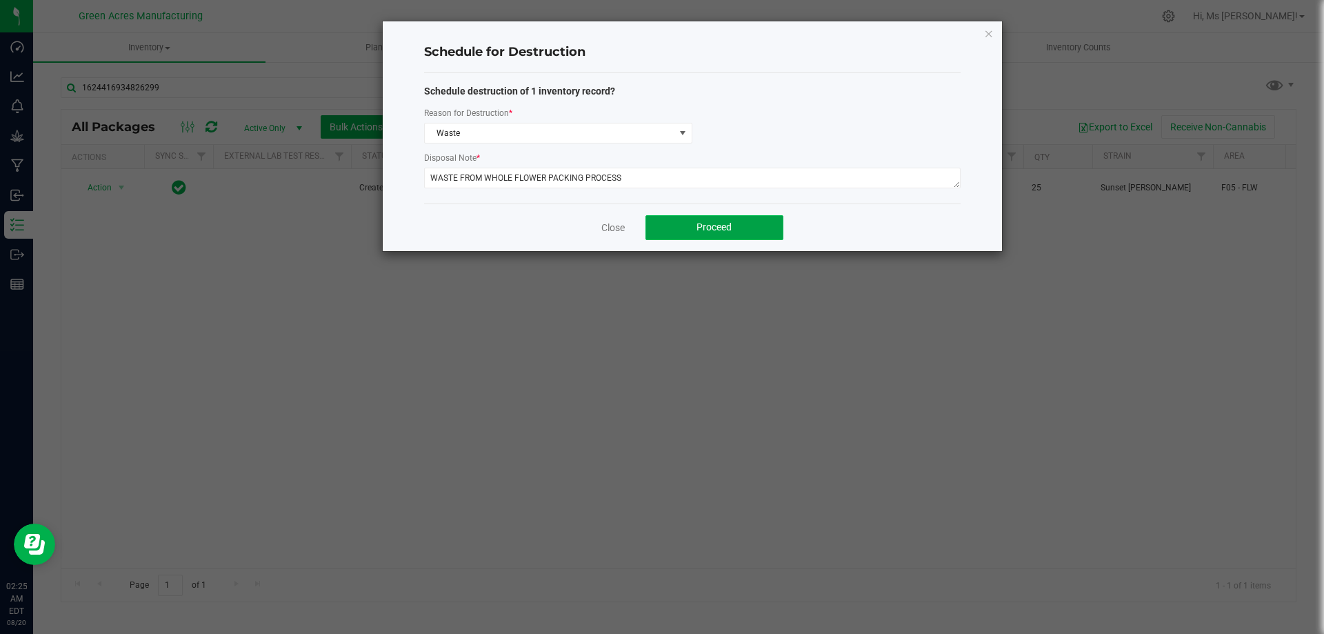
click at [750, 221] on button "Proceed" at bounding box center [714, 227] width 138 height 25
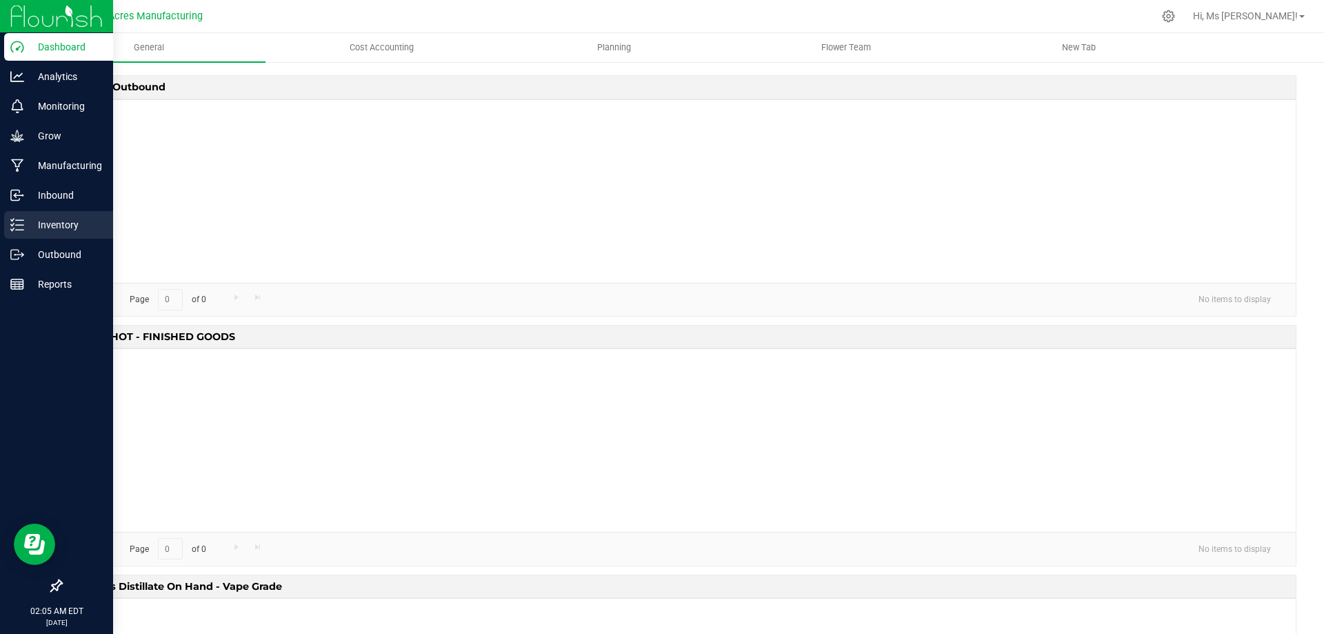
click at [61, 220] on p "Inventory" at bounding box center [65, 225] width 83 height 17
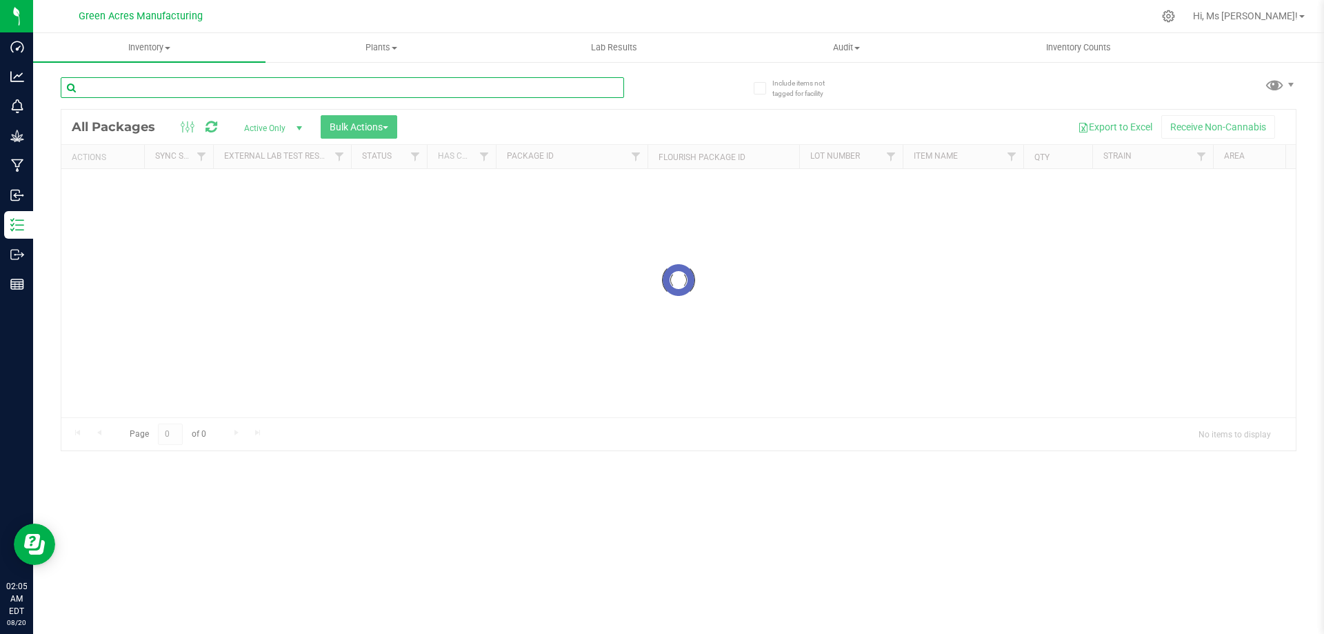
click at [253, 93] on input "text" at bounding box center [342, 87] width 563 height 21
paste input "FLSRWGM-20250820-003"
type input "FLSRWGM-20250820-003"
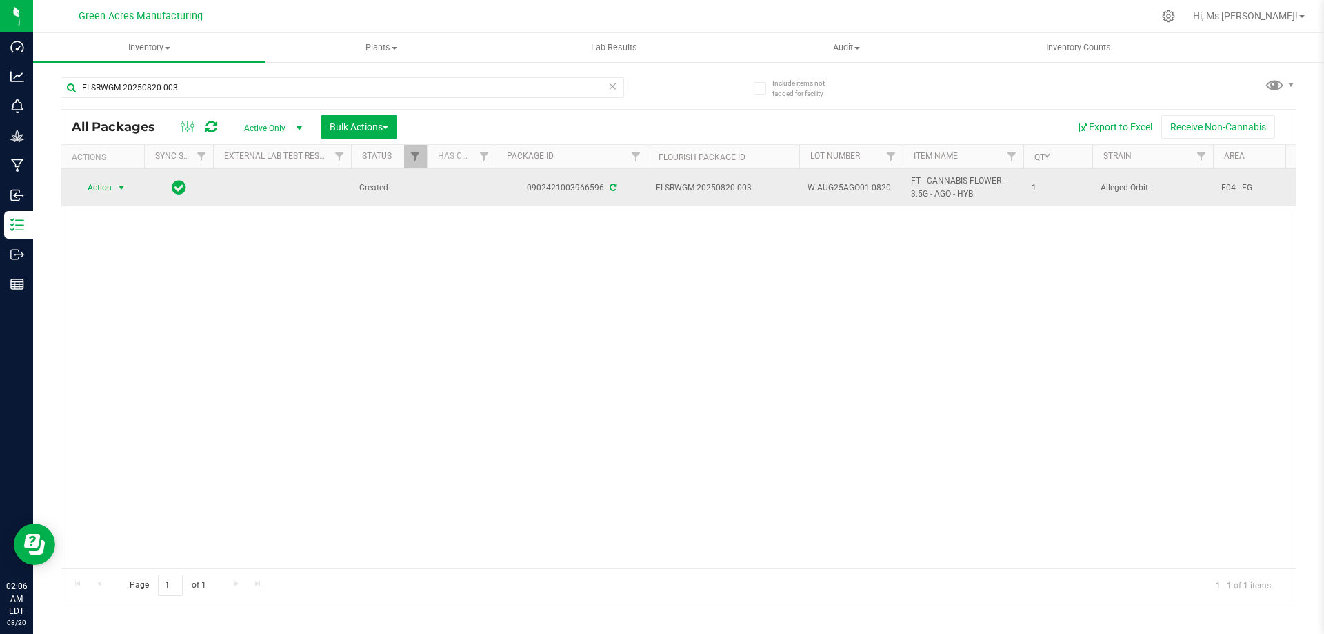
click at [109, 186] on span "Action" at bounding box center [93, 187] width 37 height 19
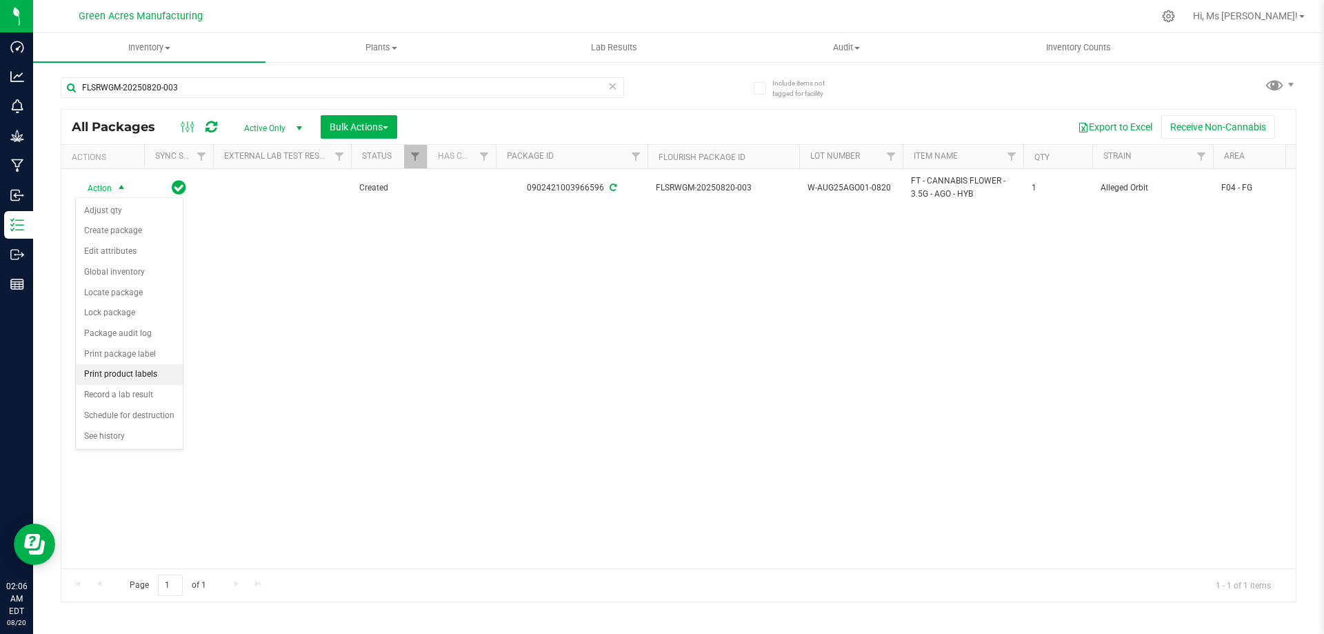
click at [144, 378] on li "Print product labels" at bounding box center [129, 374] width 107 height 21
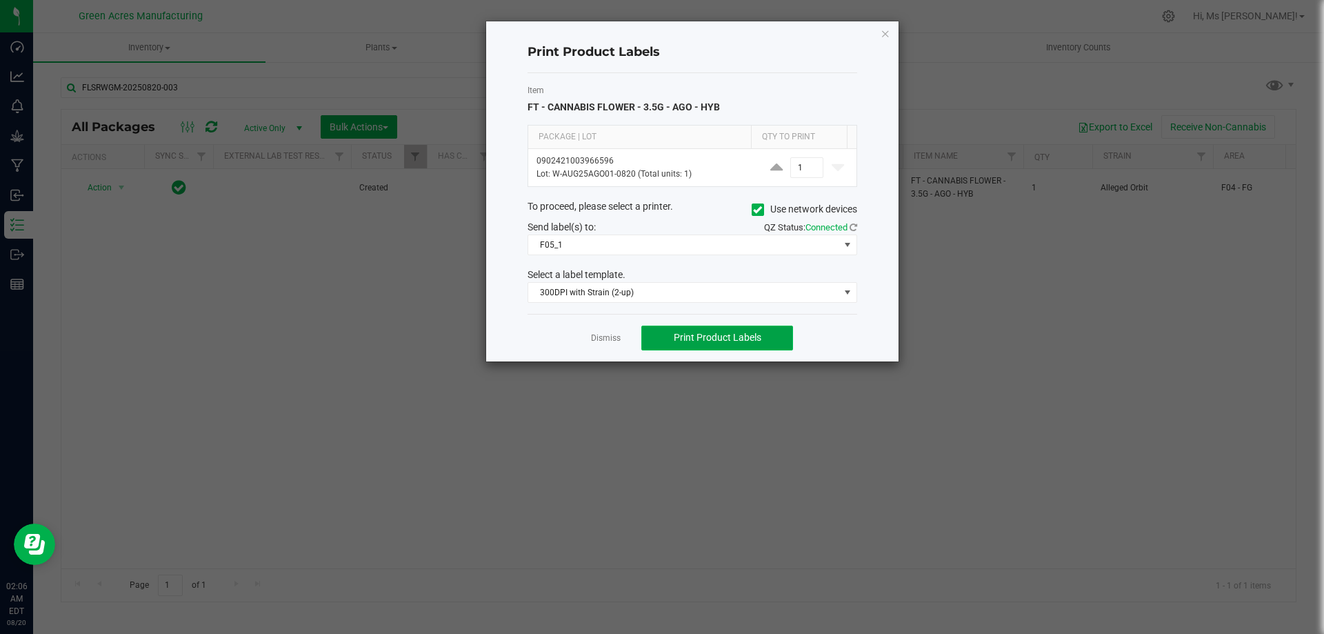
click at [717, 332] on span "Print Product Labels" at bounding box center [718, 337] width 88 height 11
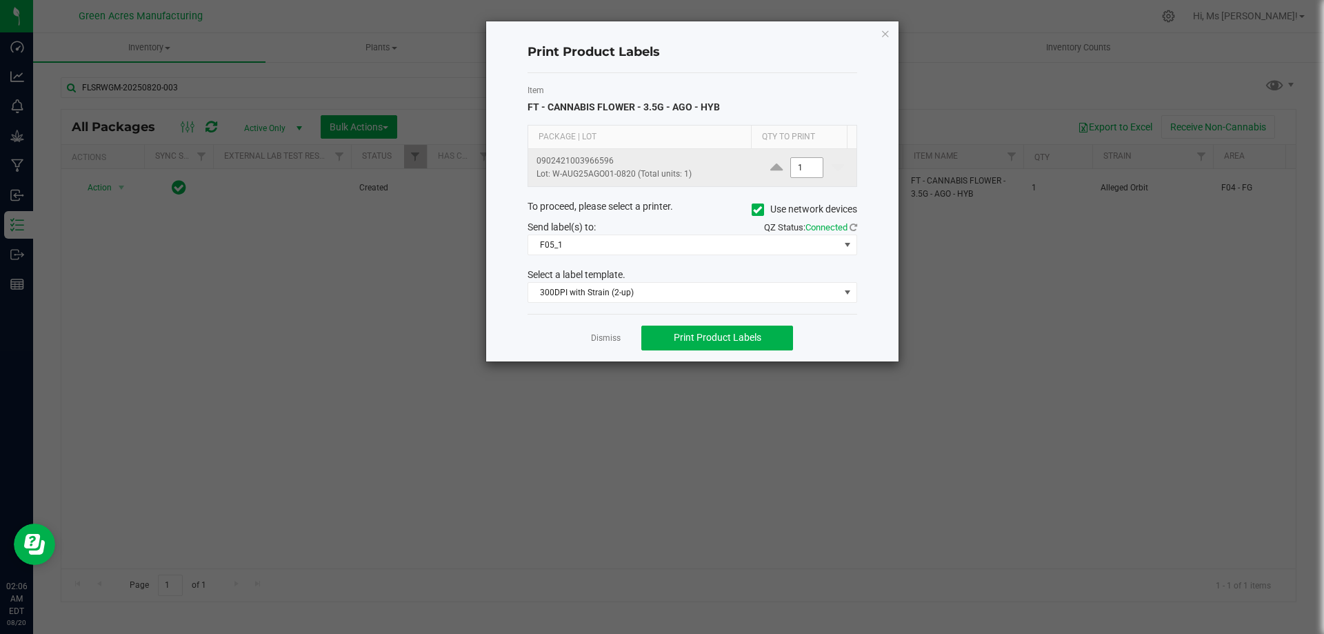
click at [808, 167] on input "1" at bounding box center [807, 167] width 32 height 19
type input "2,000"
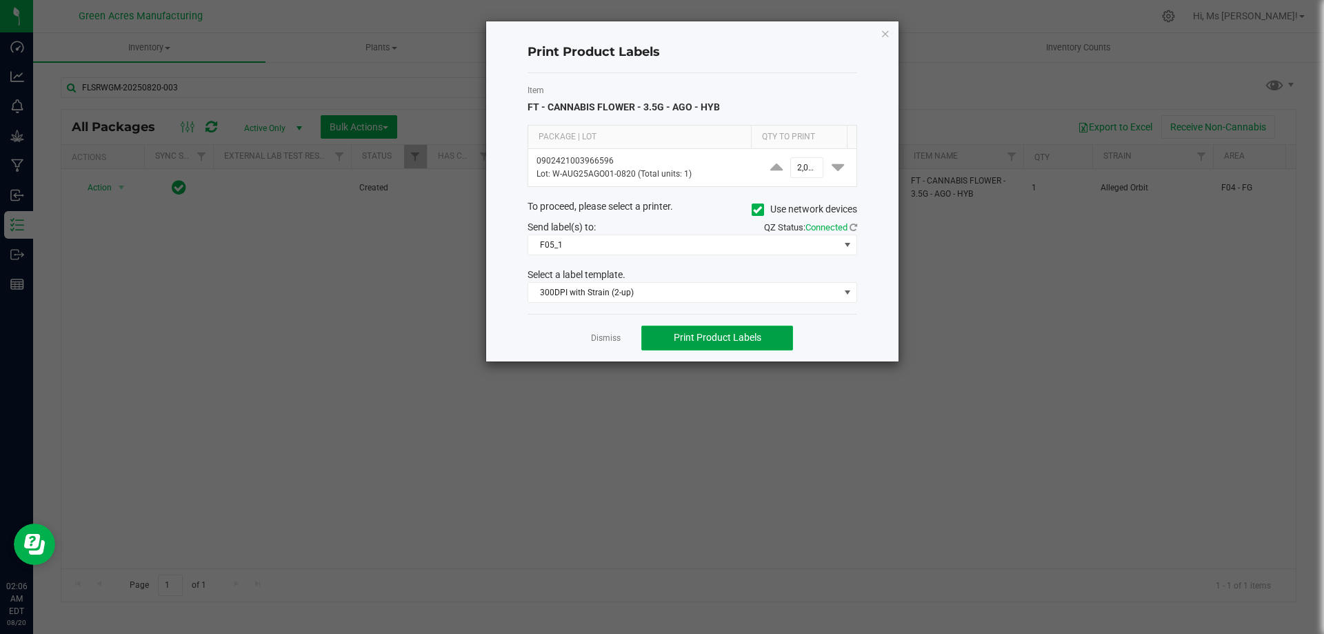
click at [766, 328] on button "Print Product Labels" at bounding box center [717, 338] width 152 height 25
click at [619, 344] on link "Dismiss" at bounding box center [606, 338] width 30 height 12
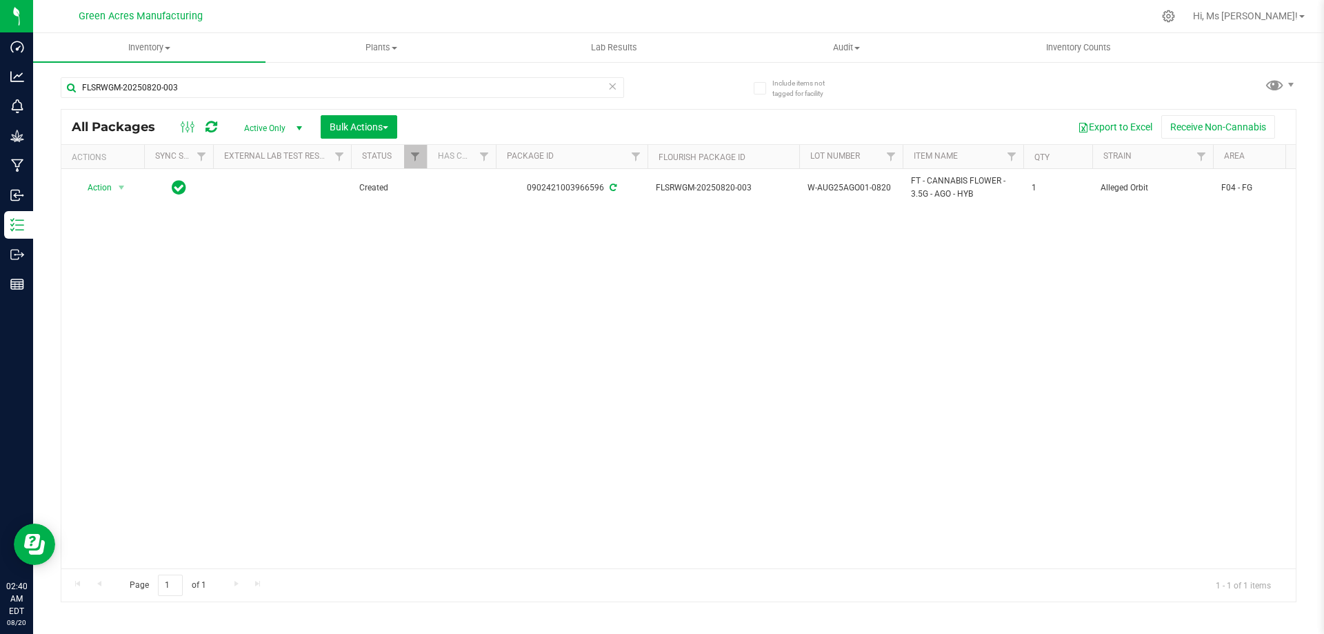
drag, startPoint x: 146, startPoint y: 360, endPoint x: 163, endPoint y: 389, distance: 33.7
click at [146, 360] on div "Action Action Adjust qty Create package Edit attributes Global inventory Locate…" at bounding box center [678, 368] width 1234 height 399
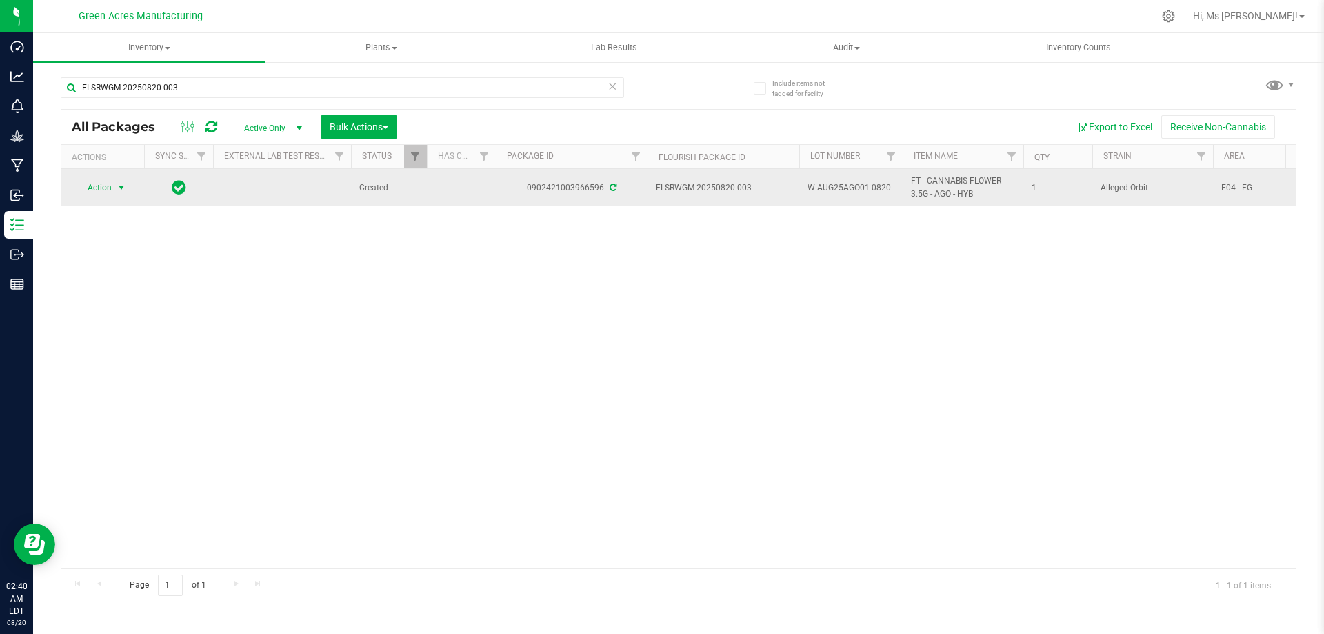
click at [114, 179] on span "select" at bounding box center [121, 187] width 17 height 19
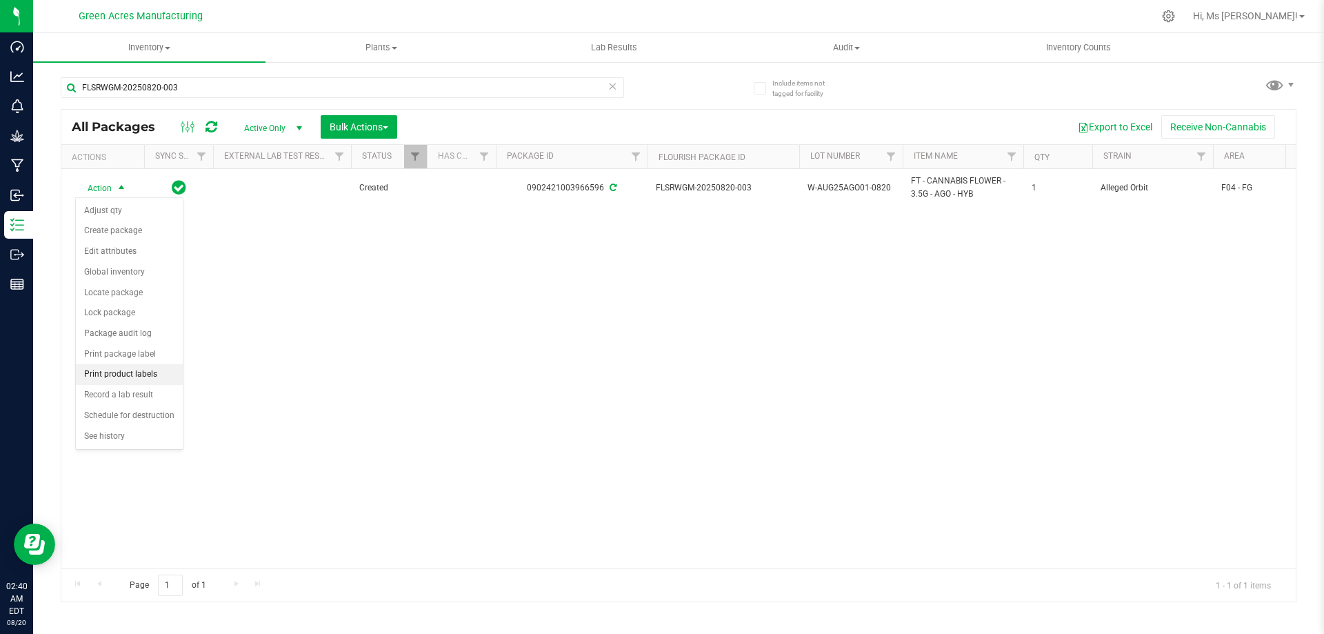
click at [149, 377] on li "Print product labels" at bounding box center [129, 374] width 107 height 21
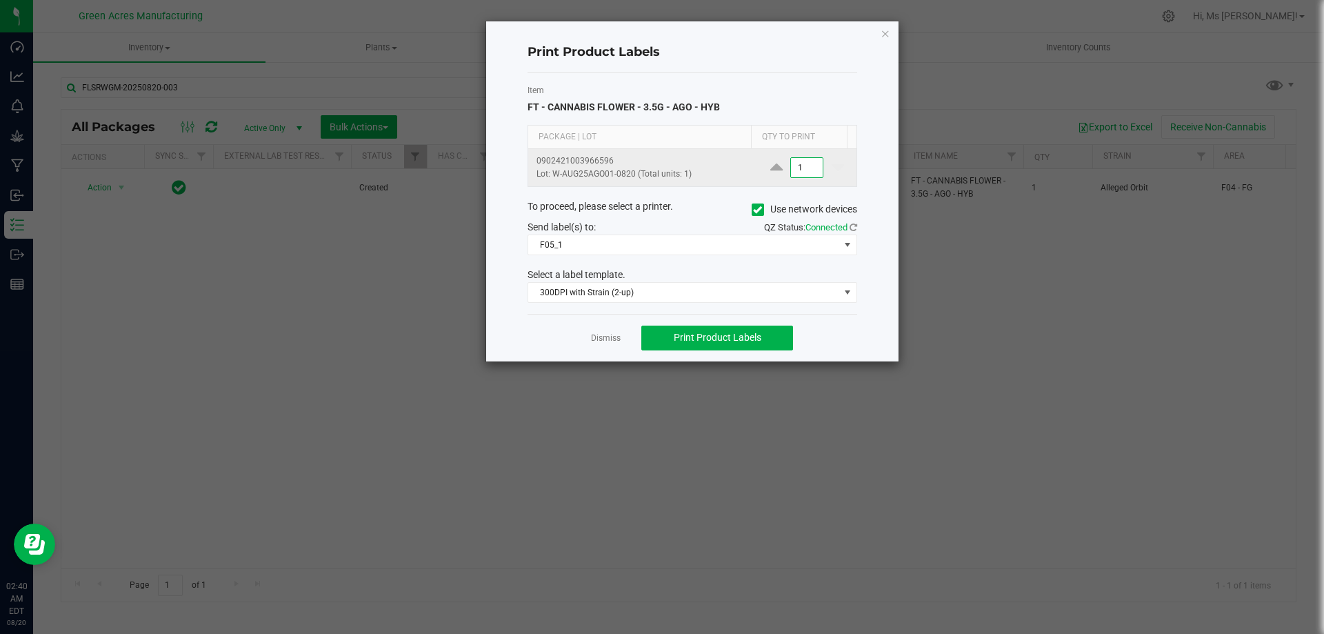
click at [808, 163] on input "1" at bounding box center [807, 167] width 32 height 19
type input "500"
click at [761, 334] on span "Print Product Labels" at bounding box center [718, 337] width 88 height 11
click at [592, 338] on link "Dismiss" at bounding box center [606, 338] width 30 height 12
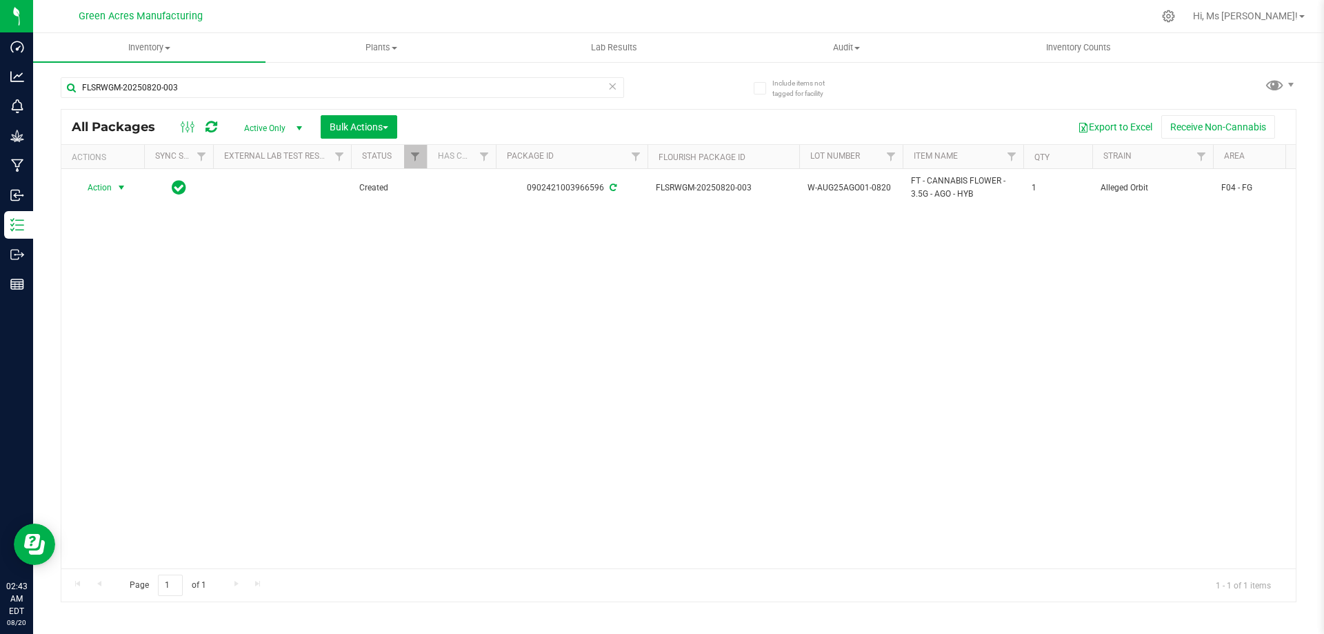
drag, startPoint x: 1226, startPoint y: 14, endPoint x: 1224, endPoint y: 28, distance: 13.3
click at [1225, 15] on span "Hi, Ms Smokey McPotterson!" at bounding box center [1245, 15] width 105 height 11
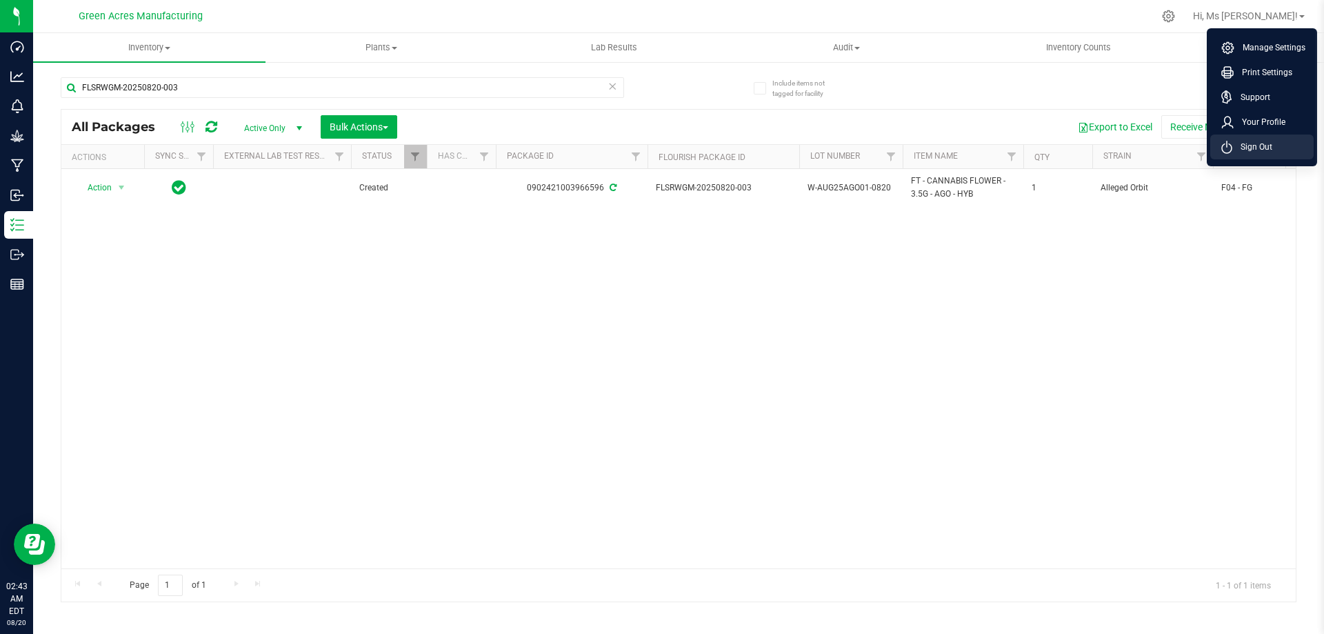
click at [1237, 151] on span "Sign Out" at bounding box center [1252, 147] width 40 height 14
